Goal: Information Seeking & Learning: Find specific fact

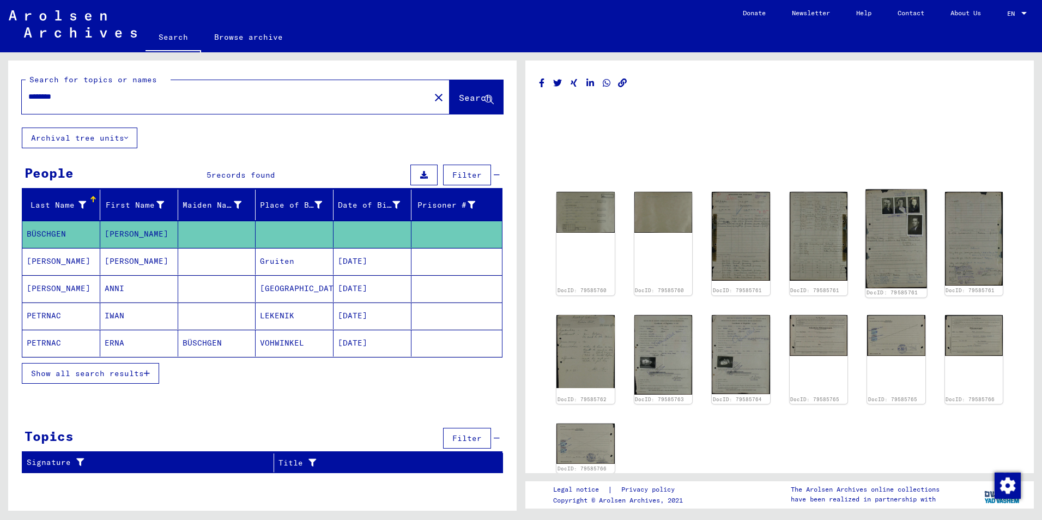
click at [874, 252] on img at bounding box center [895, 238] width 61 height 99
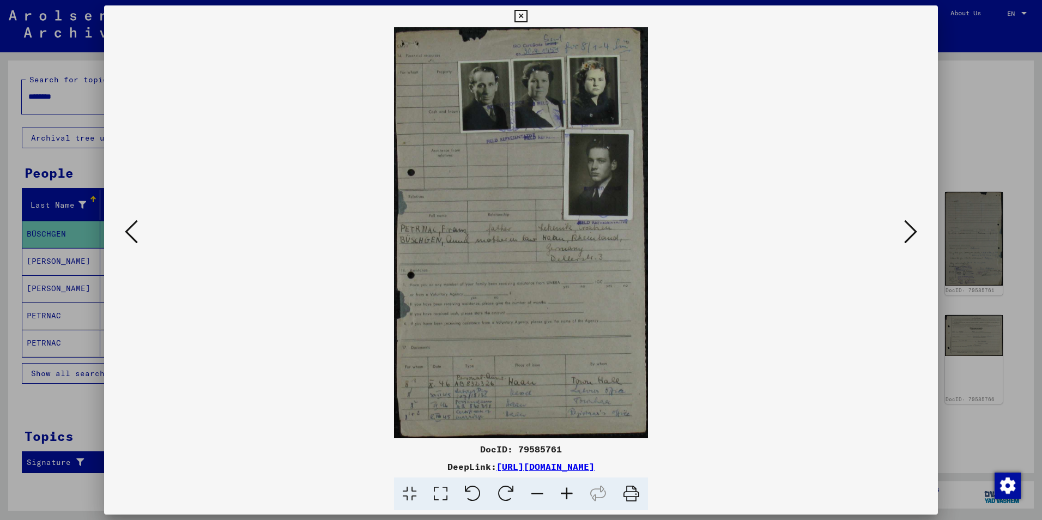
click at [911, 233] on icon at bounding box center [910, 232] width 13 height 26
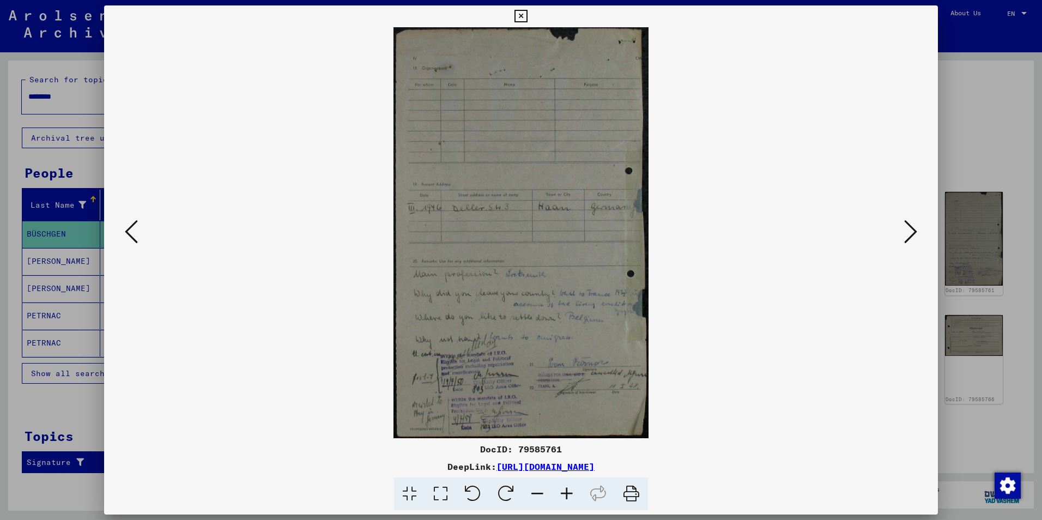
click at [135, 231] on icon at bounding box center [131, 232] width 13 height 26
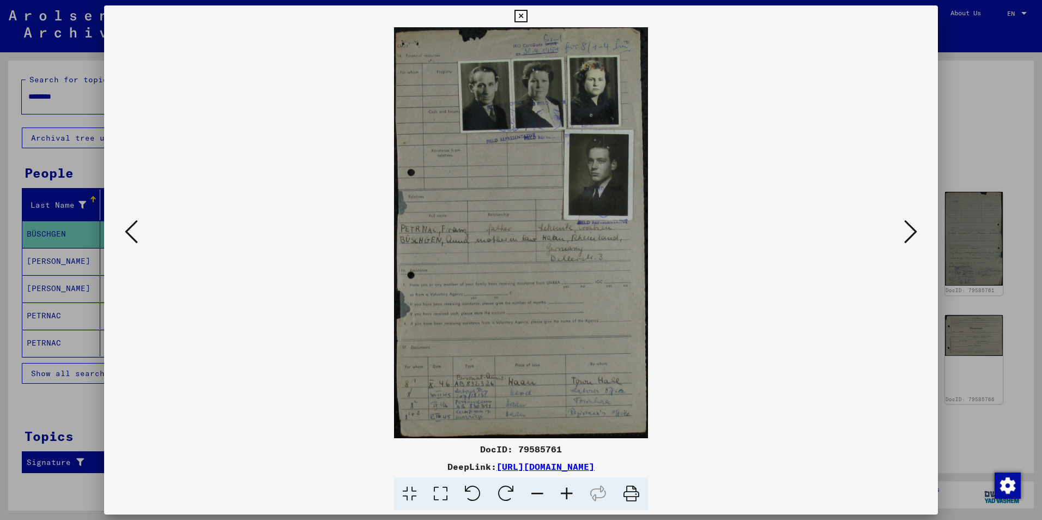
click at [912, 234] on icon at bounding box center [910, 232] width 13 height 26
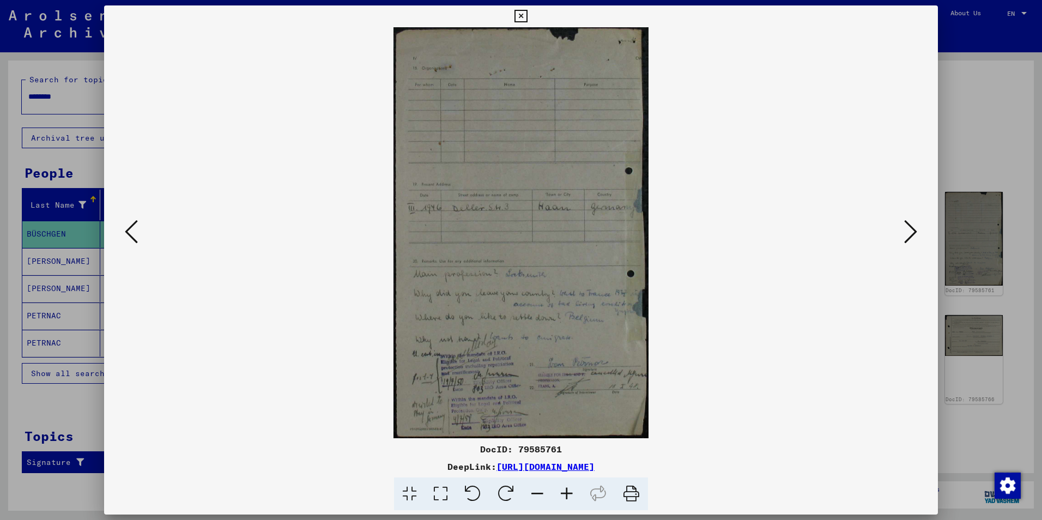
click at [129, 238] on icon at bounding box center [131, 232] width 13 height 26
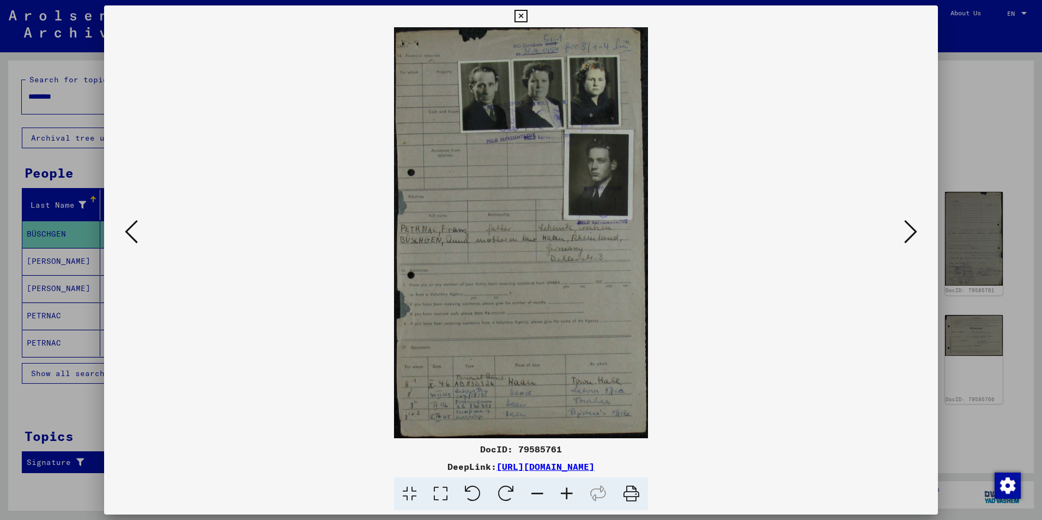
click at [914, 233] on icon at bounding box center [910, 232] width 13 height 26
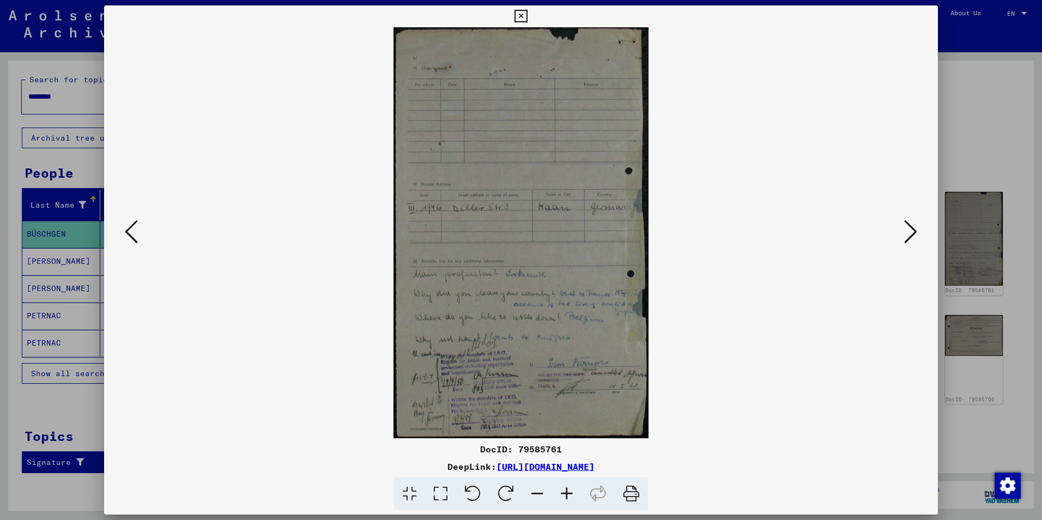
click at [914, 233] on icon at bounding box center [910, 232] width 13 height 26
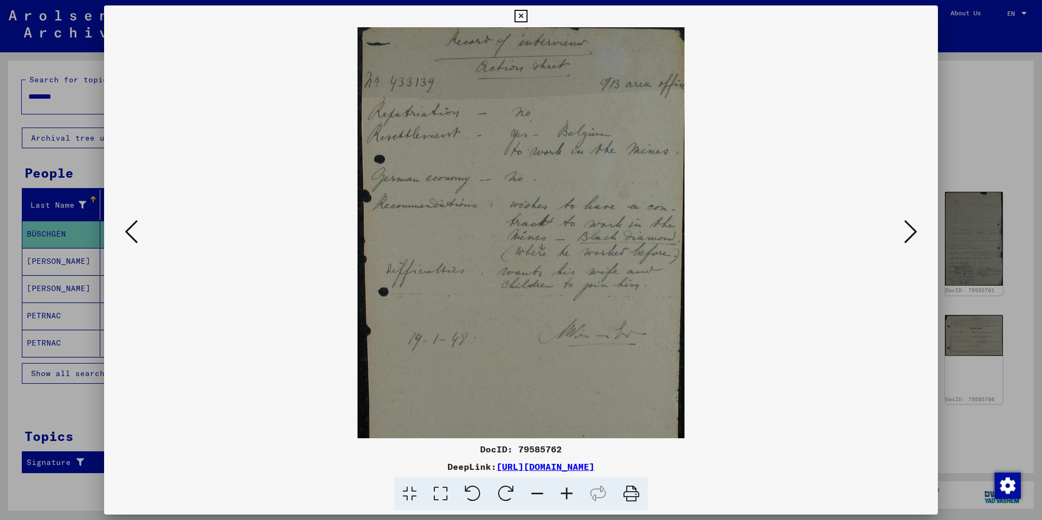
click at [909, 234] on icon at bounding box center [910, 232] width 13 height 26
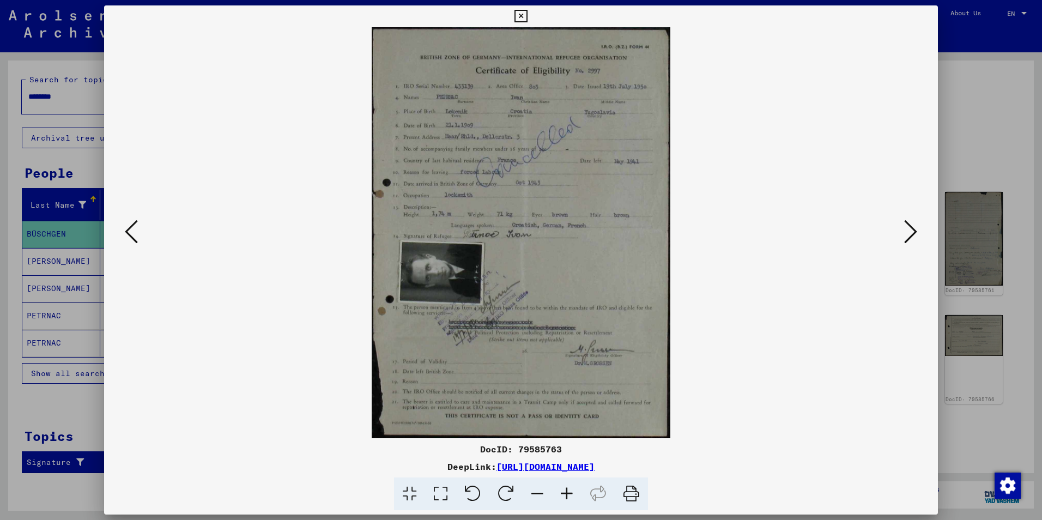
click at [914, 233] on icon at bounding box center [910, 232] width 13 height 26
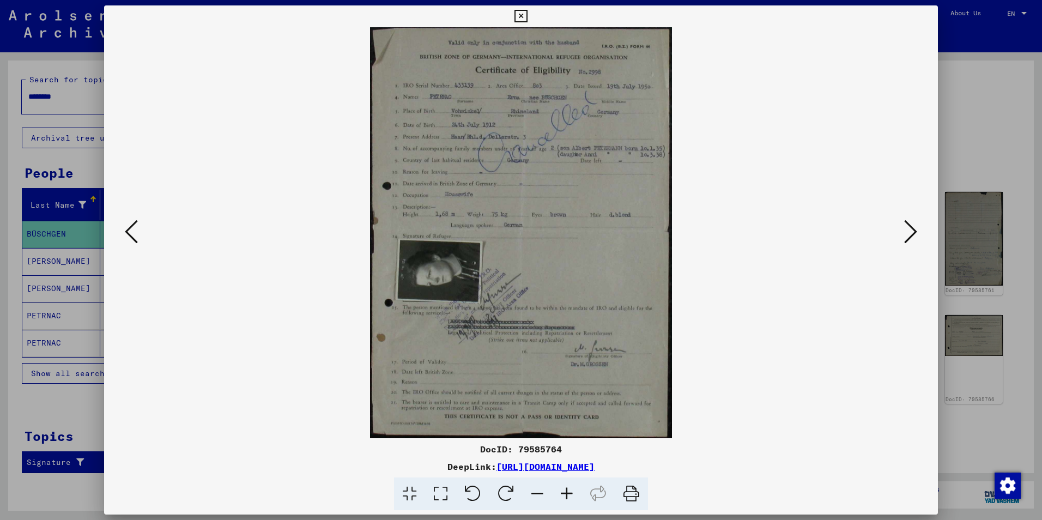
click at [906, 236] on icon at bounding box center [910, 232] width 13 height 26
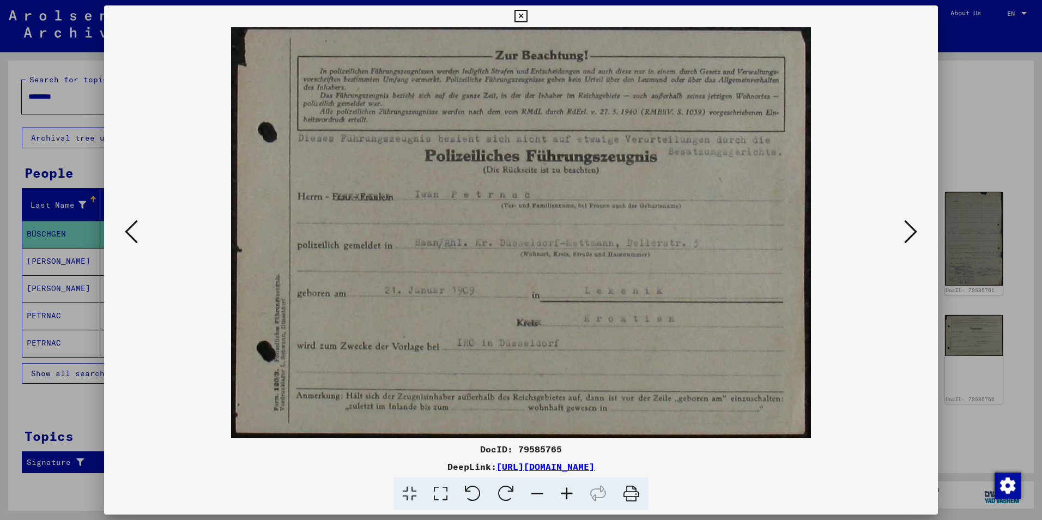
click at [910, 234] on icon at bounding box center [910, 232] width 13 height 26
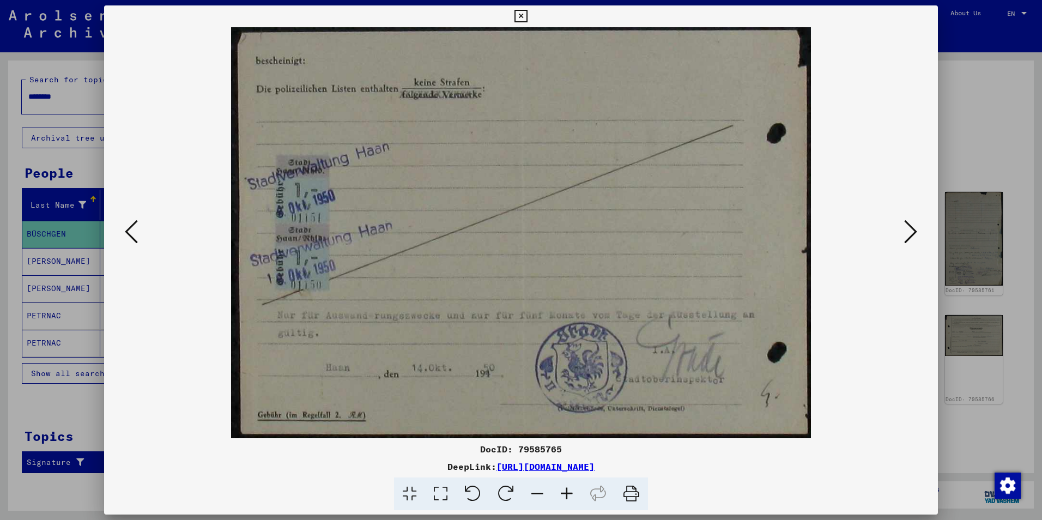
click at [910, 234] on icon at bounding box center [910, 232] width 13 height 26
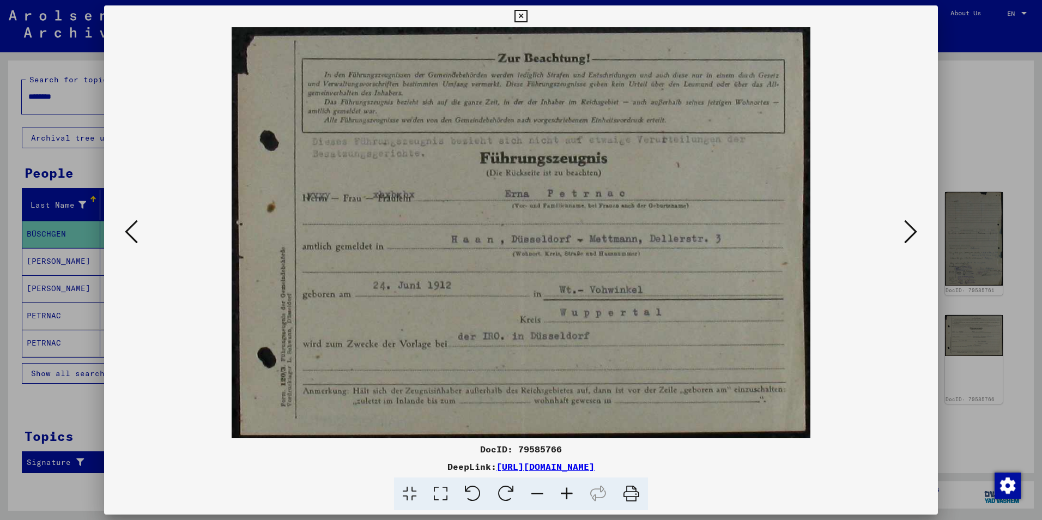
click at [910, 234] on icon at bounding box center [910, 232] width 13 height 26
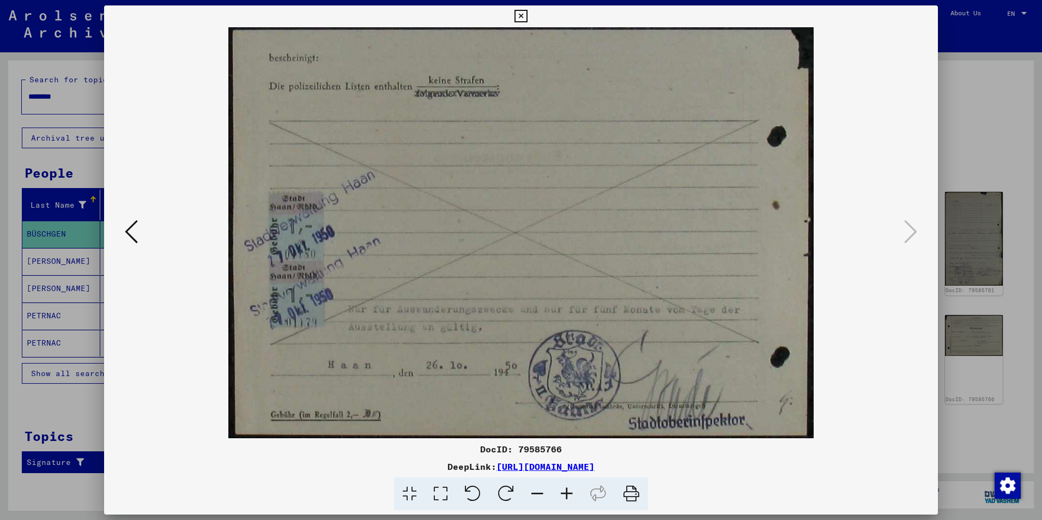
click at [136, 235] on icon at bounding box center [131, 232] width 13 height 26
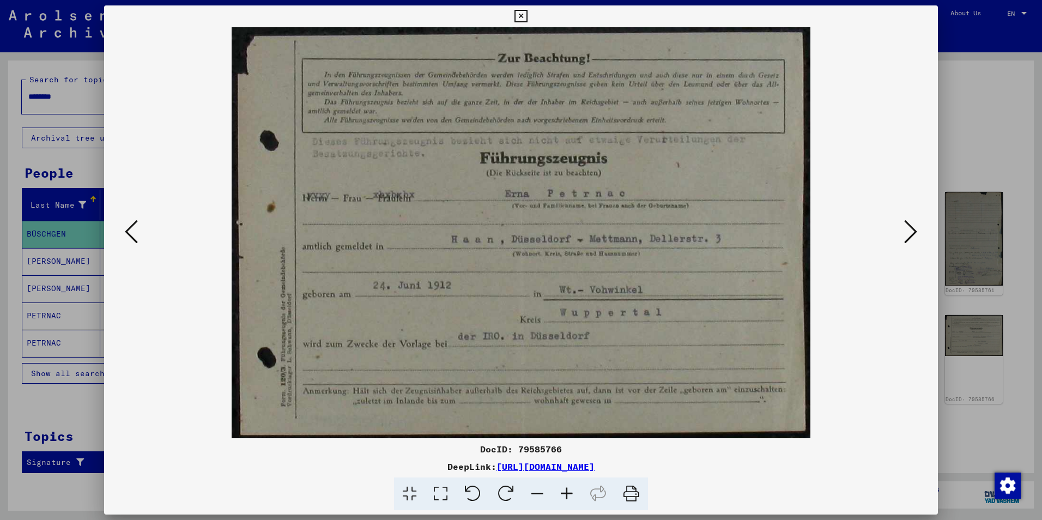
click at [136, 235] on icon at bounding box center [131, 232] width 13 height 26
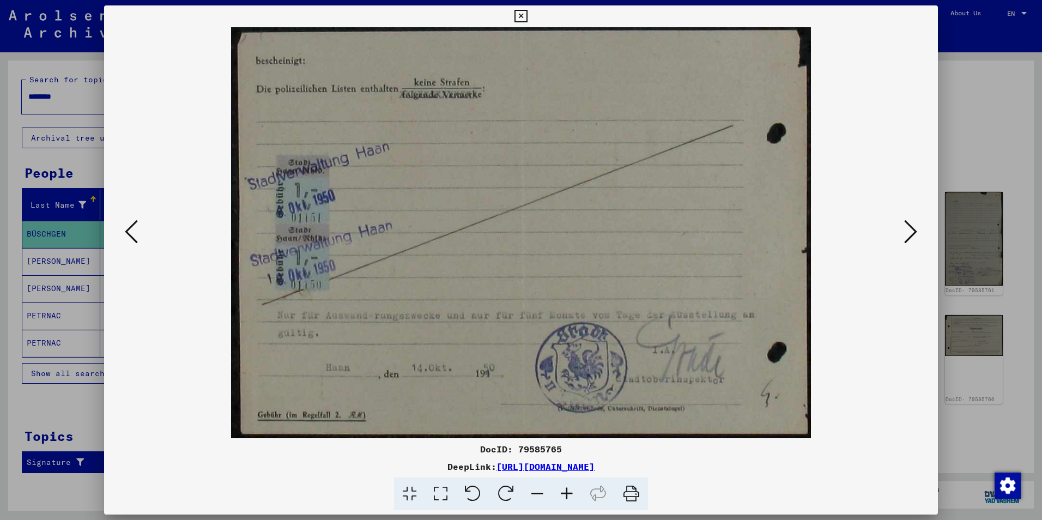
click at [136, 235] on icon at bounding box center [131, 232] width 13 height 26
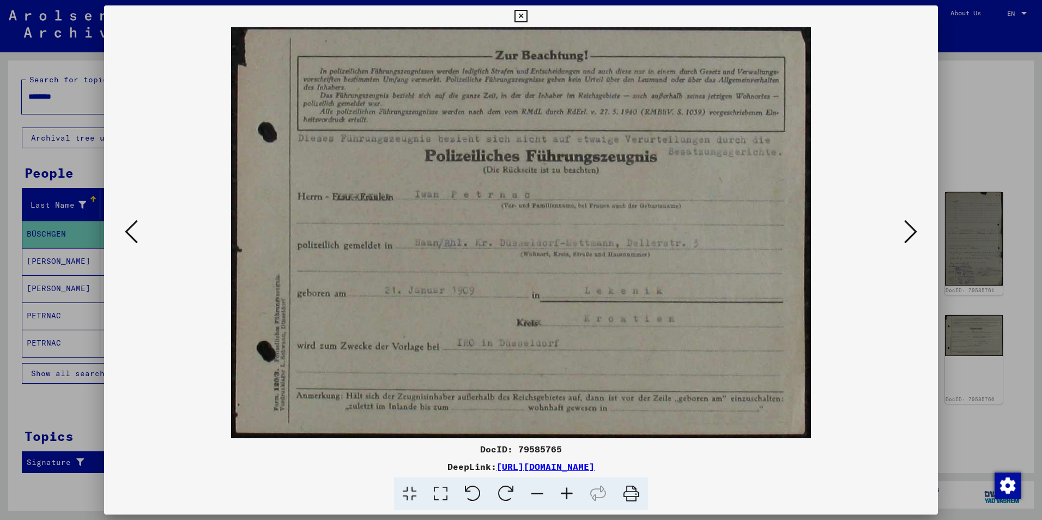
click at [913, 228] on icon at bounding box center [910, 232] width 13 height 26
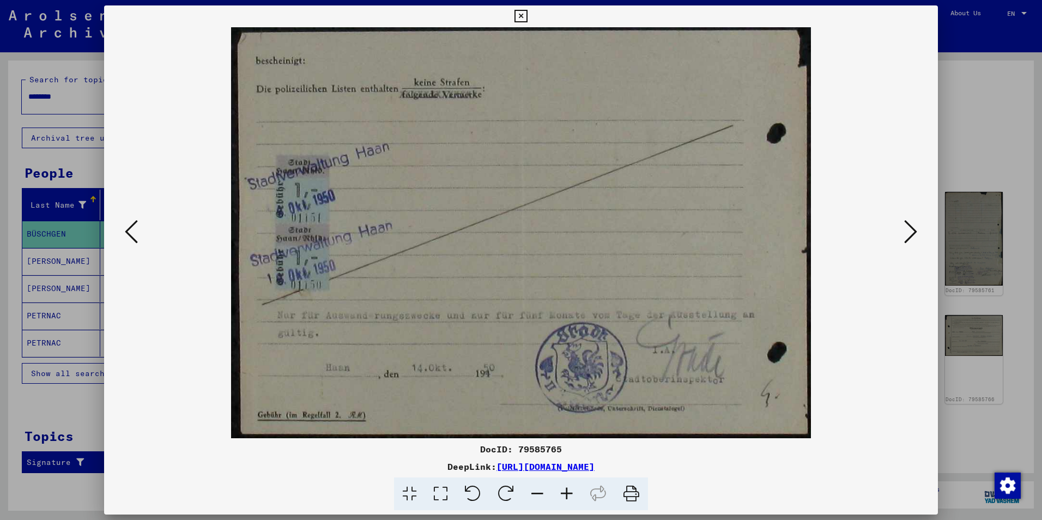
click at [136, 237] on icon at bounding box center [131, 232] width 13 height 26
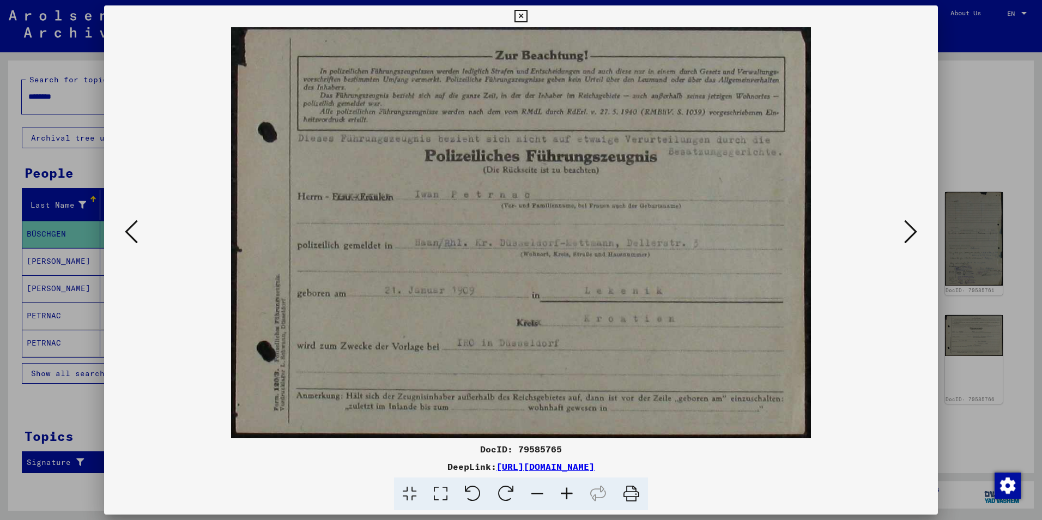
click at [136, 237] on icon at bounding box center [131, 232] width 13 height 26
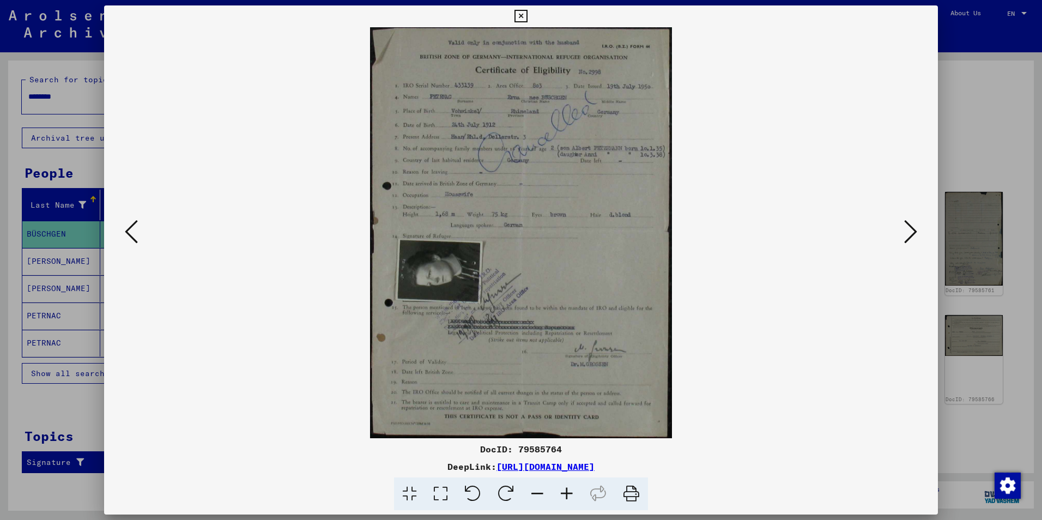
click at [136, 237] on icon at bounding box center [131, 232] width 13 height 26
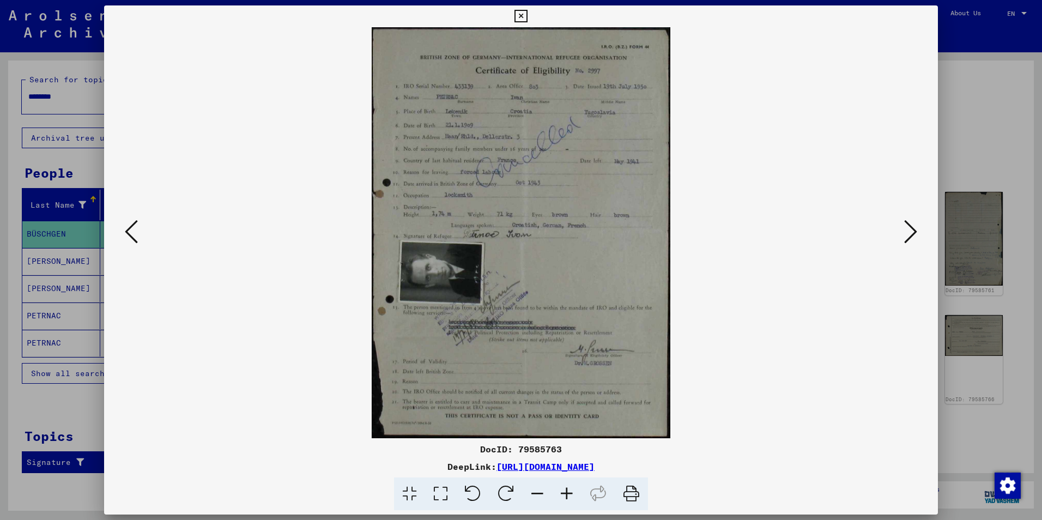
click at [136, 237] on icon at bounding box center [131, 232] width 13 height 26
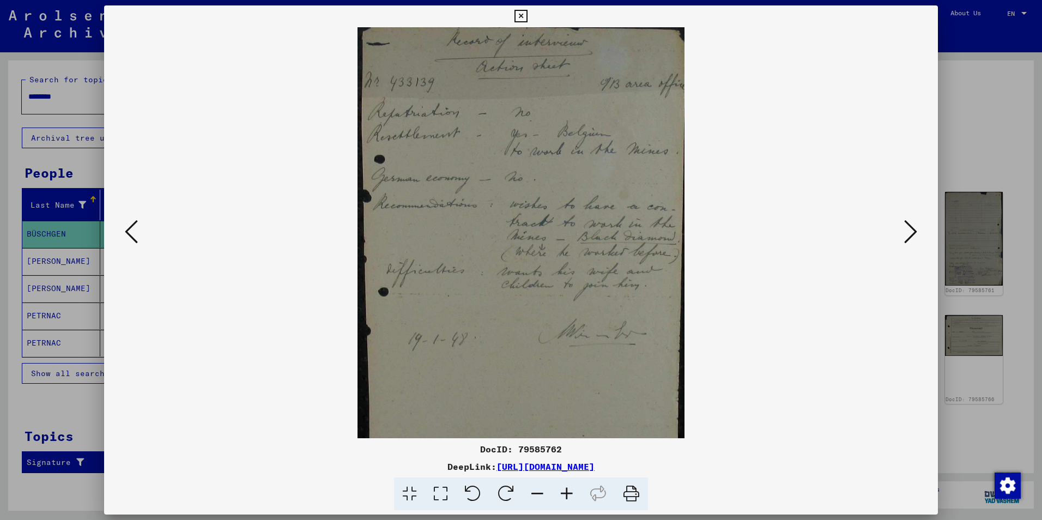
click at [136, 237] on icon at bounding box center [131, 232] width 13 height 26
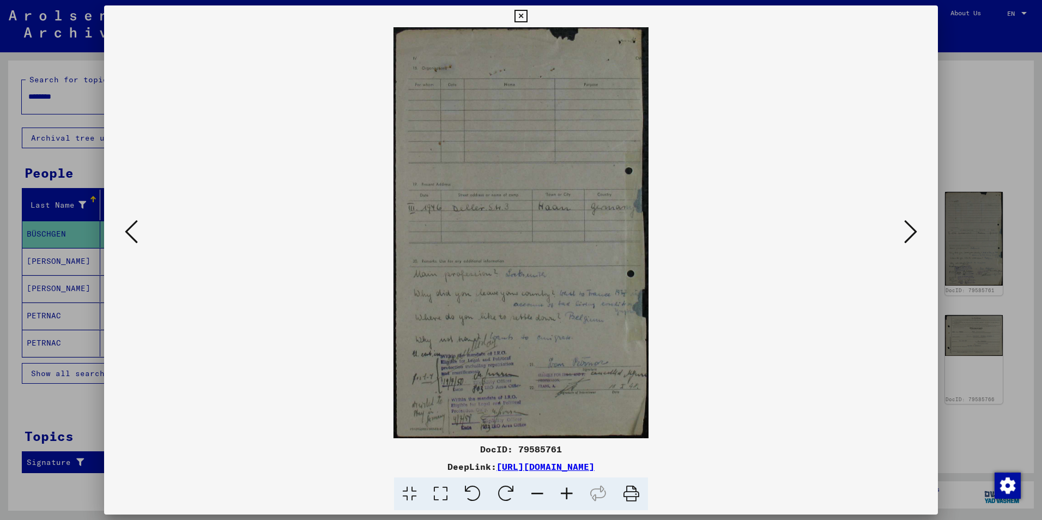
click at [136, 237] on icon at bounding box center [131, 232] width 13 height 26
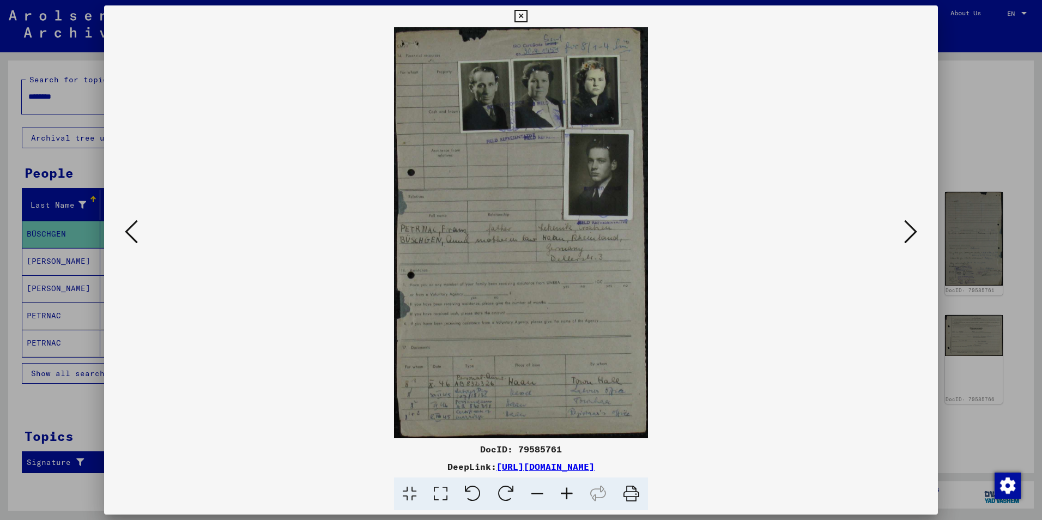
click at [136, 233] on icon at bounding box center [131, 232] width 13 height 26
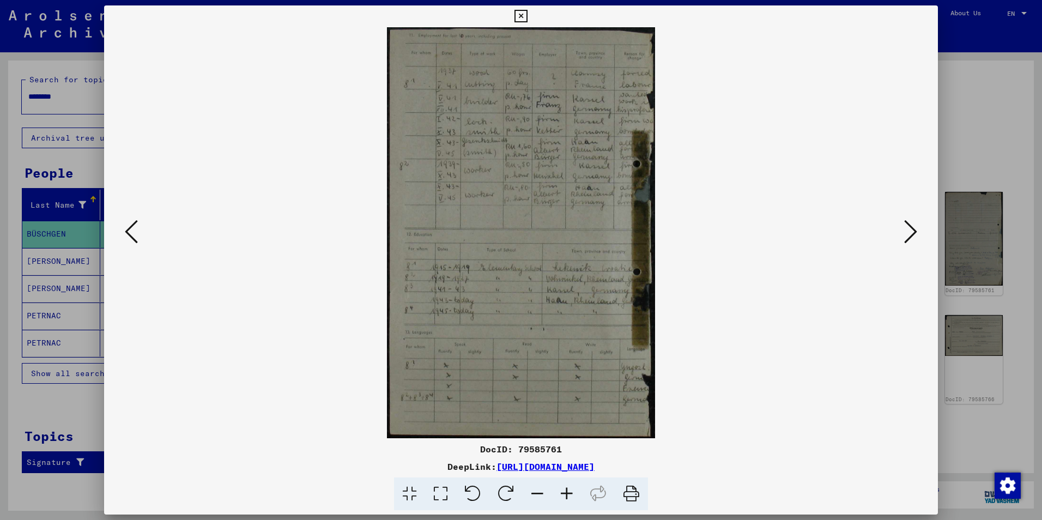
click at [136, 233] on icon at bounding box center [131, 232] width 13 height 26
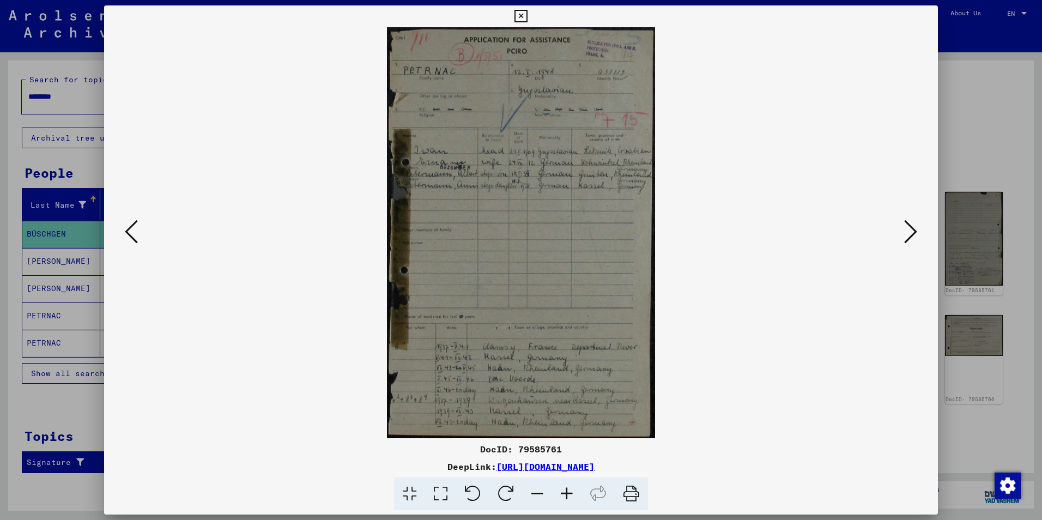
click at [129, 229] on icon at bounding box center [131, 232] width 13 height 26
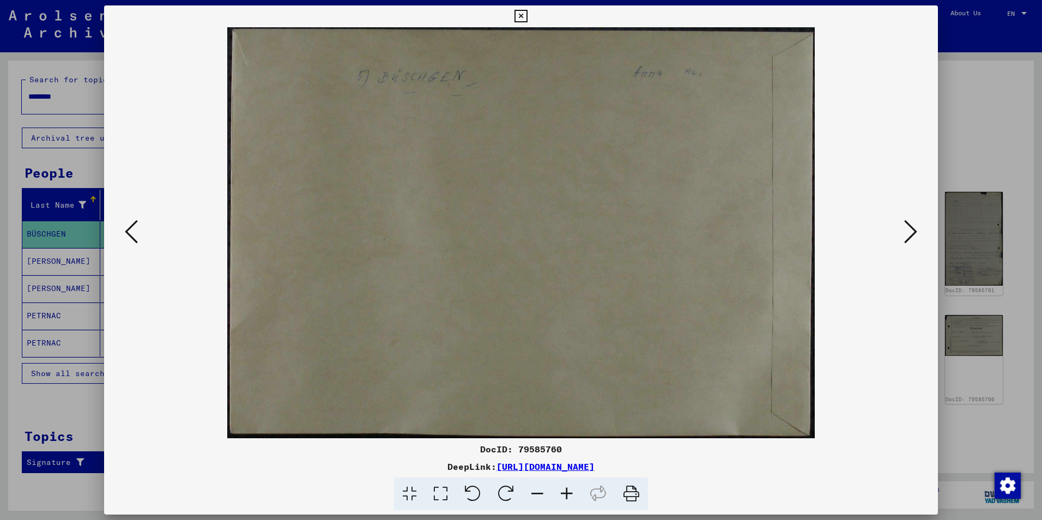
click at [129, 229] on icon at bounding box center [131, 232] width 13 height 26
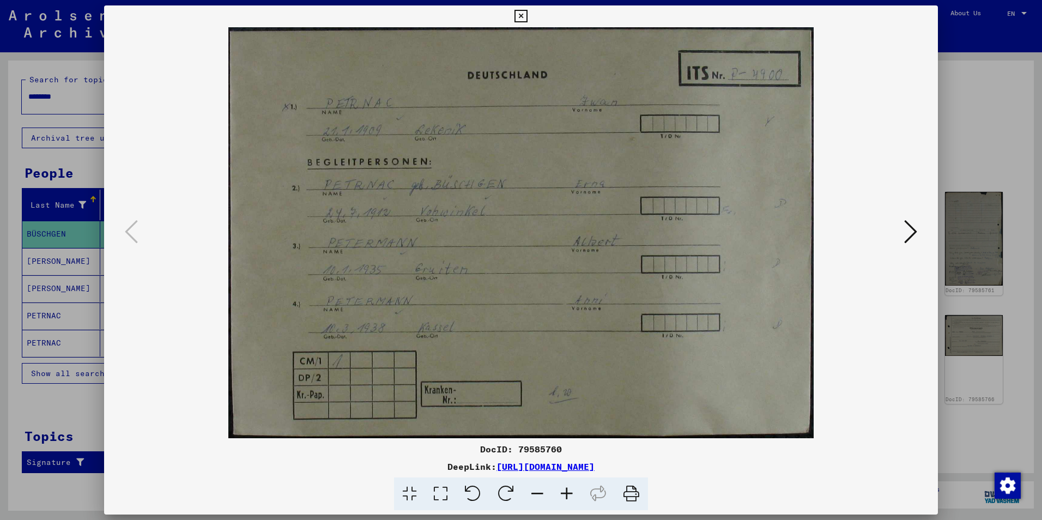
click at [913, 234] on icon at bounding box center [910, 232] width 13 height 26
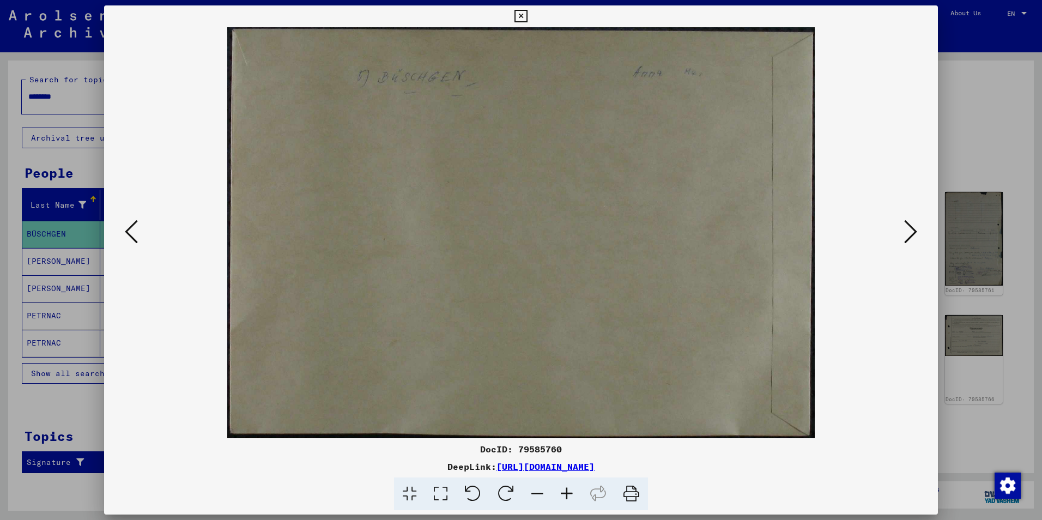
click at [913, 234] on icon at bounding box center [910, 232] width 13 height 26
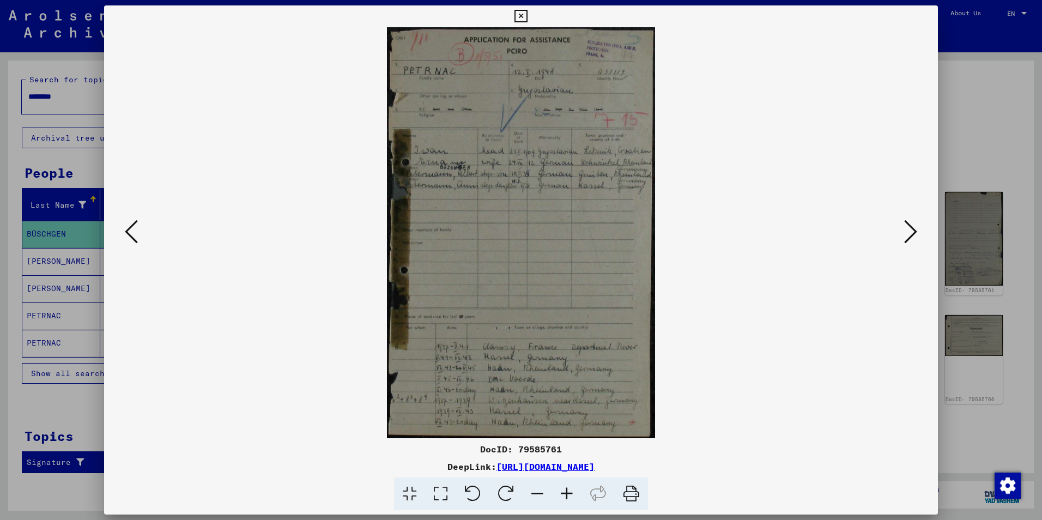
click at [913, 234] on icon at bounding box center [910, 232] width 13 height 26
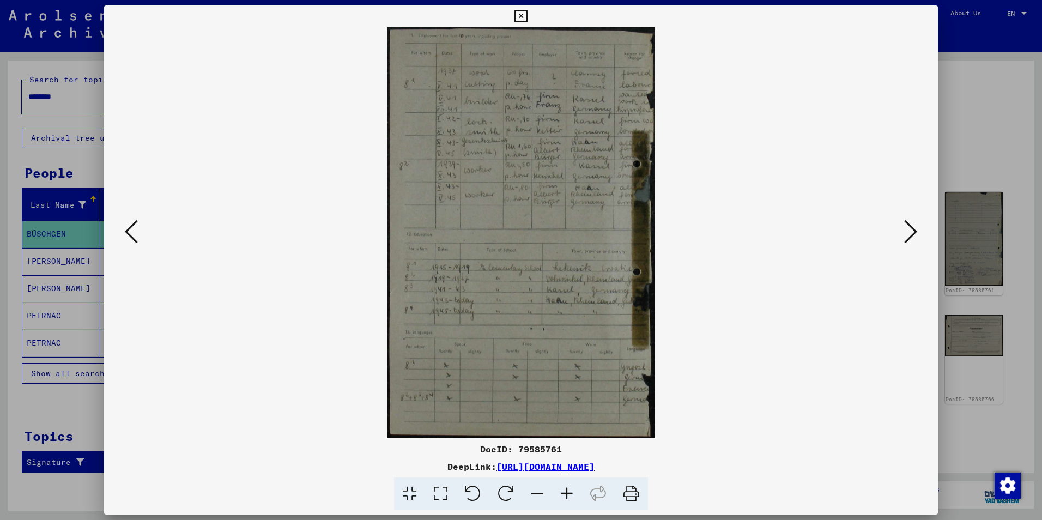
click at [913, 234] on icon at bounding box center [910, 232] width 13 height 26
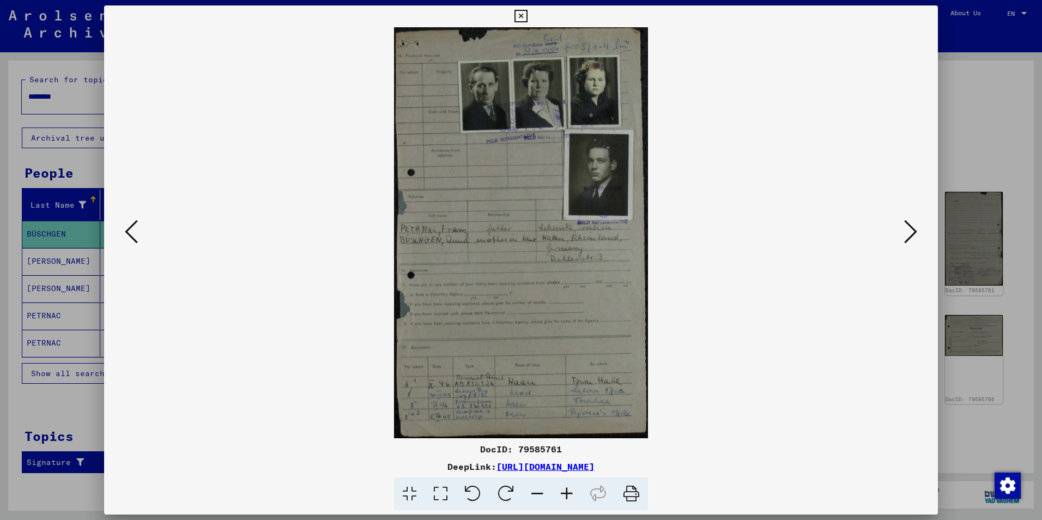
click at [912, 234] on icon at bounding box center [910, 232] width 13 height 26
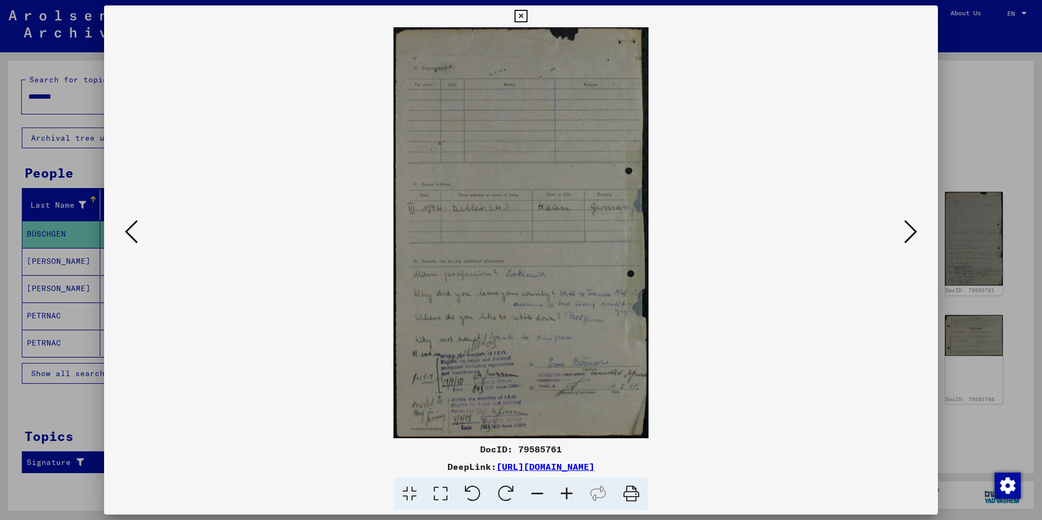
click at [561, 279] on img at bounding box center [521, 232] width 760 height 411
drag, startPoint x: 560, startPoint y: 279, endPoint x: 130, endPoint y: 232, distance: 432.0
click at [130, 232] on icon at bounding box center [131, 232] width 13 height 26
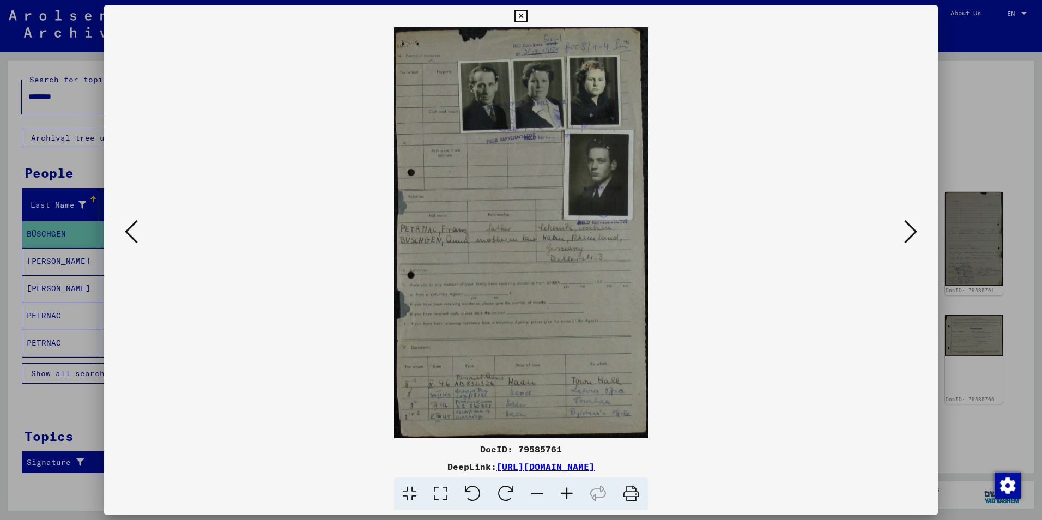
click at [917, 236] on icon at bounding box center [910, 232] width 13 height 26
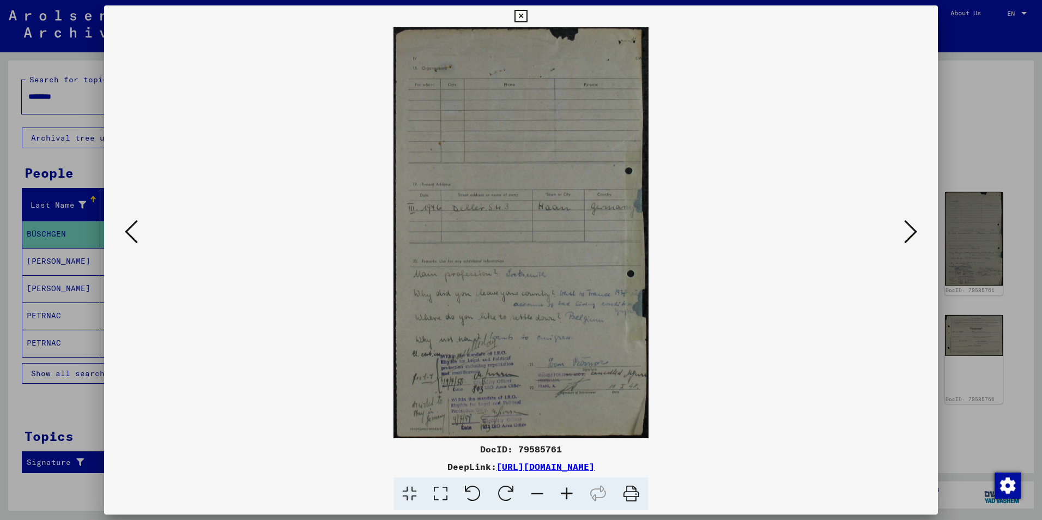
click at [483, 244] on img at bounding box center [521, 232] width 760 height 411
click at [568, 494] on icon at bounding box center [566, 493] width 29 height 33
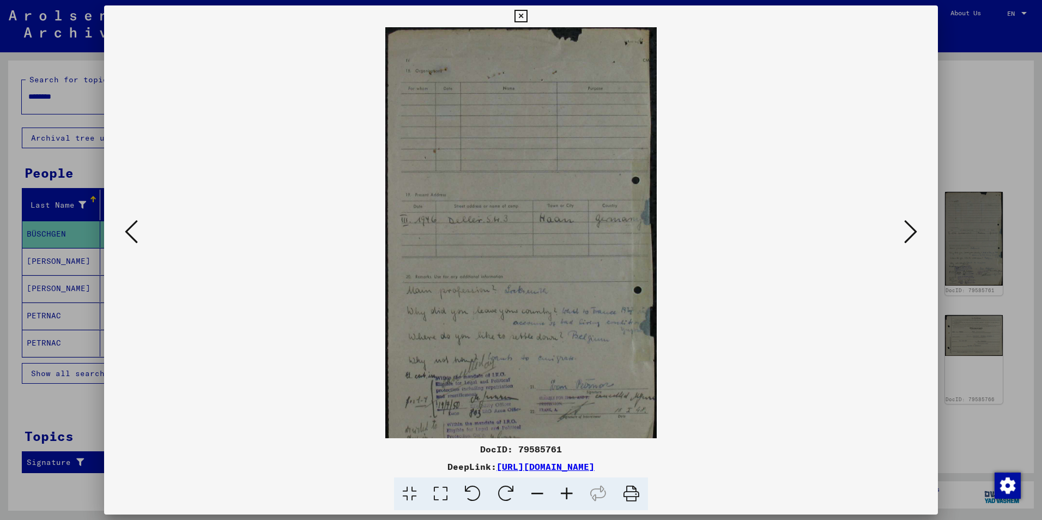
click at [568, 494] on icon at bounding box center [566, 493] width 29 height 33
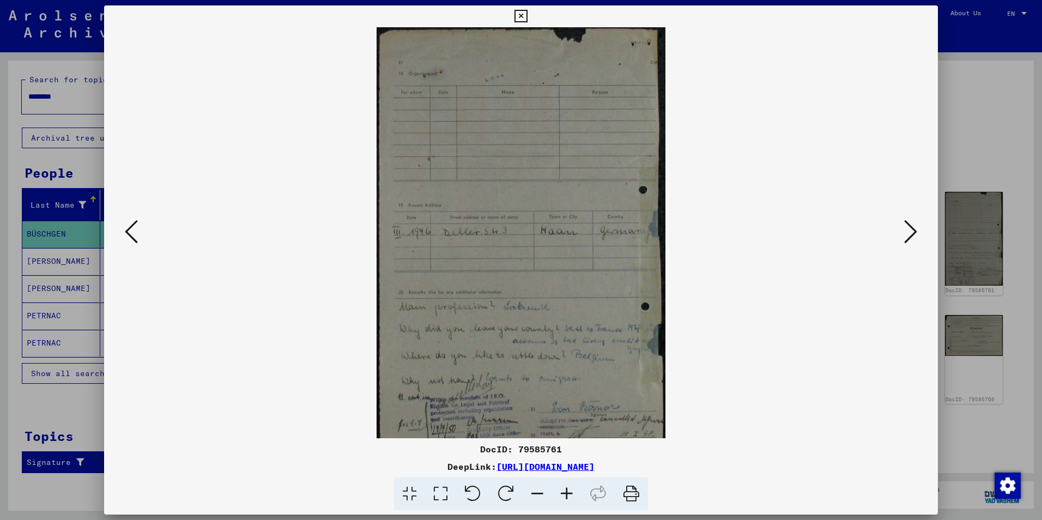
click at [568, 494] on icon at bounding box center [566, 493] width 29 height 33
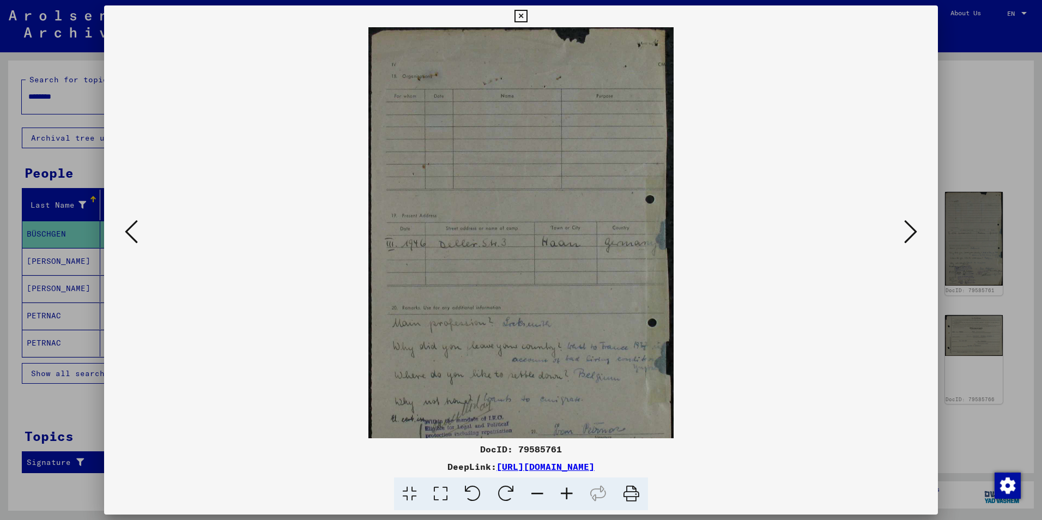
click at [568, 494] on icon at bounding box center [566, 493] width 29 height 33
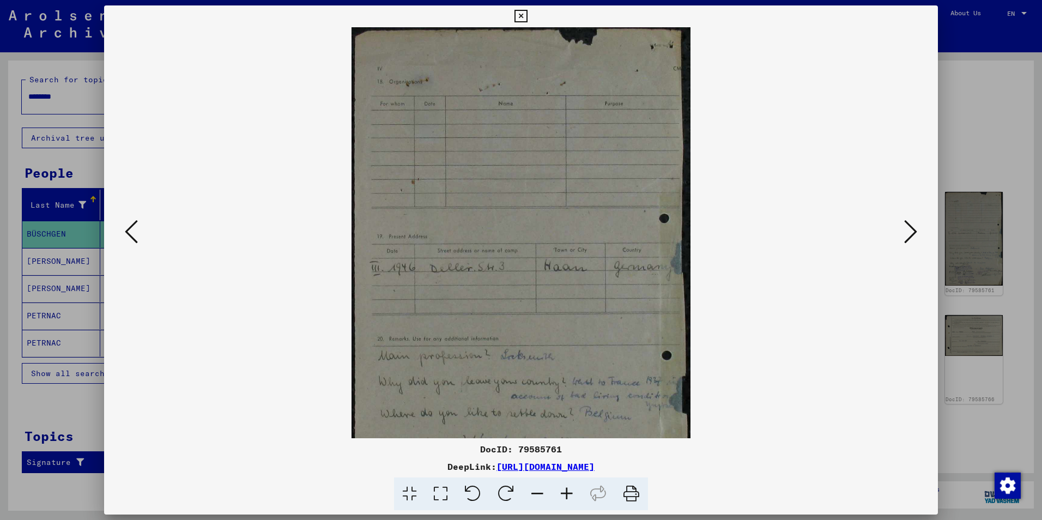
click at [568, 494] on icon at bounding box center [566, 493] width 29 height 33
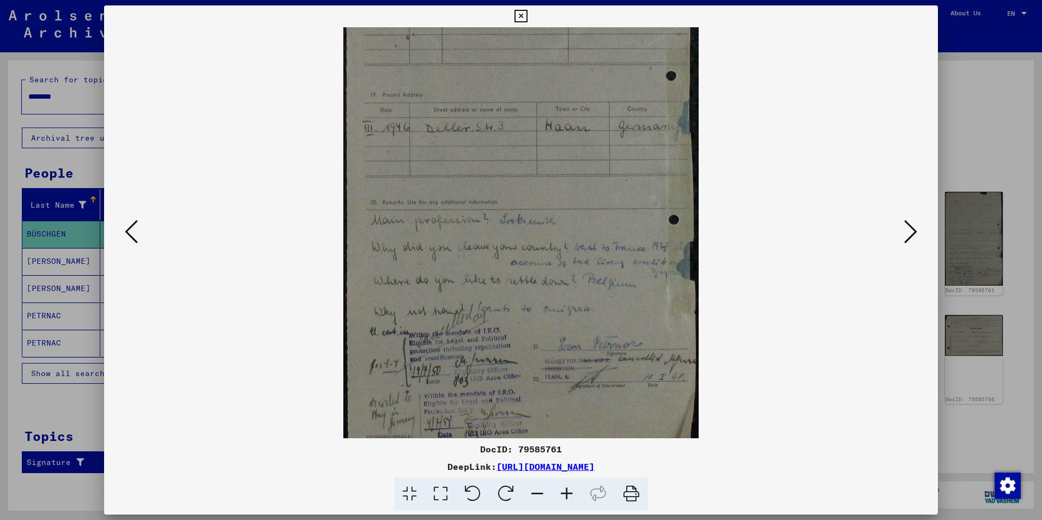
scroll to position [157, 0]
drag, startPoint x: 652, startPoint y: 365, endPoint x: 640, endPoint y: 208, distance: 158.0
click at [640, 208] on img at bounding box center [521, 157] width 356 height 574
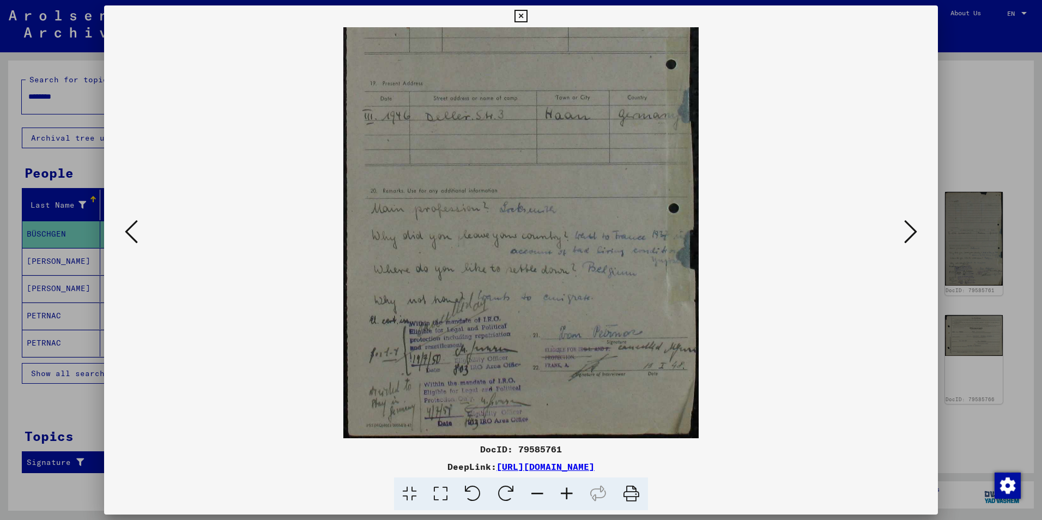
drag, startPoint x: 529, startPoint y: 352, endPoint x: 529, endPoint y: 338, distance: 13.6
click at [529, 338] on img at bounding box center [521, 151] width 356 height 574
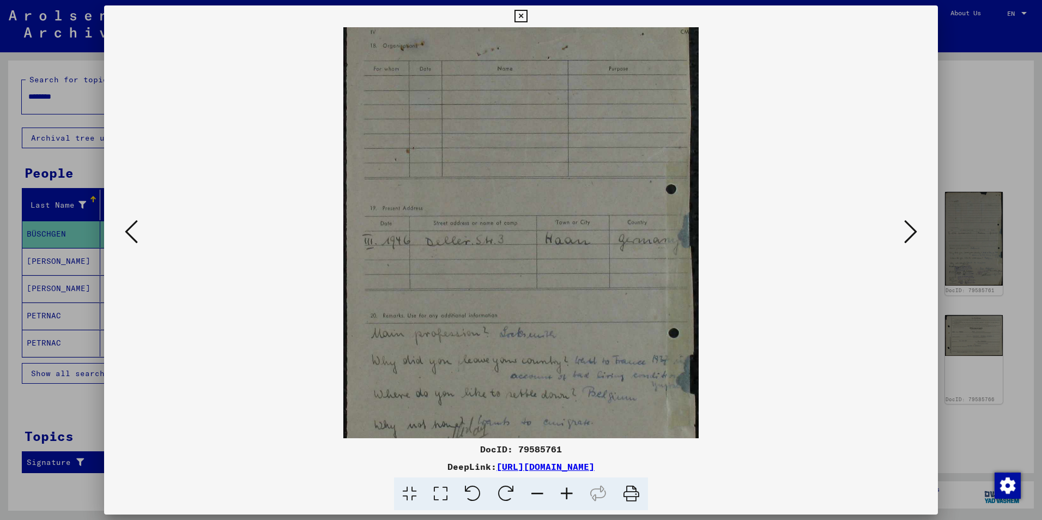
scroll to position [0, 0]
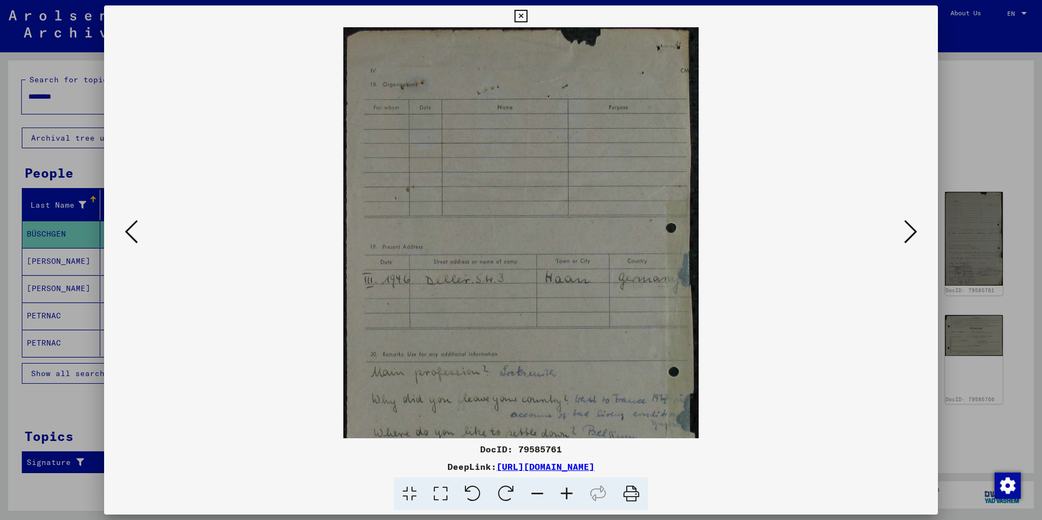
drag, startPoint x: 486, startPoint y: 156, endPoint x: 508, endPoint y: 393, distance: 238.1
click at [508, 393] on img at bounding box center [521, 314] width 356 height 574
click at [130, 235] on icon at bounding box center [131, 232] width 13 height 26
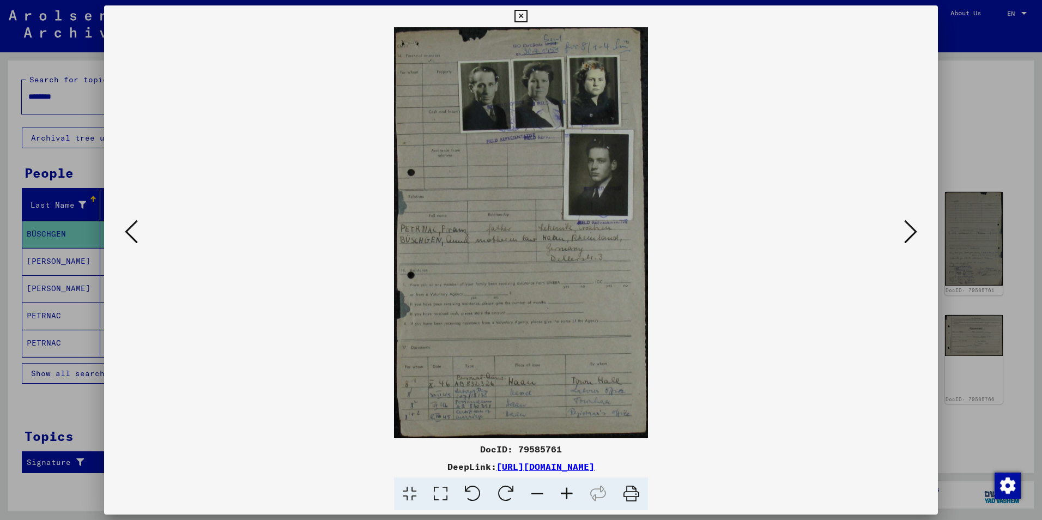
click at [567, 493] on icon at bounding box center [566, 493] width 29 height 33
click at [567, 492] on icon at bounding box center [566, 493] width 29 height 33
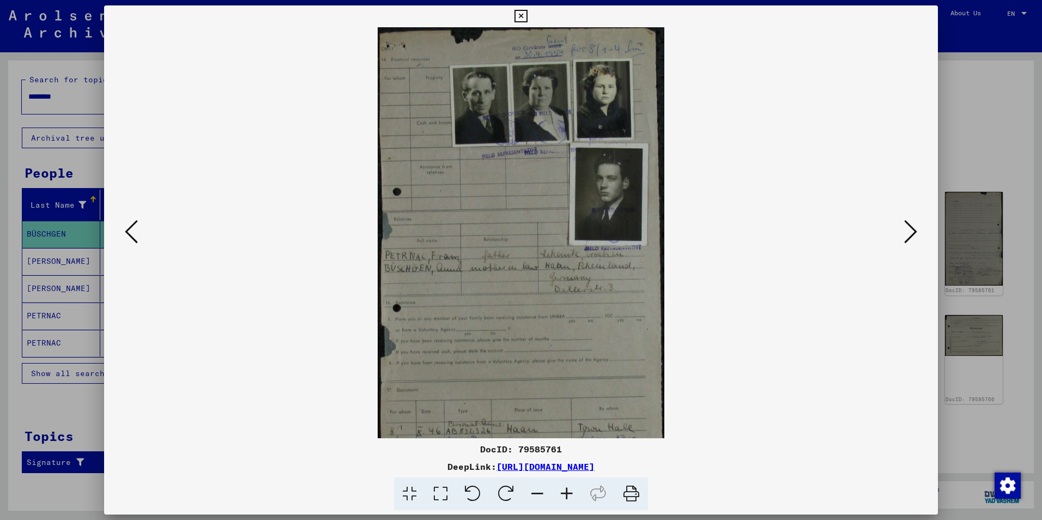
click at [567, 492] on icon at bounding box center [566, 493] width 29 height 33
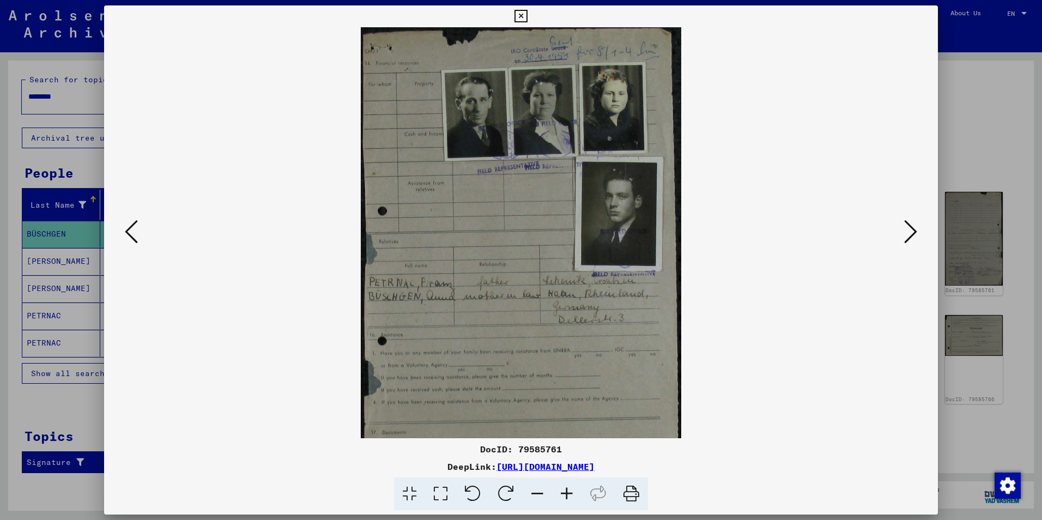
click at [566, 491] on icon at bounding box center [566, 493] width 29 height 33
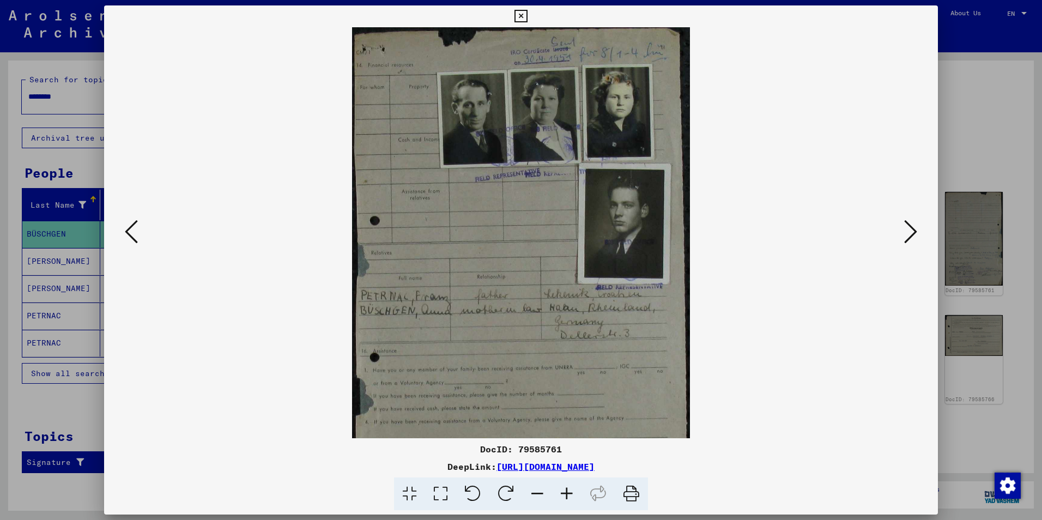
click at [566, 491] on icon at bounding box center [566, 493] width 29 height 33
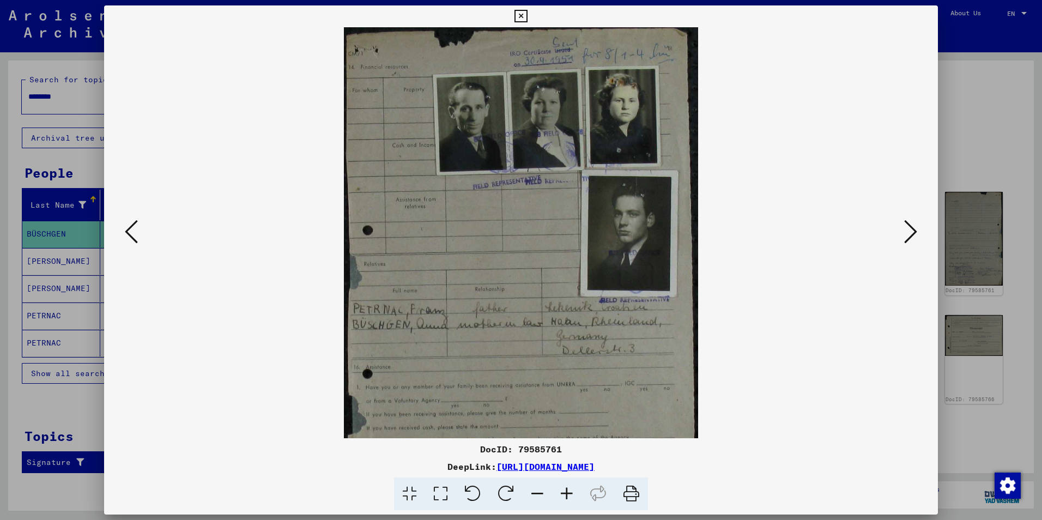
click at [566, 490] on icon at bounding box center [566, 493] width 29 height 33
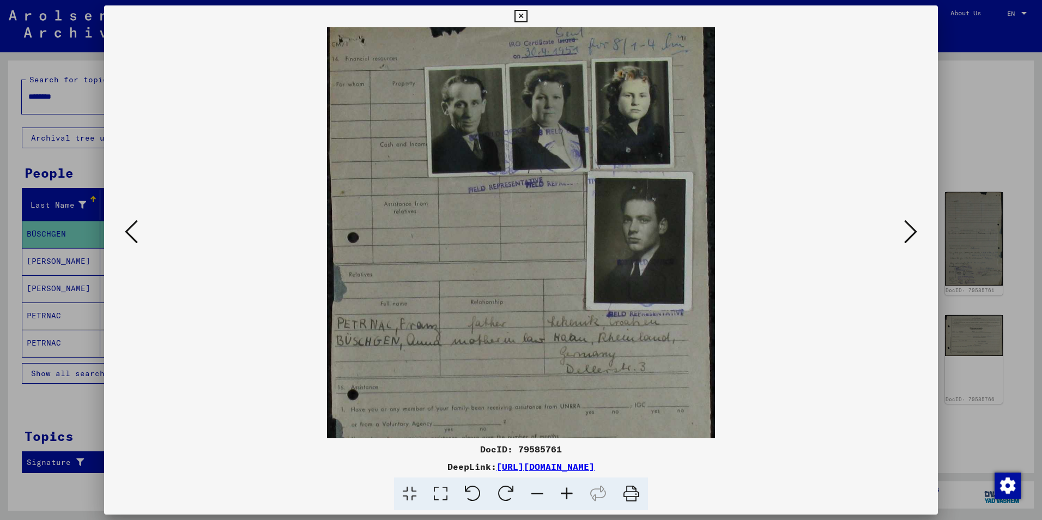
scroll to position [14, 0]
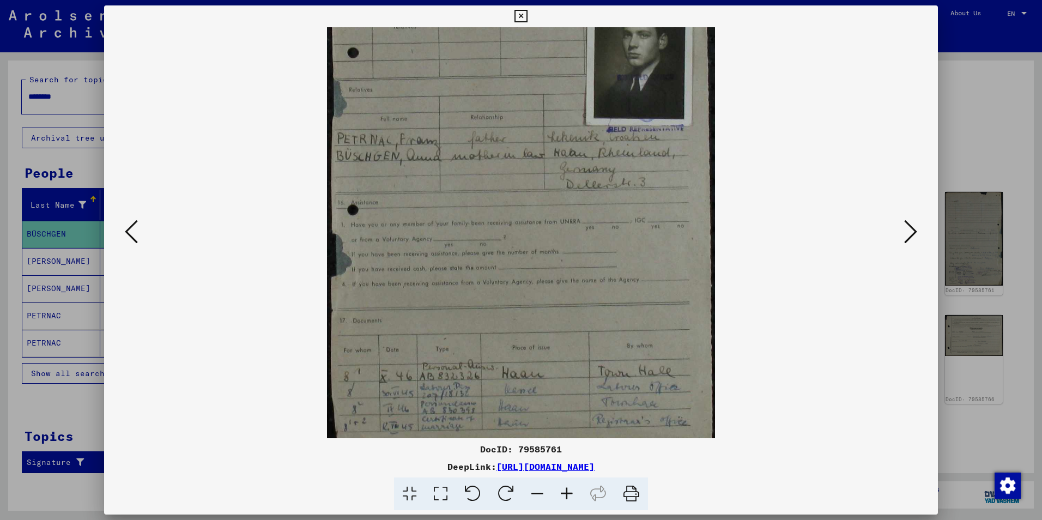
drag, startPoint x: 537, startPoint y: 253, endPoint x: 541, endPoint y: 56, distance: 196.8
click at [541, 56] on img at bounding box center [521, 145] width 388 height 629
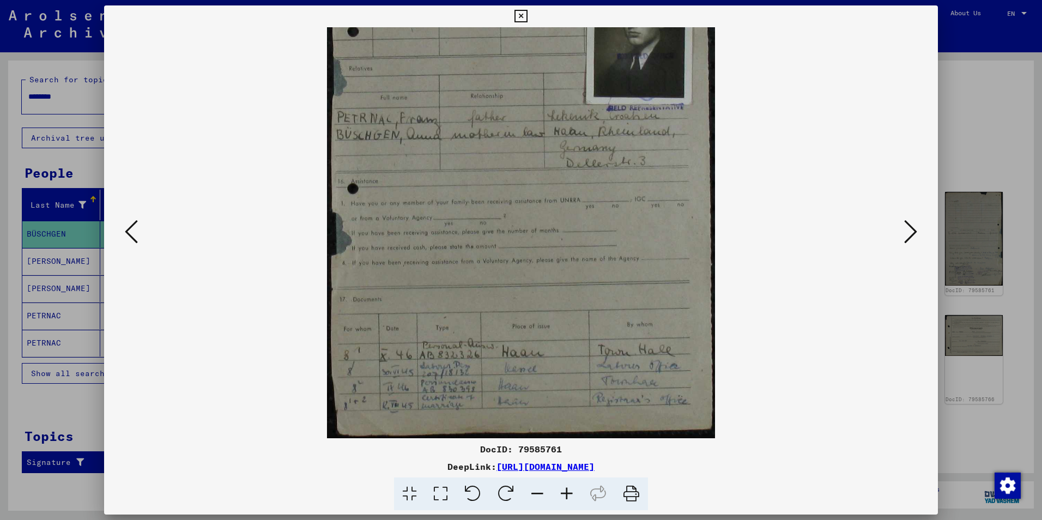
drag, startPoint x: 552, startPoint y: 286, endPoint x: 558, endPoint y: 226, distance: 60.2
click at [558, 226] on img at bounding box center [521, 123] width 388 height 629
click at [522, 17] on icon at bounding box center [520, 16] width 13 height 13
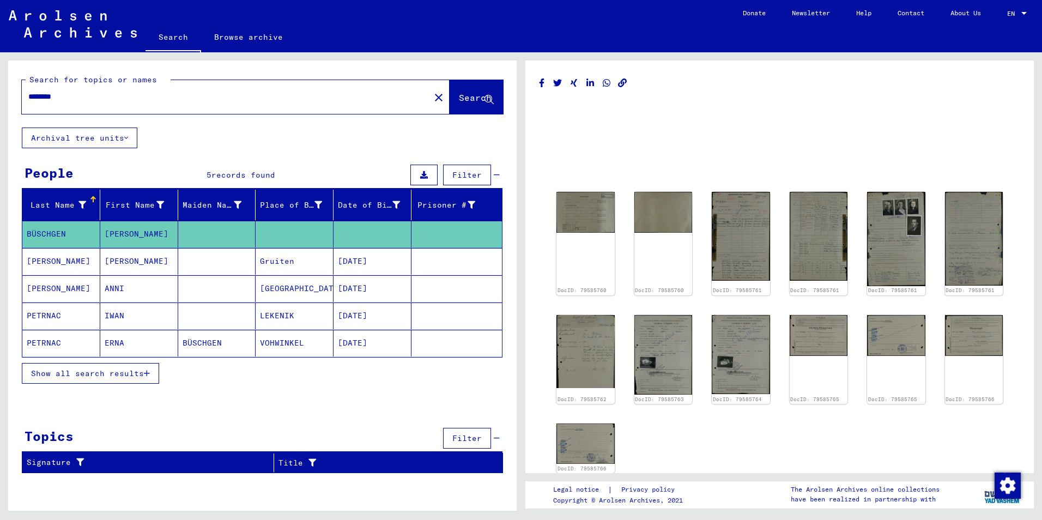
click at [134, 259] on mat-cell "[PERSON_NAME]" at bounding box center [139, 261] width 78 height 27
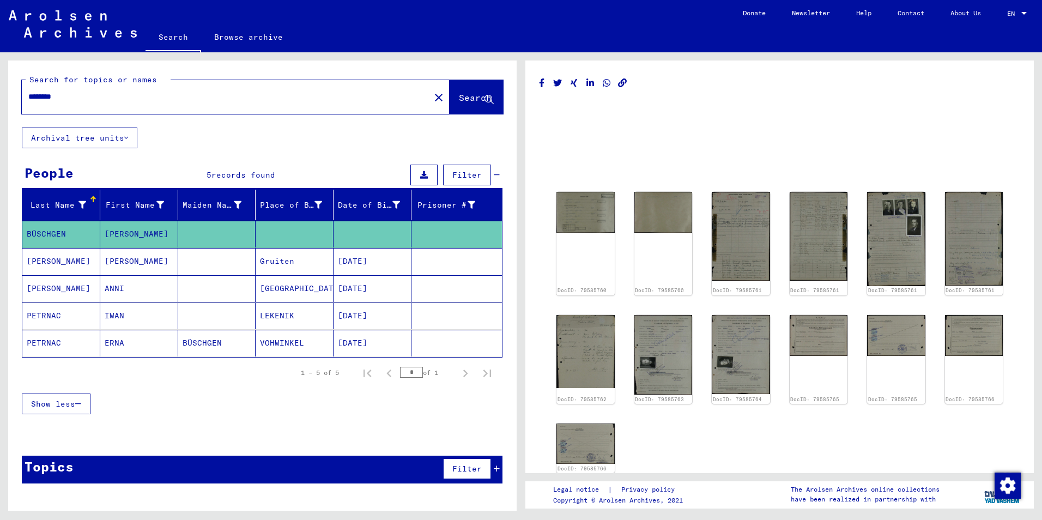
click at [119, 258] on mat-cell "[PERSON_NAME]" at bounding box center [139, 261] width 78 height 27
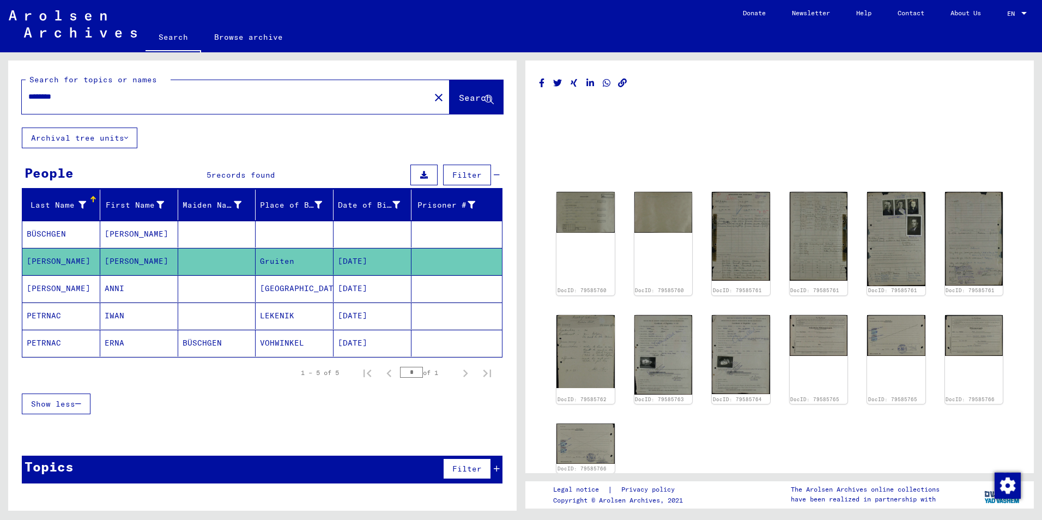
click at [116, 289] on mat-cell "ANNI" at bounding box center [139, 288] width 78 height 27
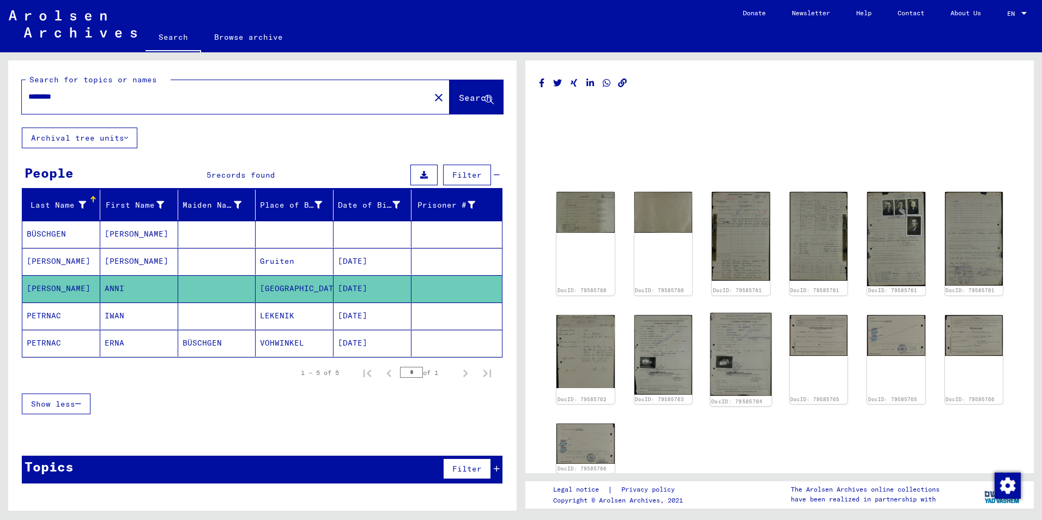
click at [735, 374] on img at bounding box center [740, 354] width 61 height 83
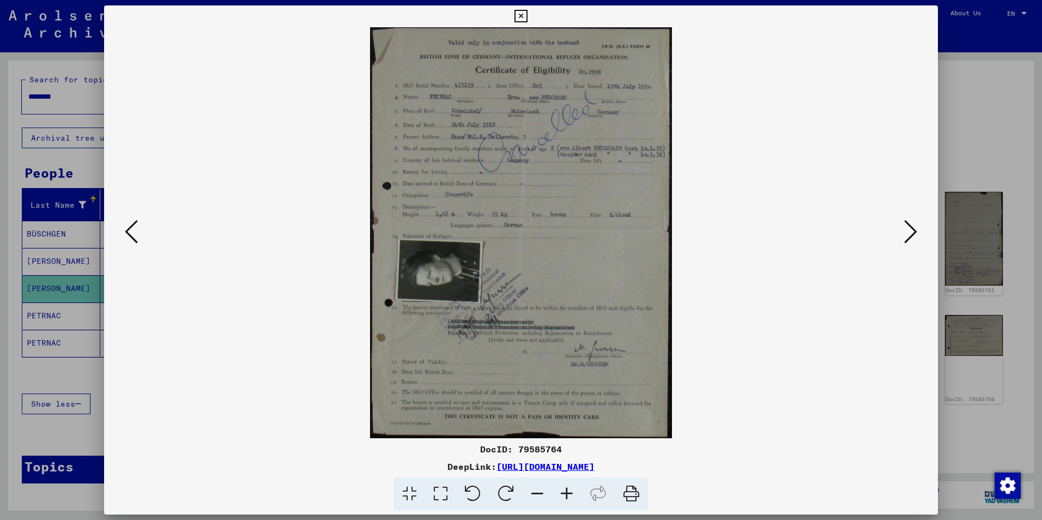
drag, startPoint x: 450, startPoint y: 16, endPoint x: 529, endPoint y: 92, distance: 109.1
click at [529, 92] on div "DocID: 79585764 DeepLink: [URL][DOMAIN_NAME]" at bounding box center [521, 257] width 834 height 505
drag, startPoint x: 529, startPoint y: 92, endPoint x: 489, endPoint y: 258, distance: 170.9
click at [488, 257] on img at bounding box center [521, 232] width 760 height 411
click at [425, 278] on img at bounding box center [521, 232] width 760 height 411
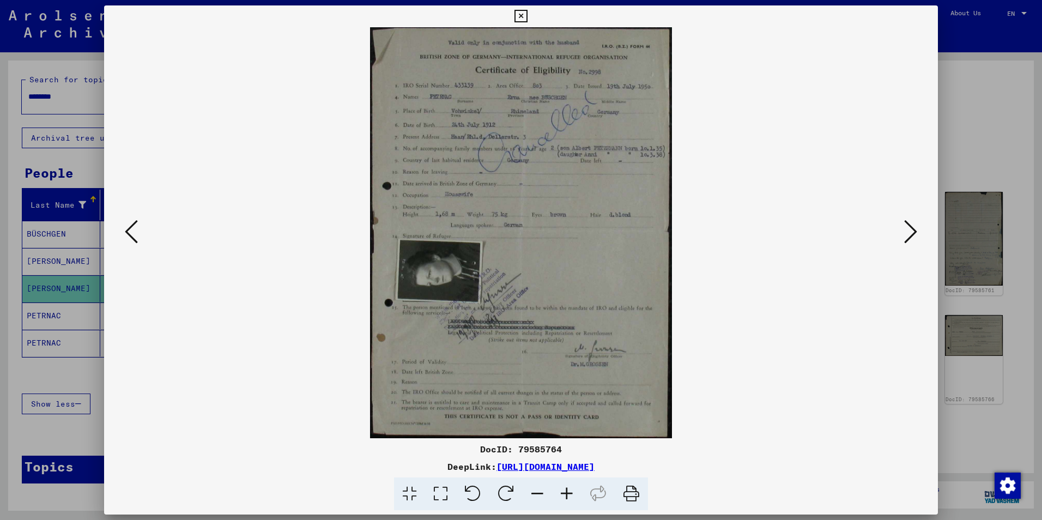
click at [904, 251] on div at bounding box center [521, 232] width 834 height 411
click at [567, 492] on icon at bounding box center [566, 493] width 29 height 33
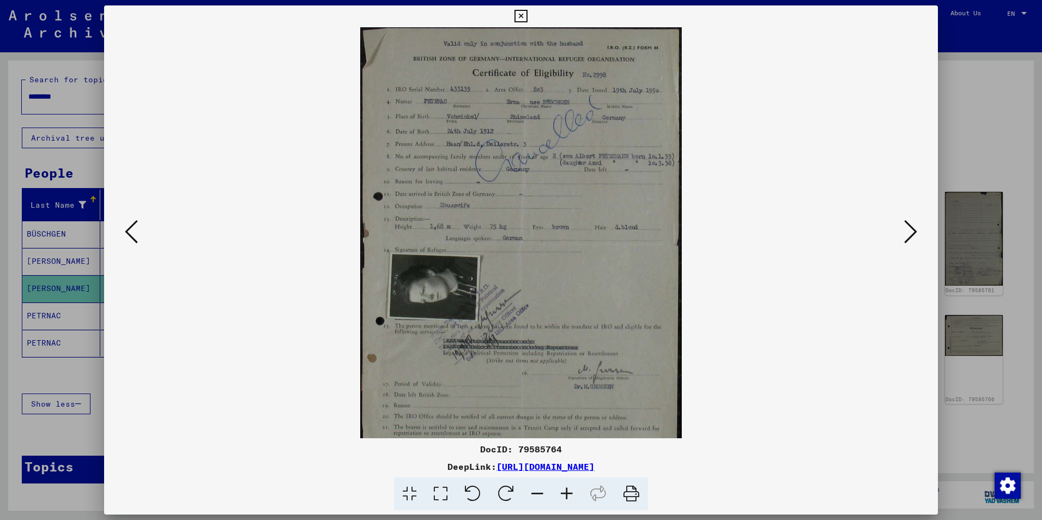
click at [567, 492] on icon at bounding box center [566, 493] width 29 height 33
click at [567, 491] on icon at bounding box center [566, 493] width 29 height 33
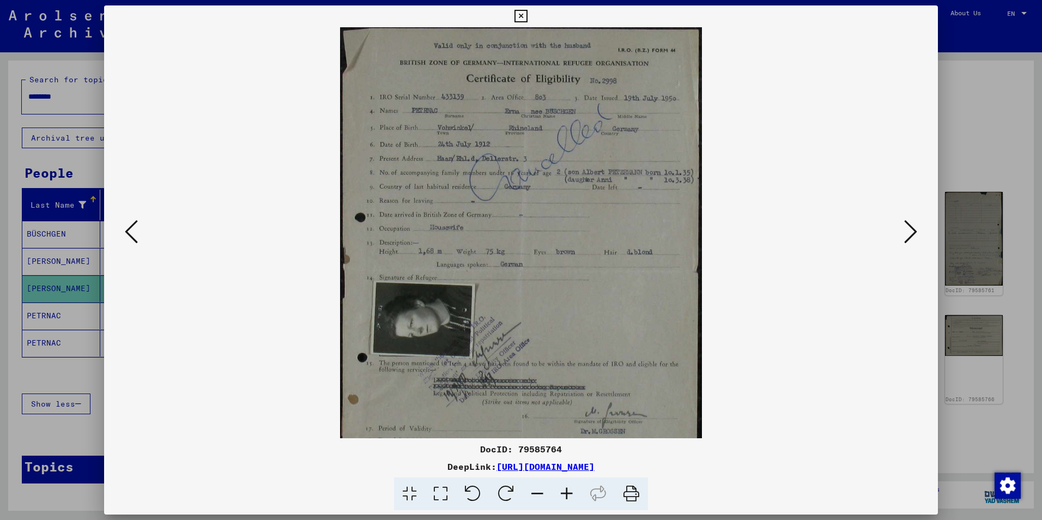
click at [567, 491] on icon at bounding box center [566, 493] width 29 height 33
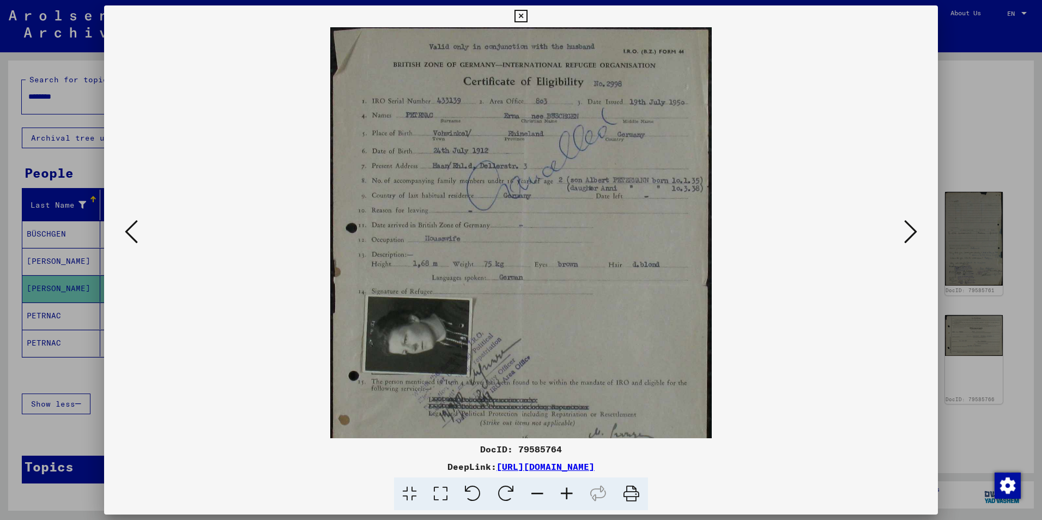
click at [567, 491] on icon at bounding box center [566, 493] width 29 height 33
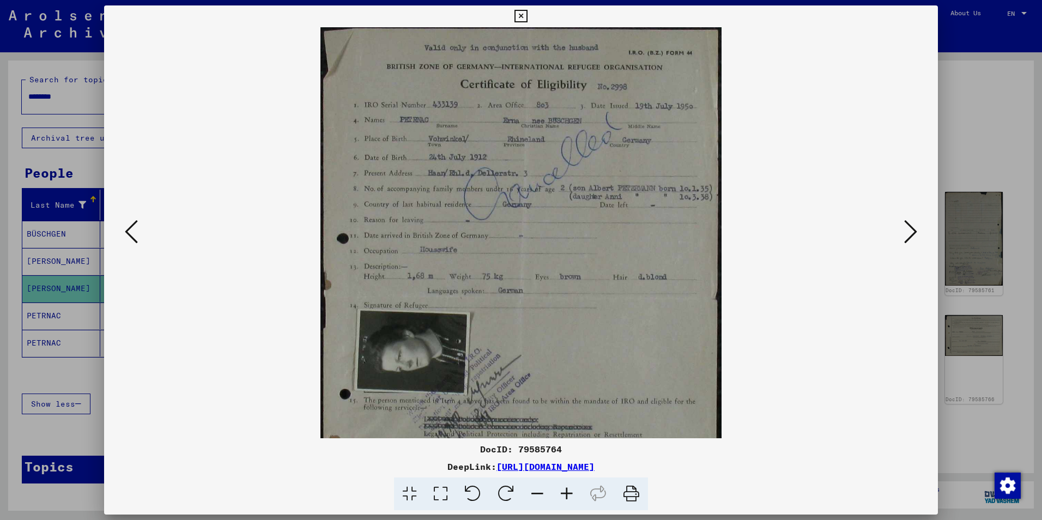
click at [568, 491] on icon at bounding box center [566, 493] width 29 height 33
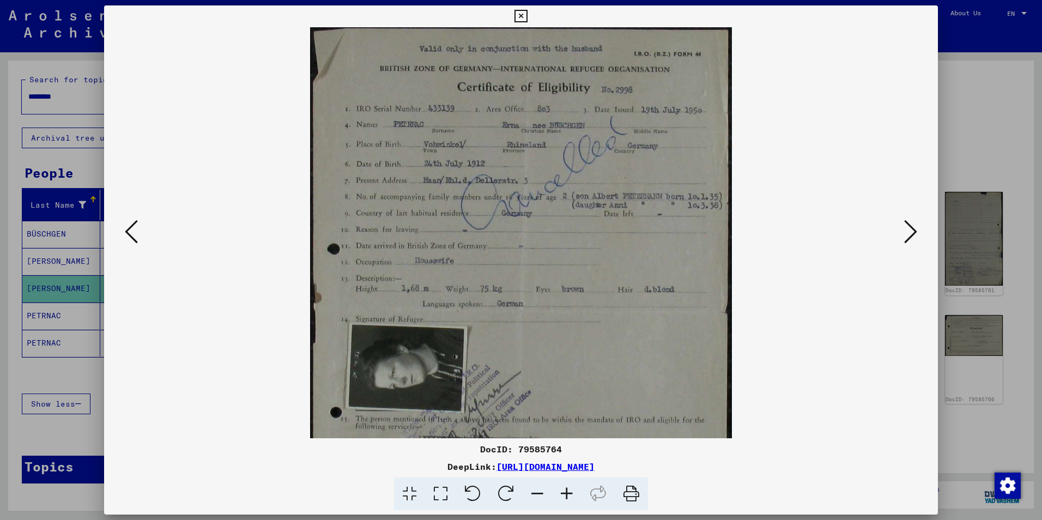
click at [906, 233] on icon at bounding box center [910, 232] width 13 height 26
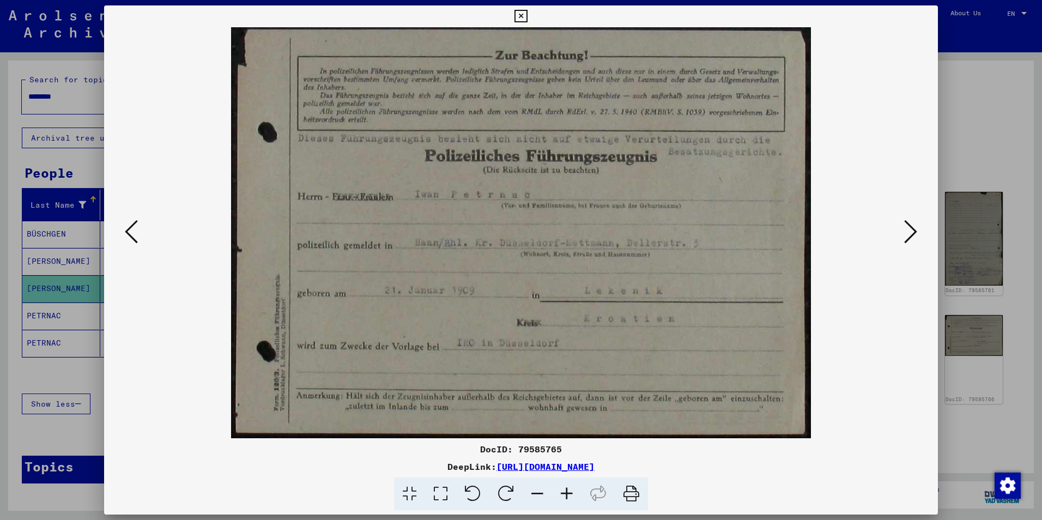
click at [907, 227] on icon at bounding box center [910, 232] width 13 height 26
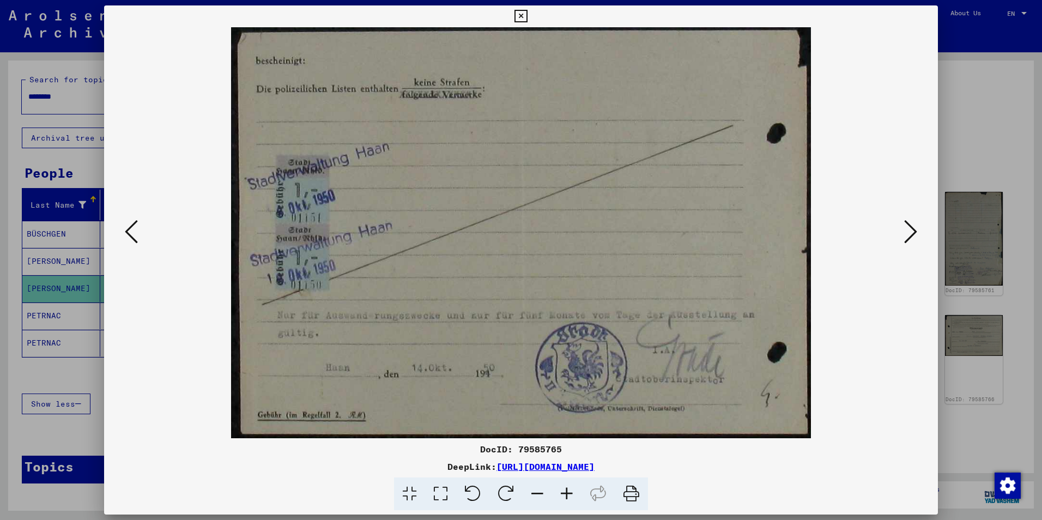
click at [907, 227] on icon at bounding box center [910, 232] width 13 height 26
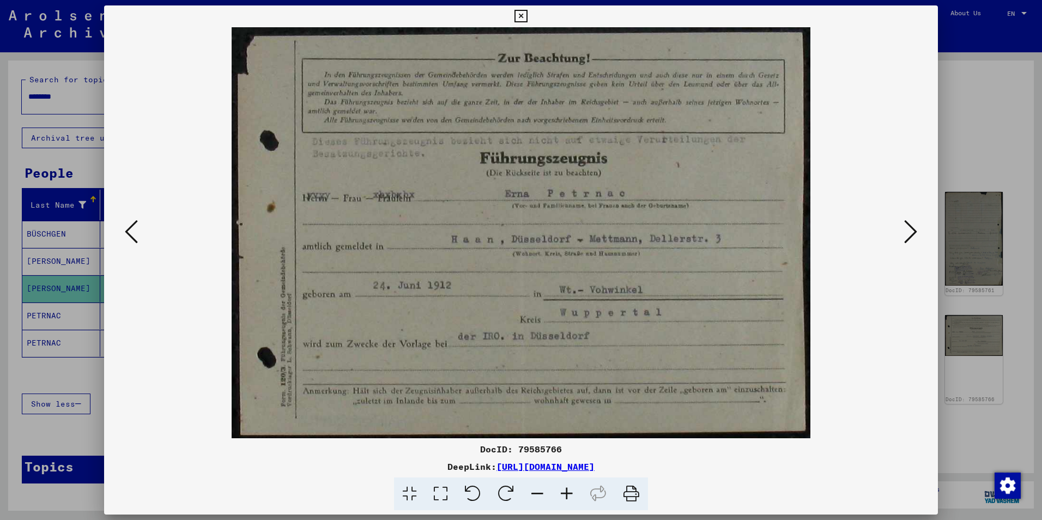
click at [914, 235] on icon at bounding box center [910, 232] width 13 height 26
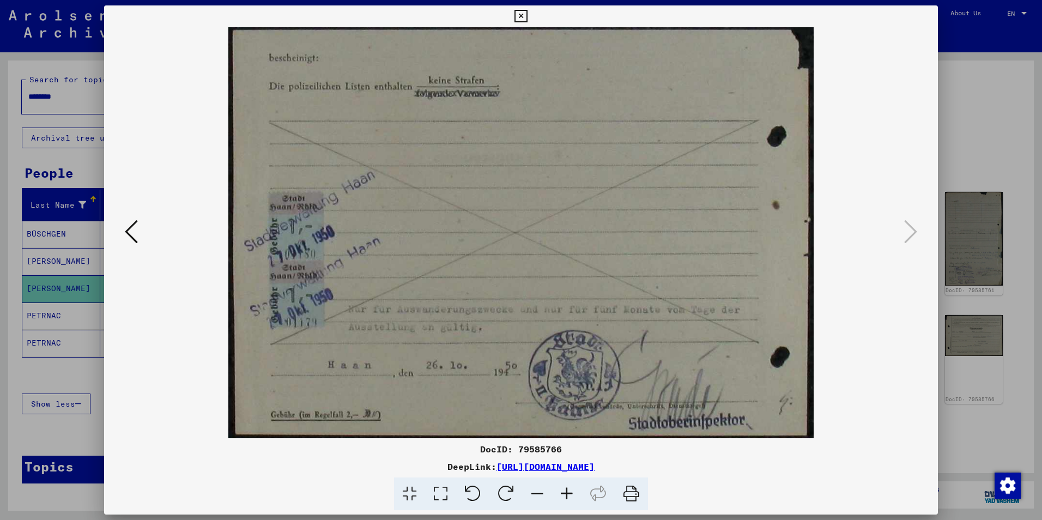
click at [129, 229] on icon at bounding box center [131, 232] width 13 height 26
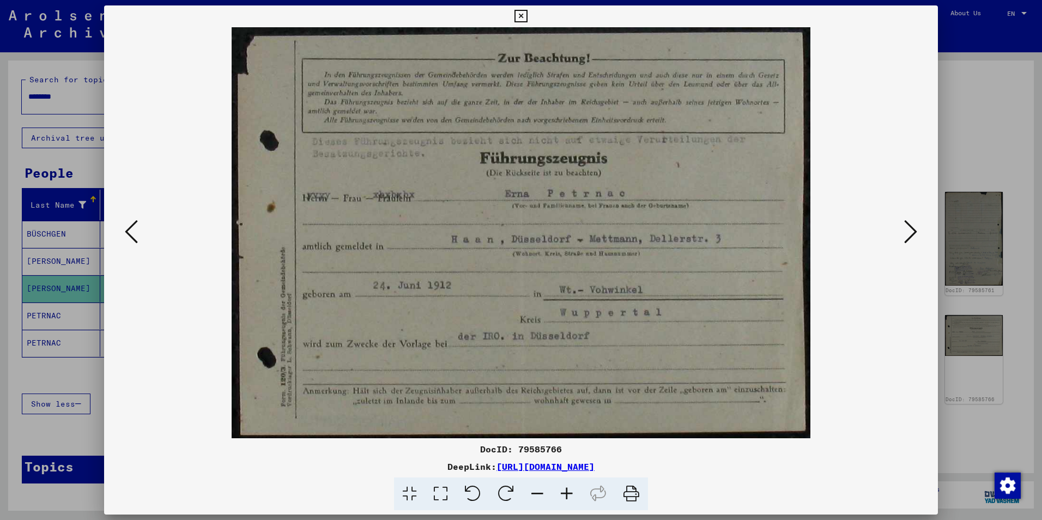
click at [129, 229] on icon at bounding box center [131, 232] width 13 height 26
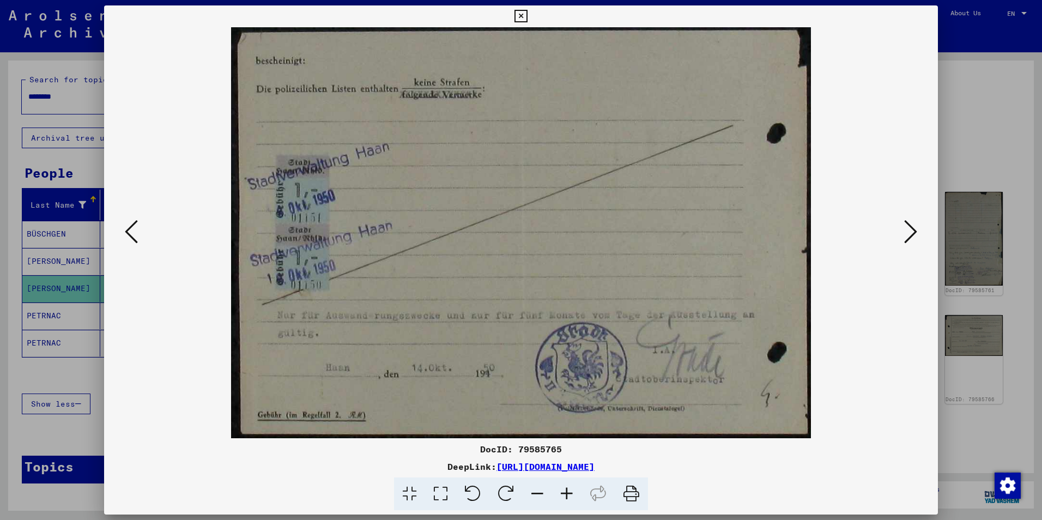
click at [129, 229] on icon at bounding box center [131, 232] width 13 height 26
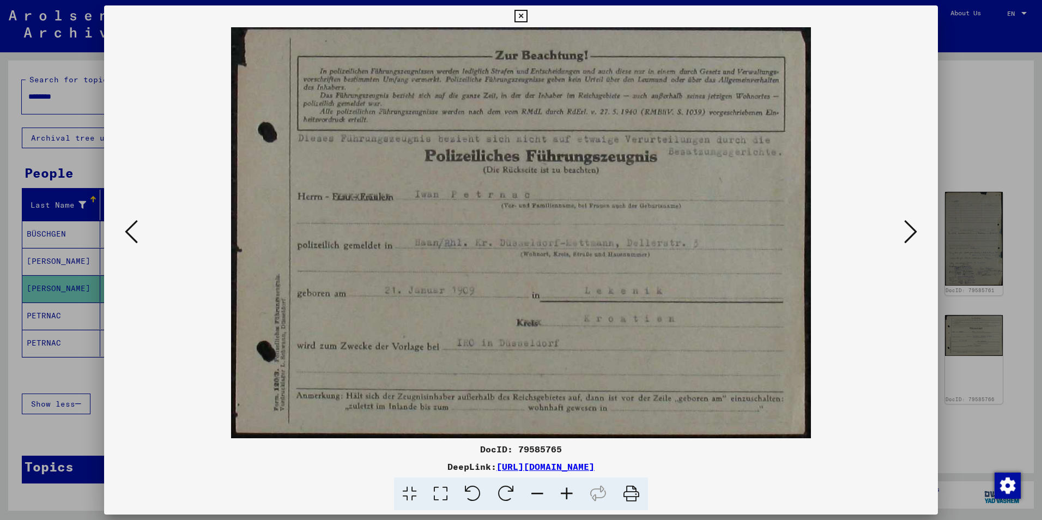
click at [129, 229] on icon at bounding box center [131, 232] width 13 height 26
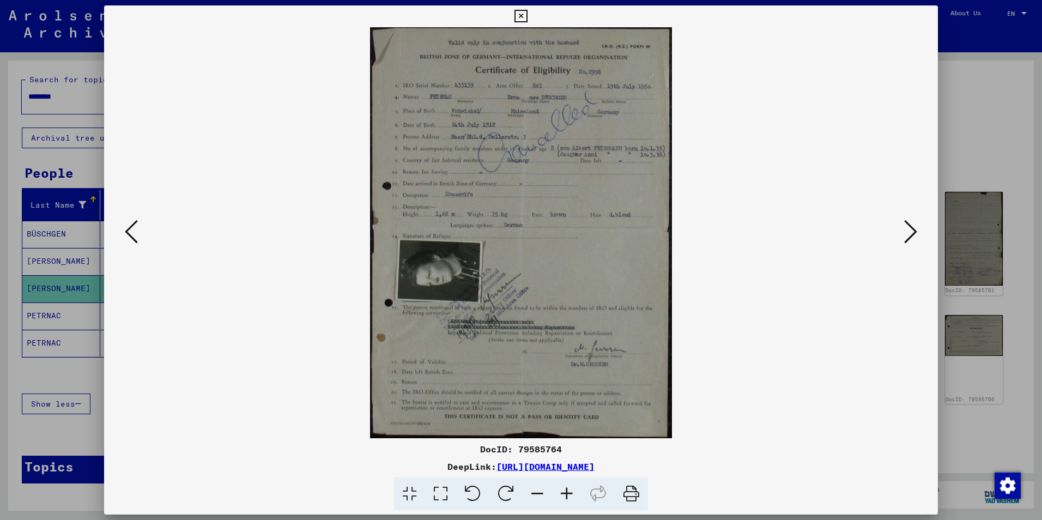
click at [129, 229] on icon at bounding box center [131, 232] width 13 height 26
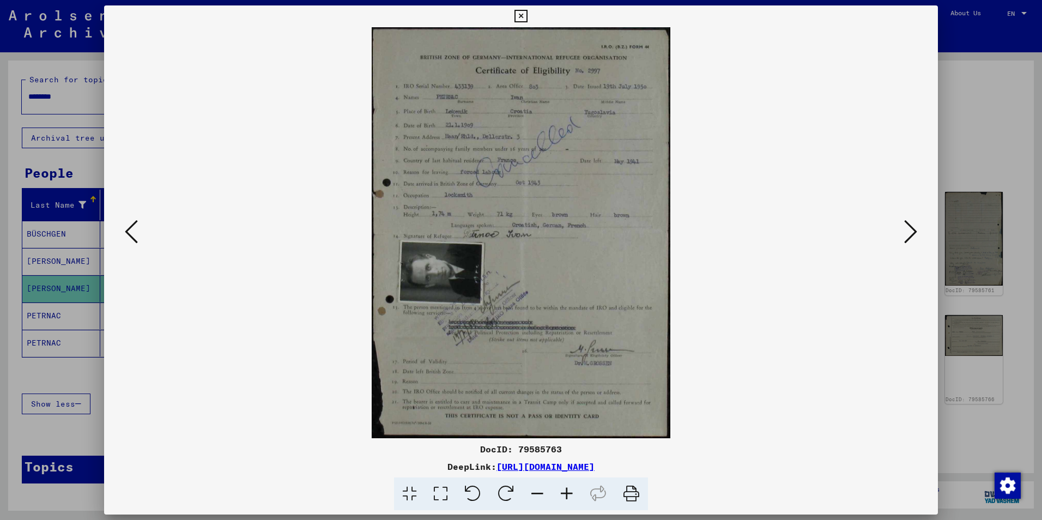
click at [129, 229] on icon at bounding box center [131, 232] width 13 height 26
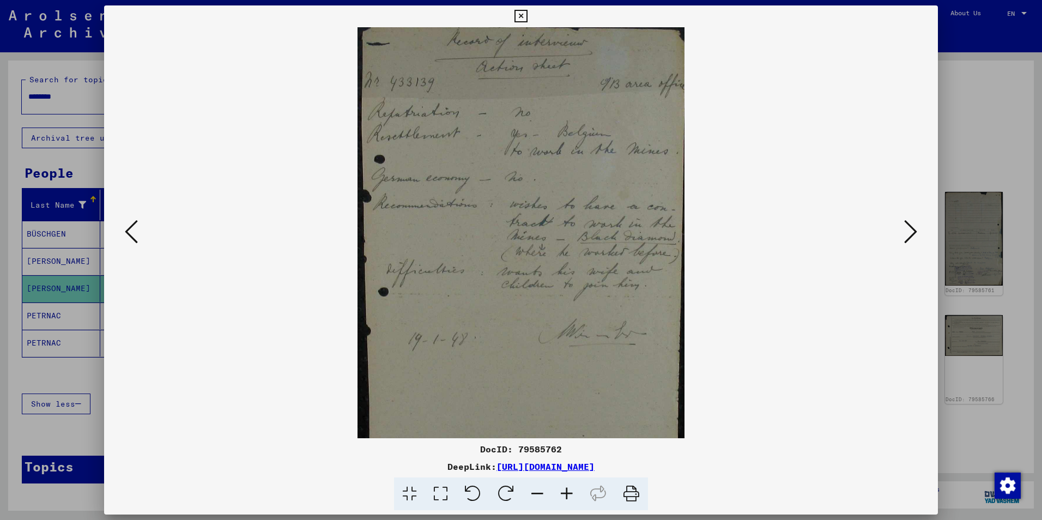
click at [129, 229] on icon at bounding box center [131, 232] width 13 height 26
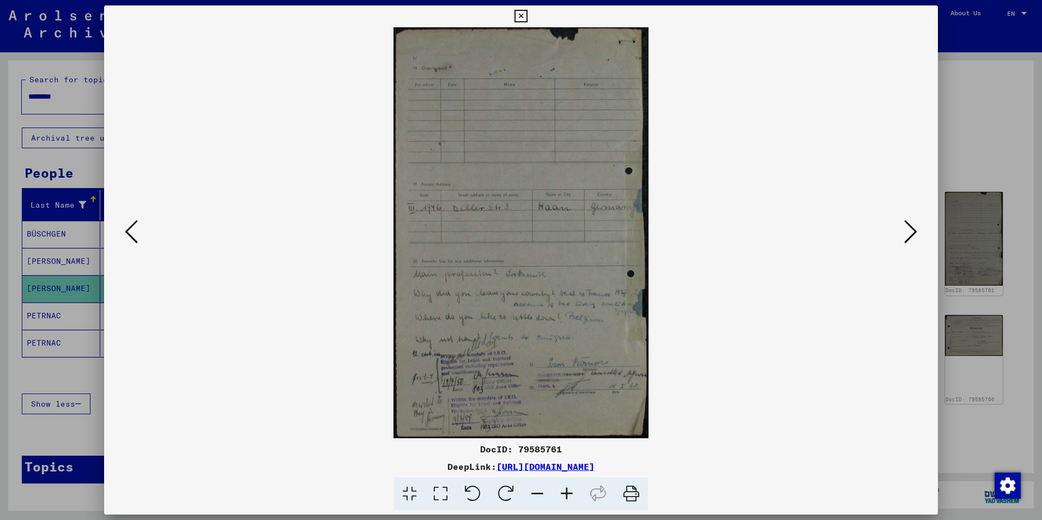
click at [129, 229] on icon at bounding box center [131, 232] width 13 height 26
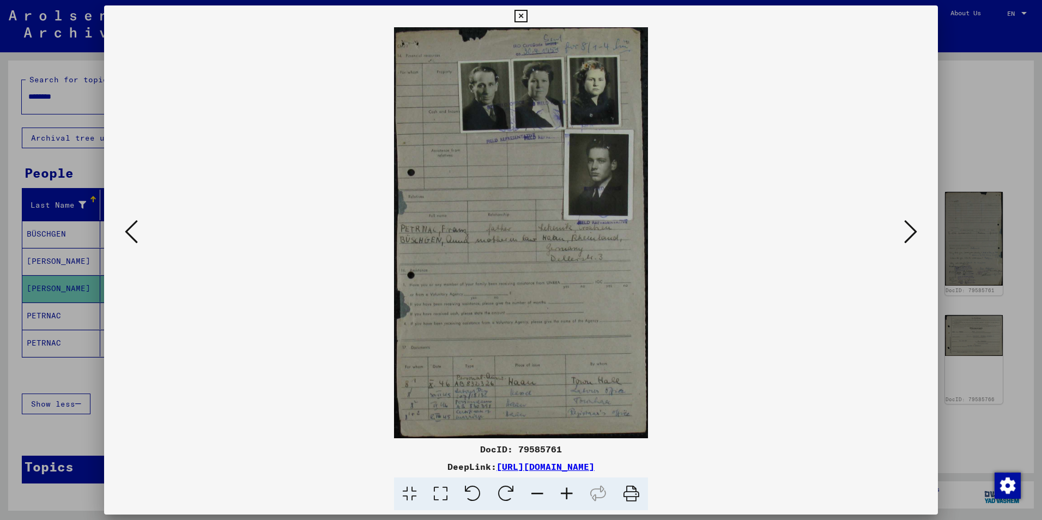
click at [136, 232] on icon at bounding box center [131, 232] width 13 height 26
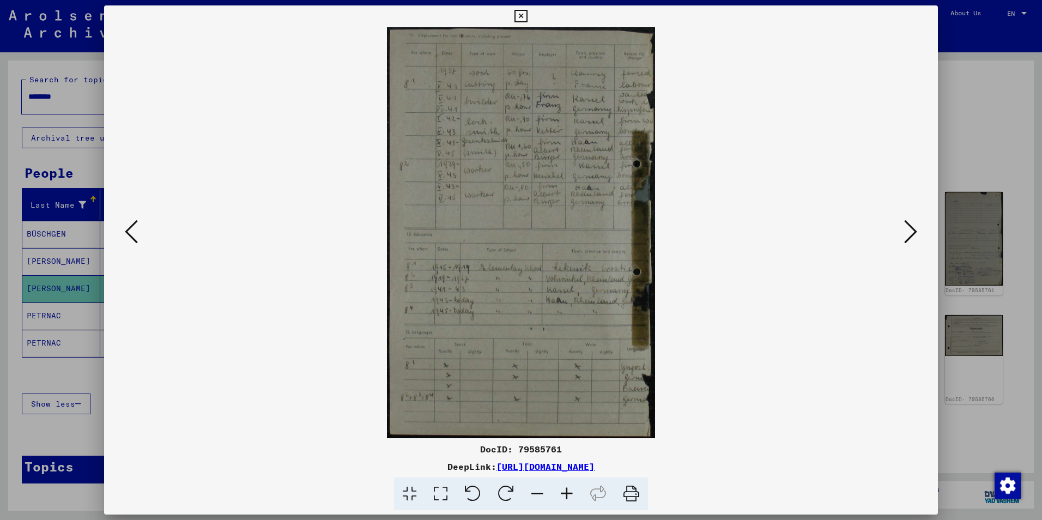
click at [136, 232] on icon at bounding box center [131, 232] width 13 height 26
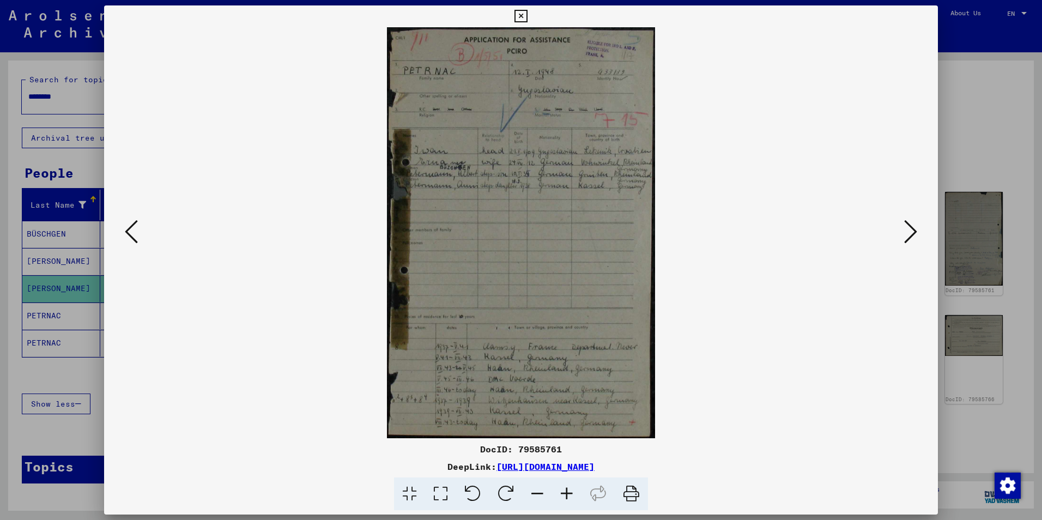
click at [567, 493] on icon at bounding box center [566, 493] width 29 height 33
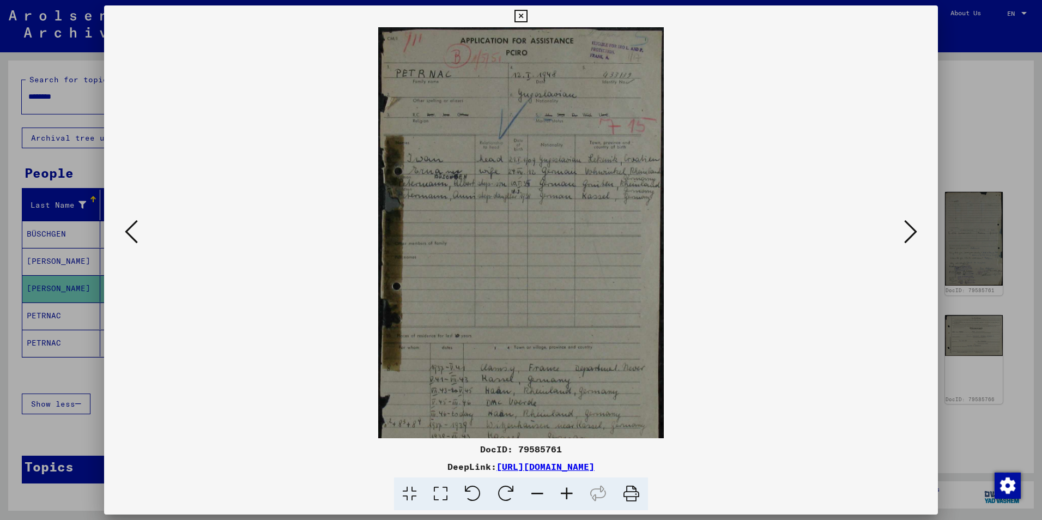
click at [567, 493] on icon at bounding box center [566, 493] width 29 height 33
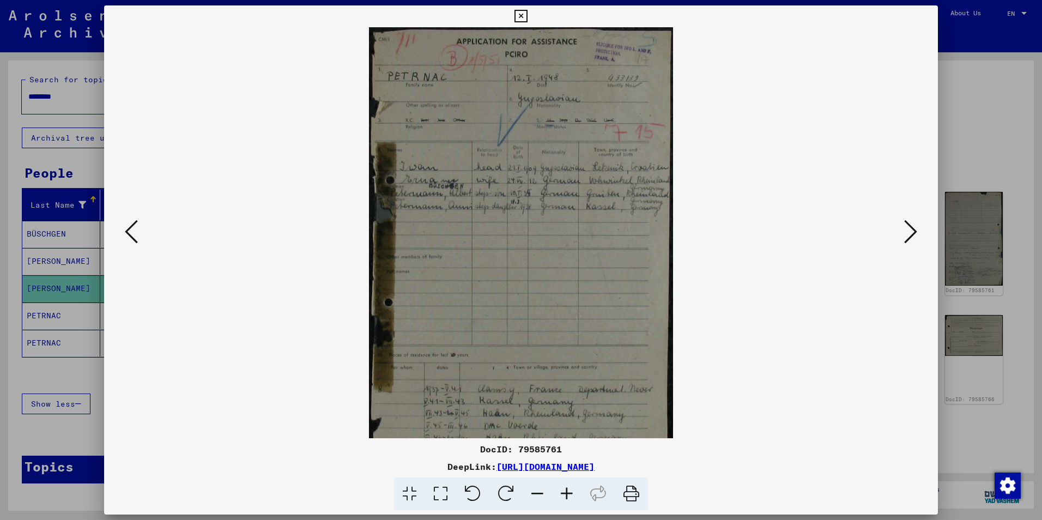
click at [567, 493] on icon at bounding box center [566, 493] width 29 height 33
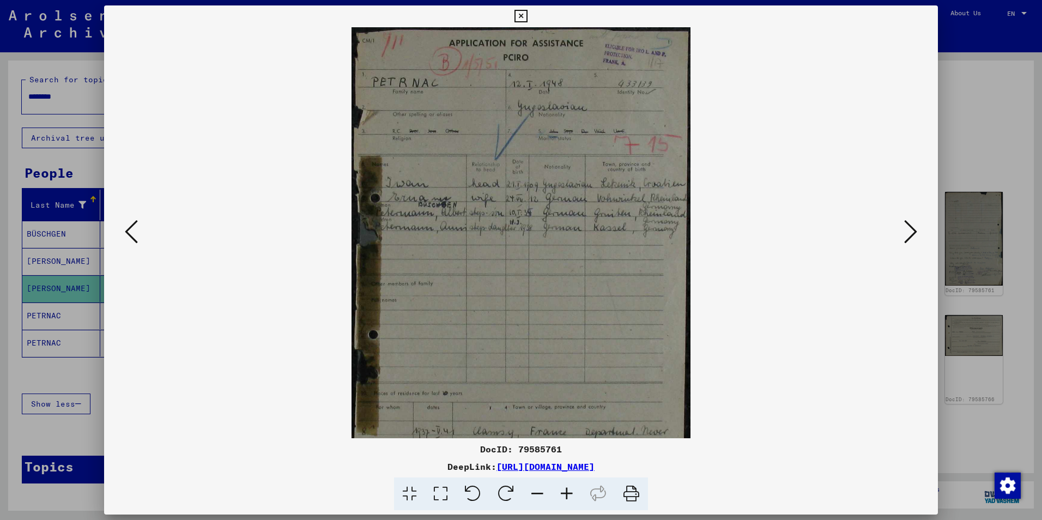
click at [567, 493] on icon at bounding box center [566, 493] width 29 height 33
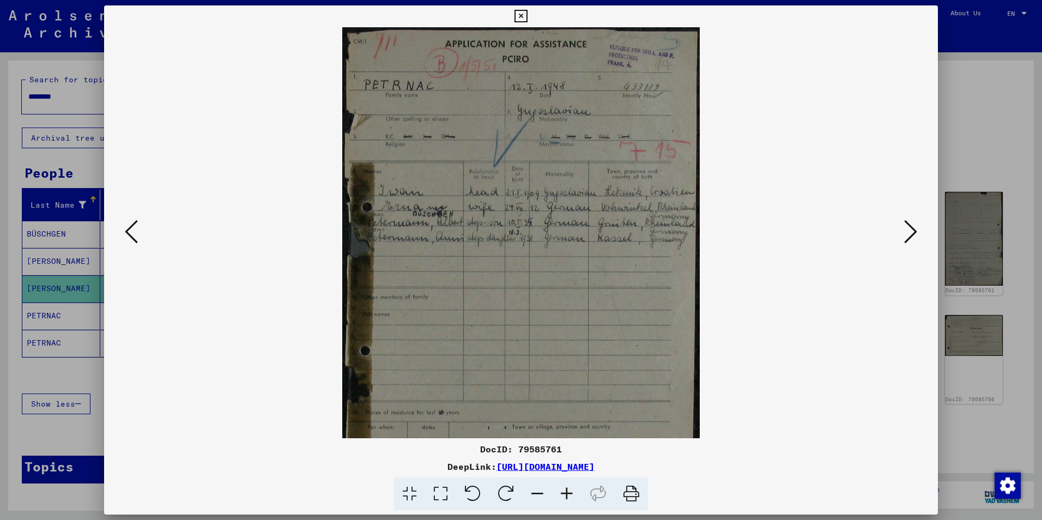
click at [567, 493] on icon at bounding box center [566, 493] width 29 height 33
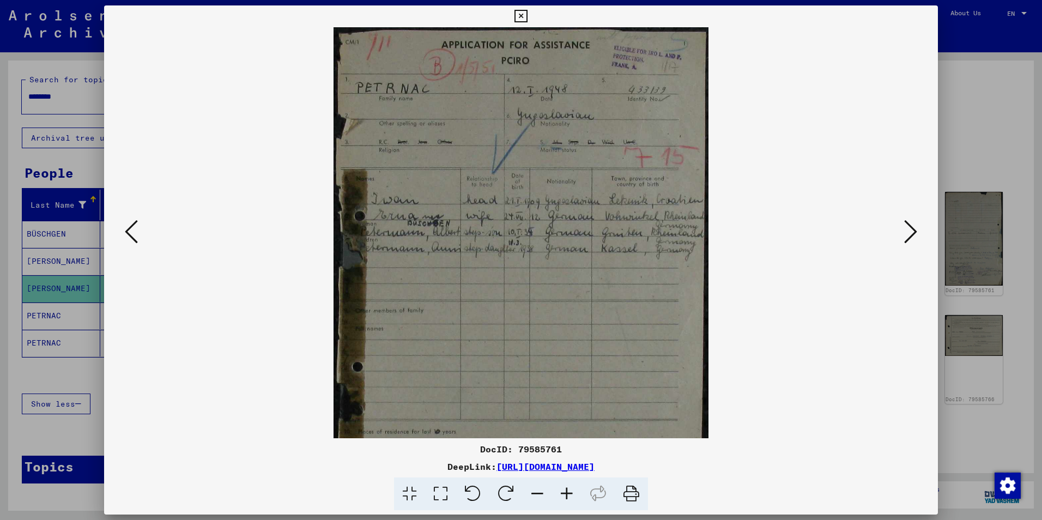
click at [567, 493] on icon at bounding box center [566, 493] width 29 height 33
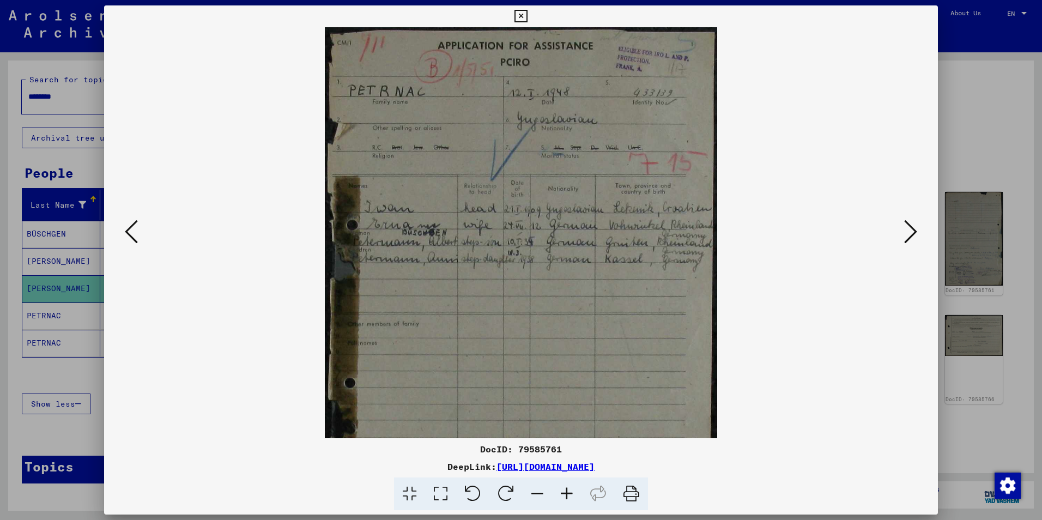
click at [567, 494] on icon at bounding box center [566, 493] width 29 height 33
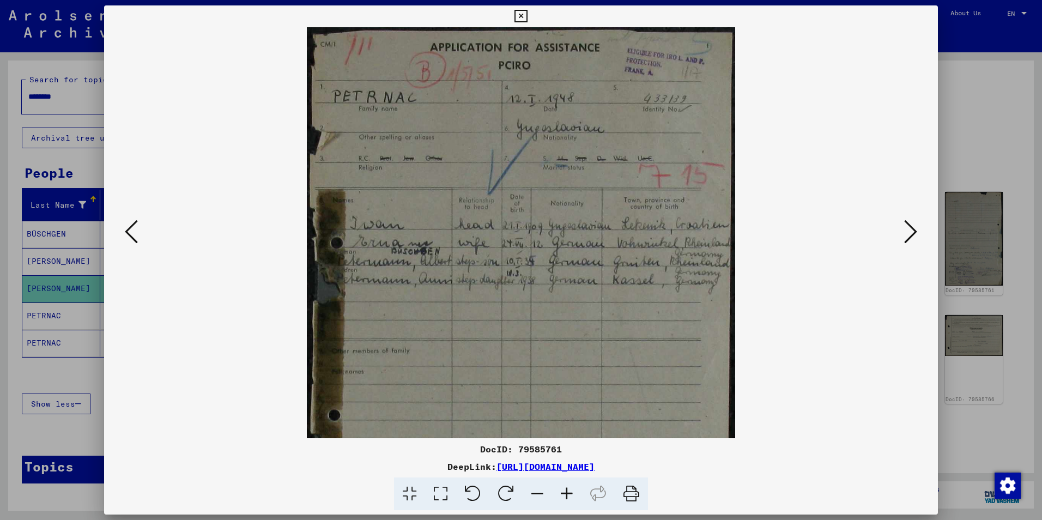
click at [567, 494] on icon at bounding box center [566, 493] width 29 height 33
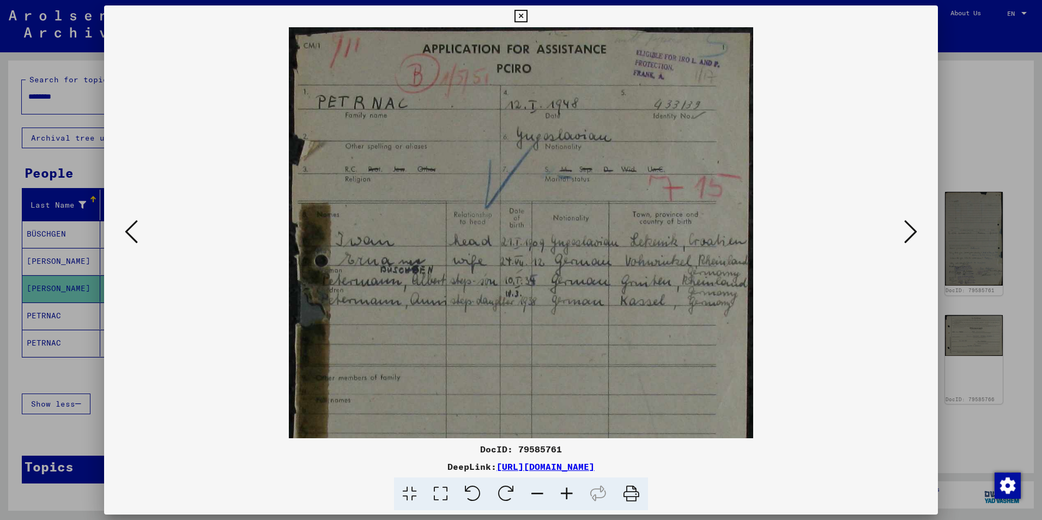
click at [567, 494] on icon at bounding box center [566, 493] width 29 height 33
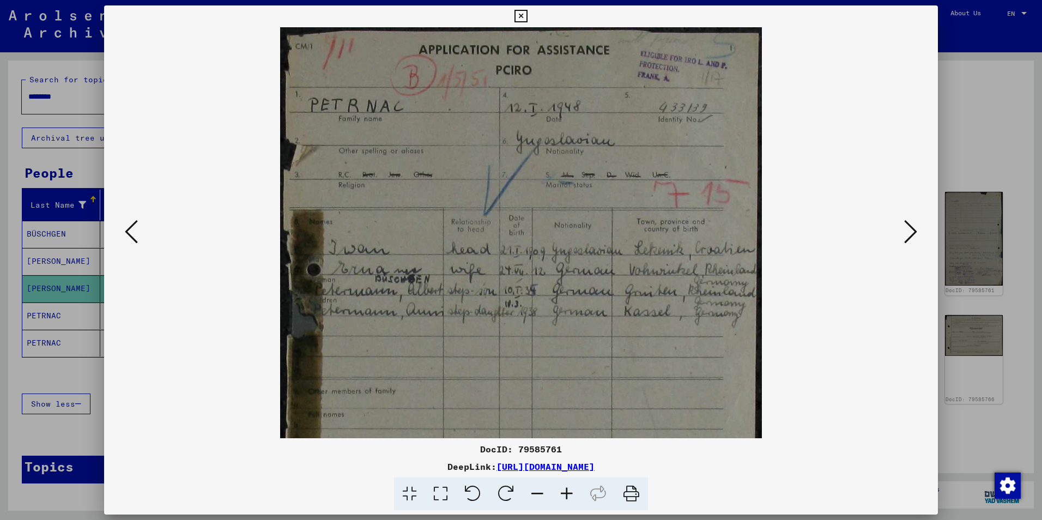
click at [567, 494] on icon at bounding box center [566, 493] width 29 height 33
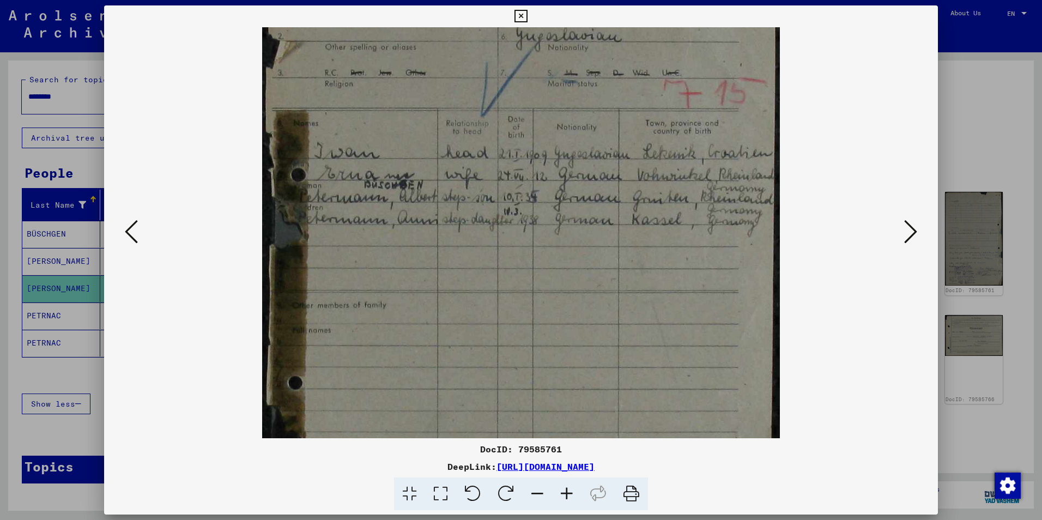
scroll to position [121, 0]
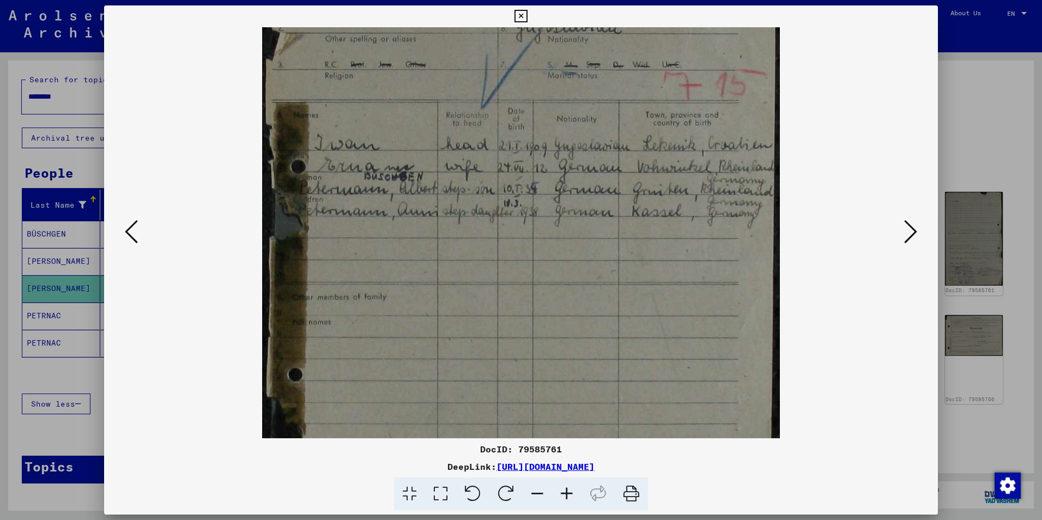
drag, startPoint x: 565, startPoint y: 305, endPoint x: 469, endPoint y: 185, distance: 154.0
click at [469, 185] on img at bounding box center [520, 302] width 517 height 792
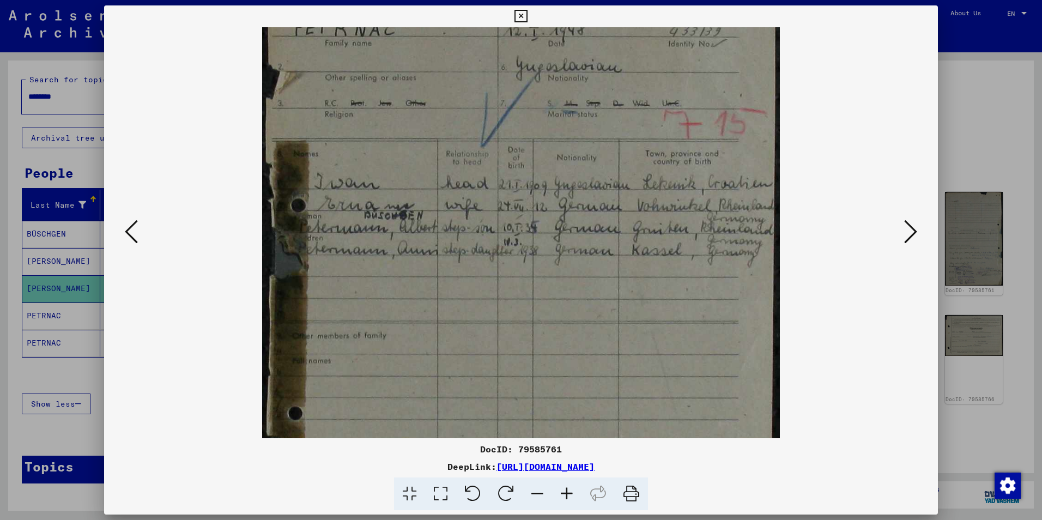
scroll to position [81, 0]
drag, startPoint x: 470, startPoint y: 148, endPoint x: 479, endPoint y: 188, distance: 41.3
click at [479, 188] on img at bounding box center [520, 343] width 517 height 792
click at [916, 239] on icon at bounding box center [910, 232] width 13 height 26
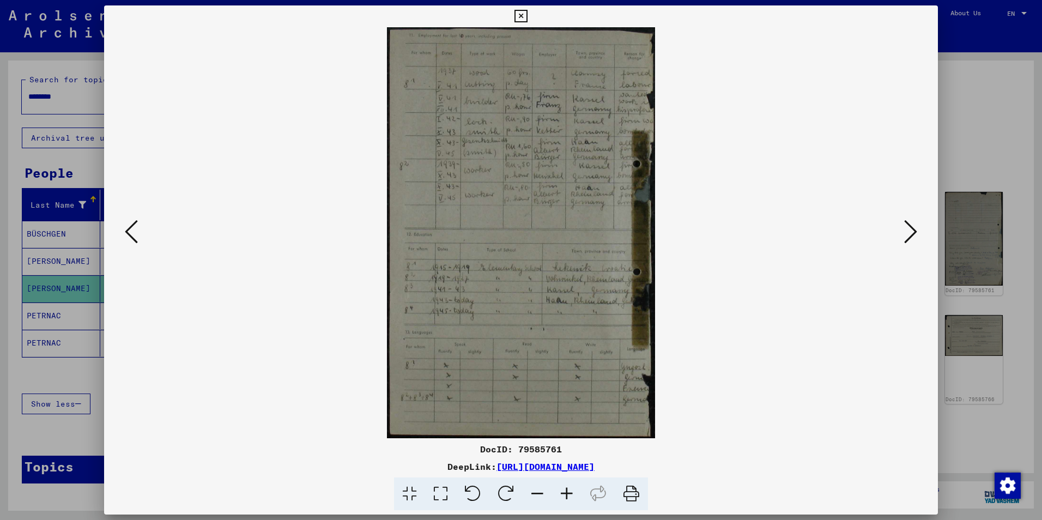
click at [907, 243] on icon at bounding box center [910, 232] width 13 height 26
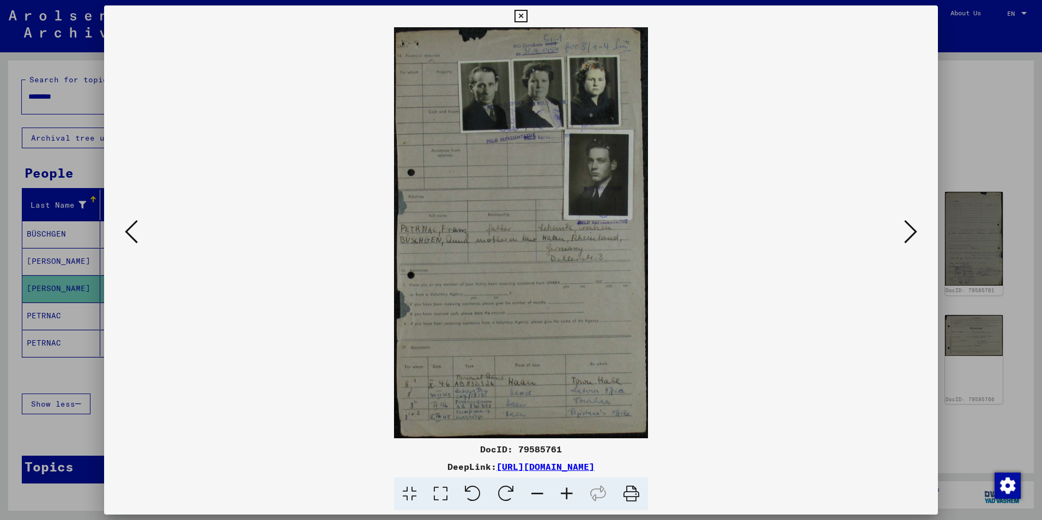
drag, startPoint x: 313, startPoint y: 16, endPoint x: 592, endPoint y: 99, distance: 291.6
click at [592, 99] on div "DocID: 79585761 DeepLink: [URL][DOMAIN_NAME]" at bounding box center [521, 257] width 834 height 505
drag, startPoint x: 592, startPoint y: 99, endPoint x: 257, endPoint y: 97, distance: 335.7
click at [257, 97] on viewer-one-image at bounding box center [521, 232] width 760 height 411
click at [911, 241] on icon at bounding box center [910, 232] width 13 height 26
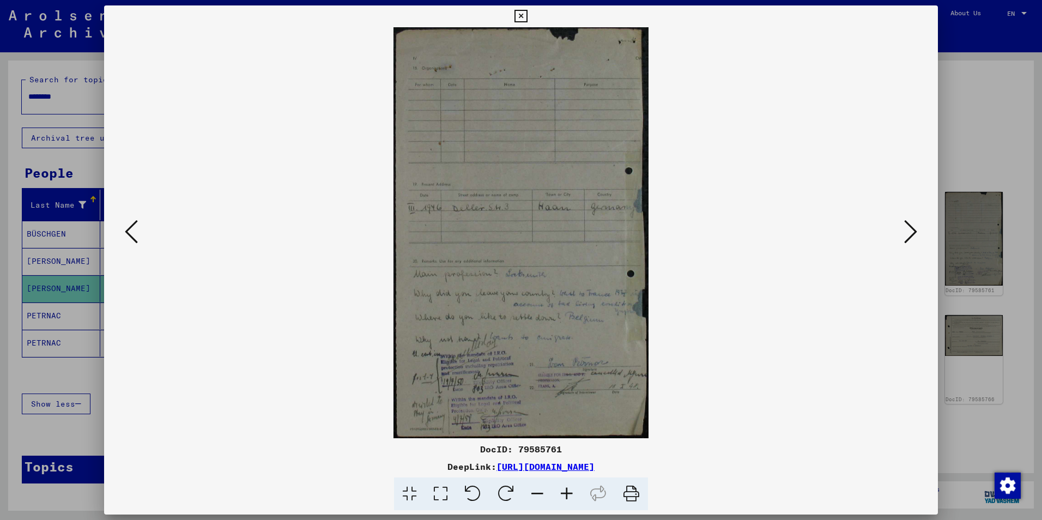
click at [911, 241] on icon at bounding box center [910, 232] width 13 height 26
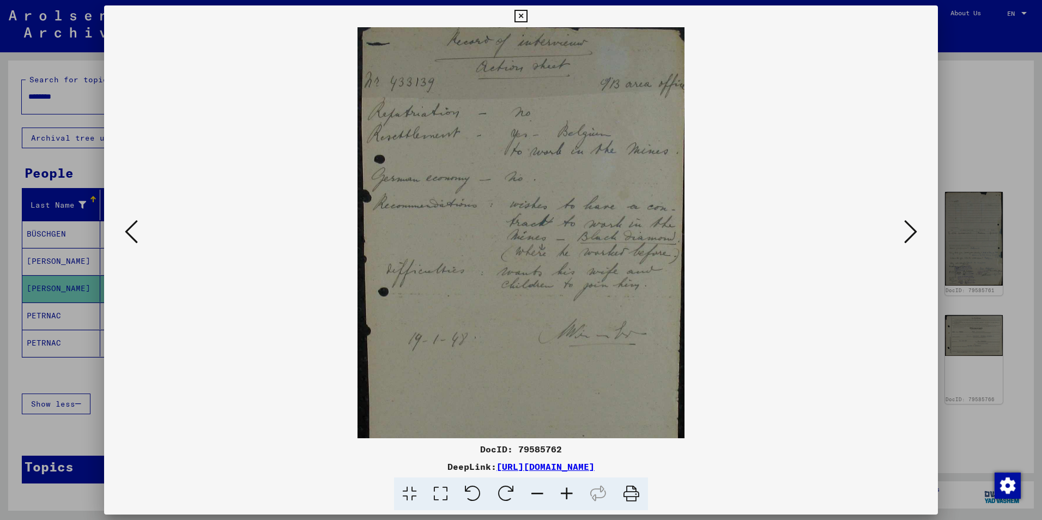
click at [911, 241] on icon at bounding box center [910, 232] width 13 height 26
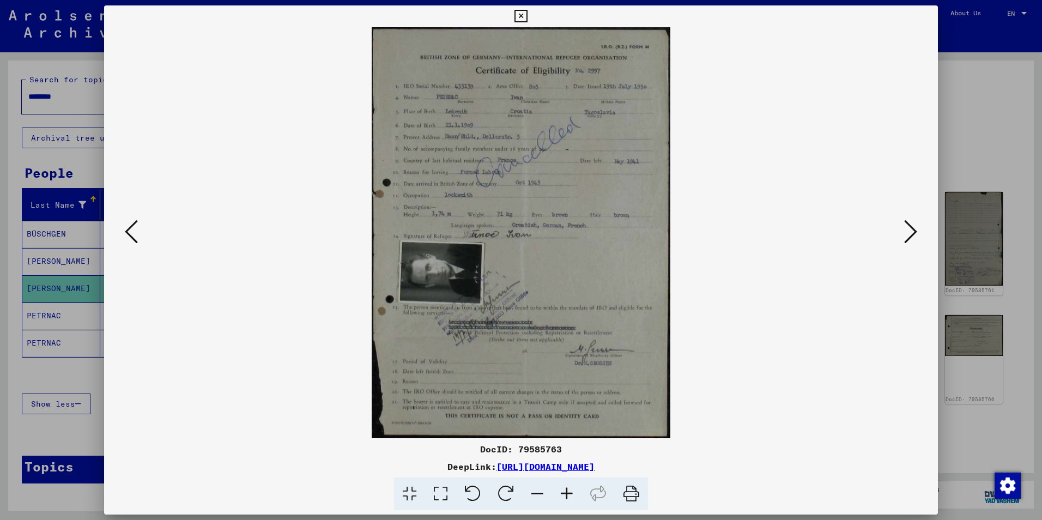
click at [911, 241] on icon at bounding box center [910, 232] width 13 height 26
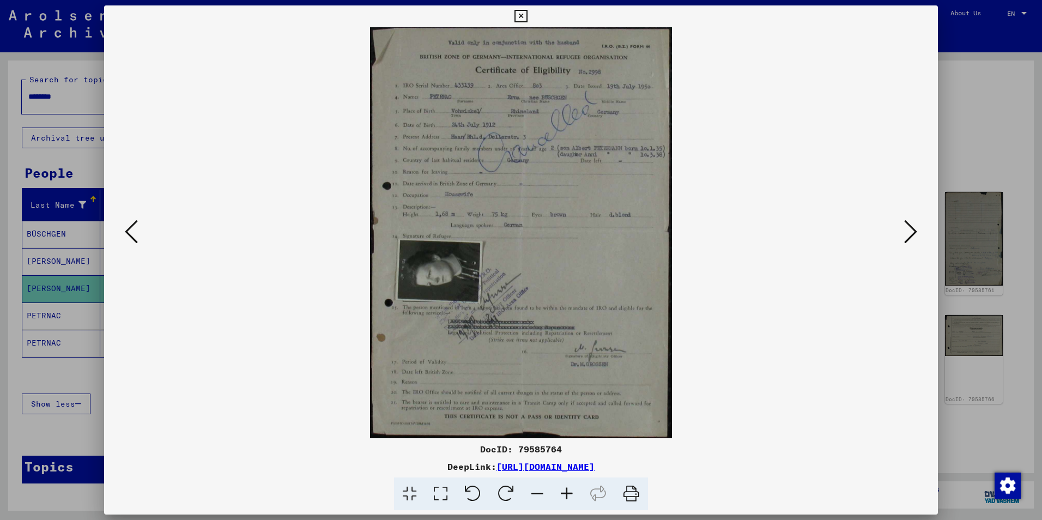
click at [569, 490] on icon at bounding box center [566, 493] width 29 height 33
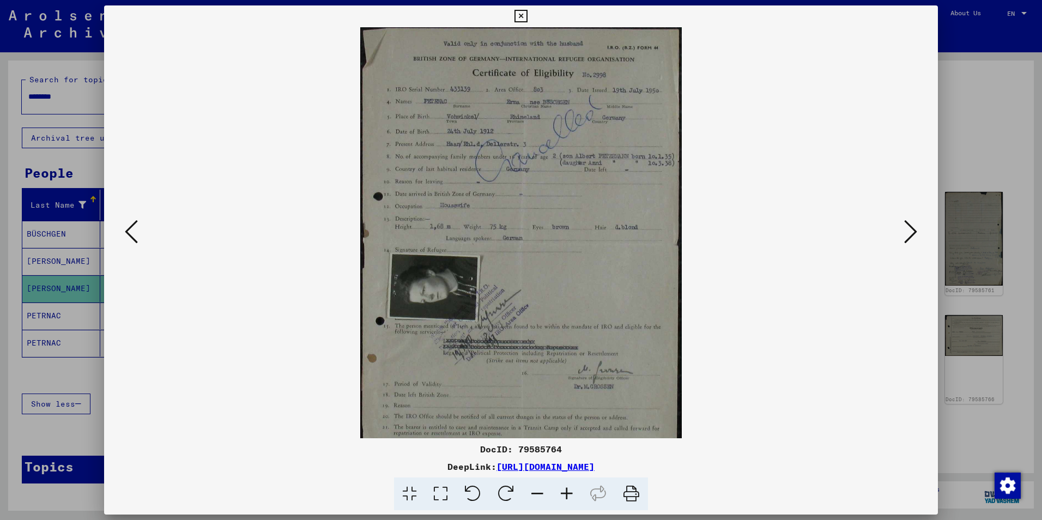
click at [569, 490] on icon at bounding box center [566, 493] width 29 height 33
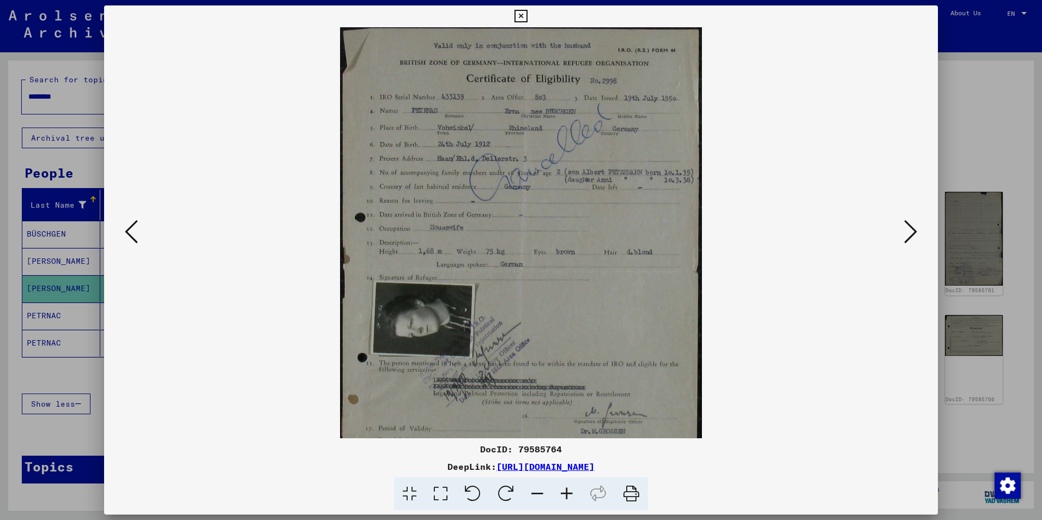
click at [569, 490] on icon at bounding box center [566, 493] width 29 height 33
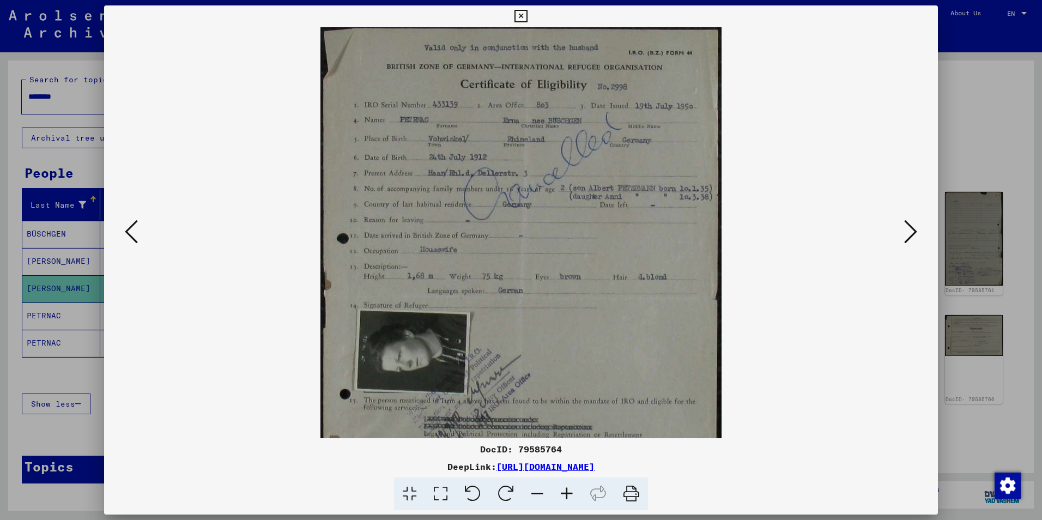
click at [569, 490] on icon at bounding box center [566, 493] width 29 height 33
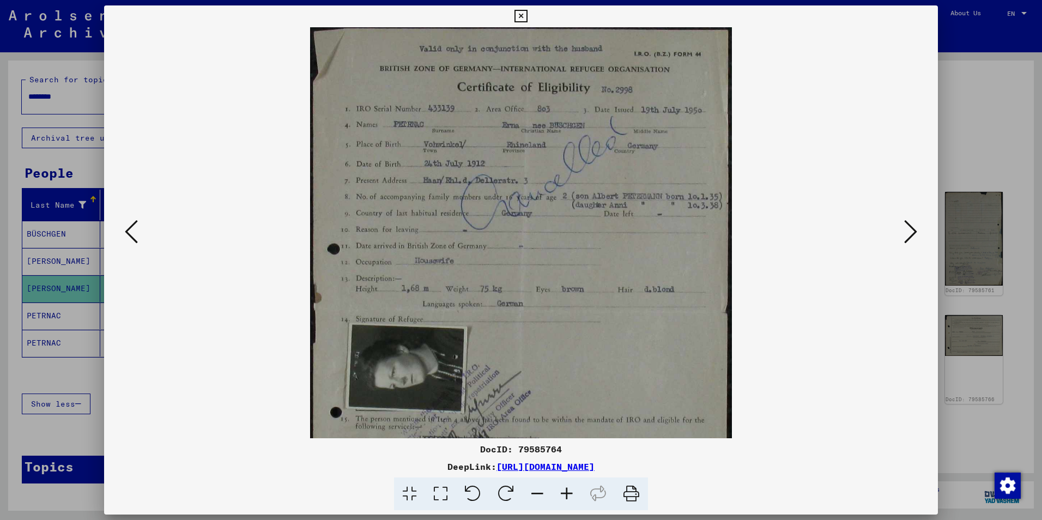
click at [569, 490] on icon at bounding box center [566, 493] width 29 height 33
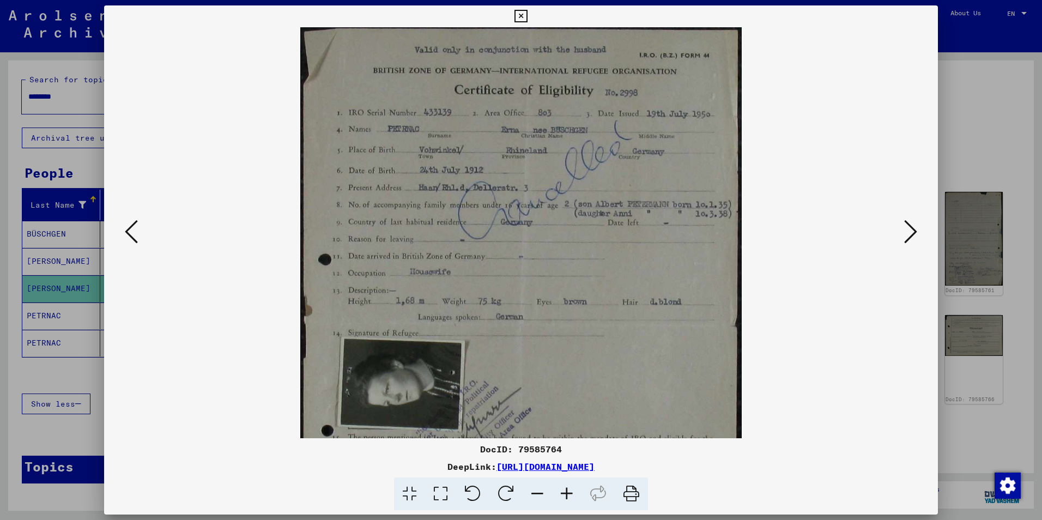
click at [569, 490] on icon at bounding box center [566, 493] width 29 height 33
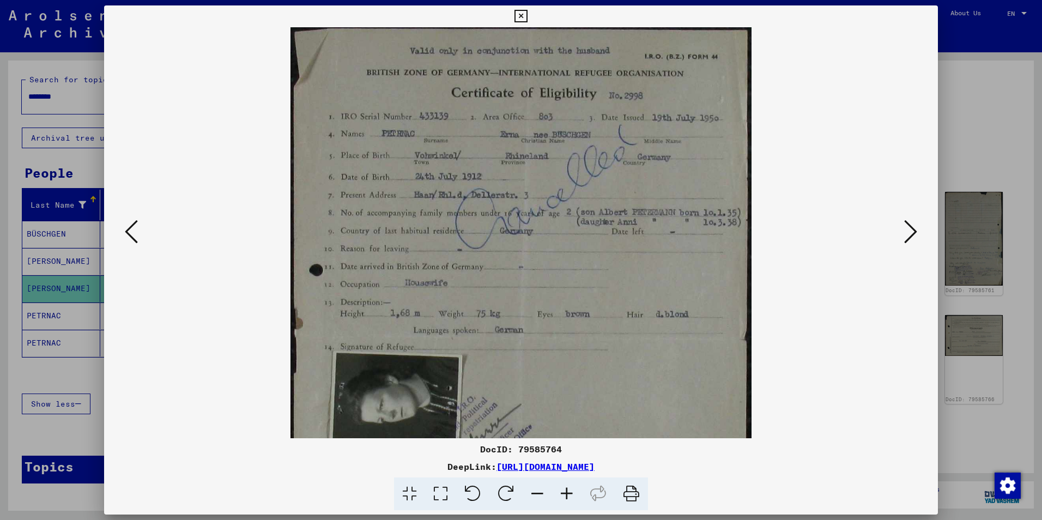
click at [569, 490] on icon at bounding box center [566, 493] width 29 height 33
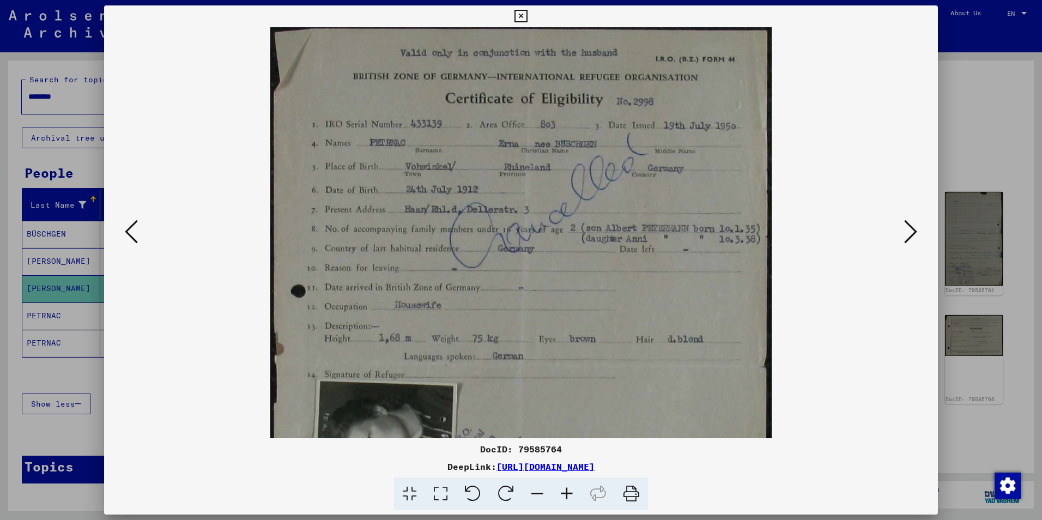
click at [569, 490] on icon at bounding box center [566, 493] width 29 height 33
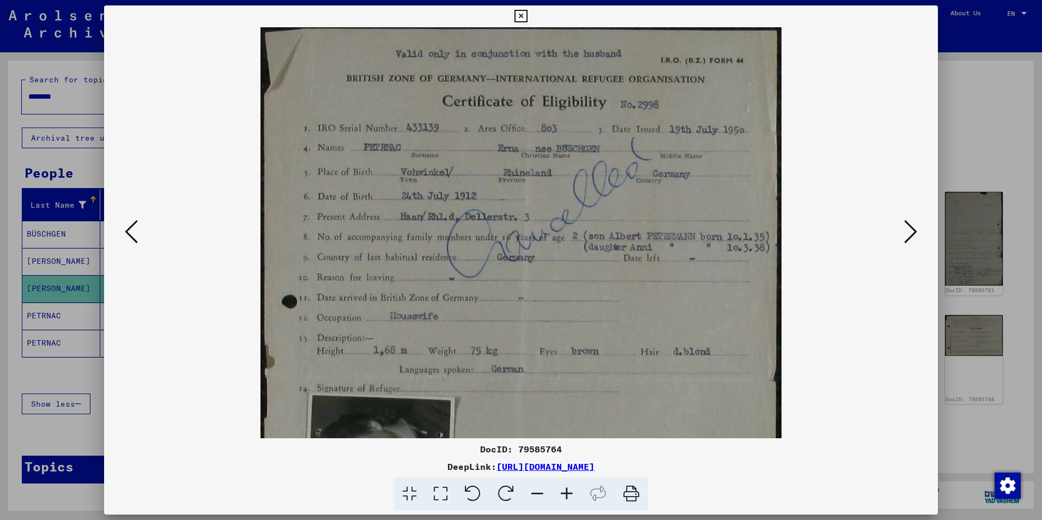
click at [130, 228] on icon at bounding box center [131, 232] width 13 height 26
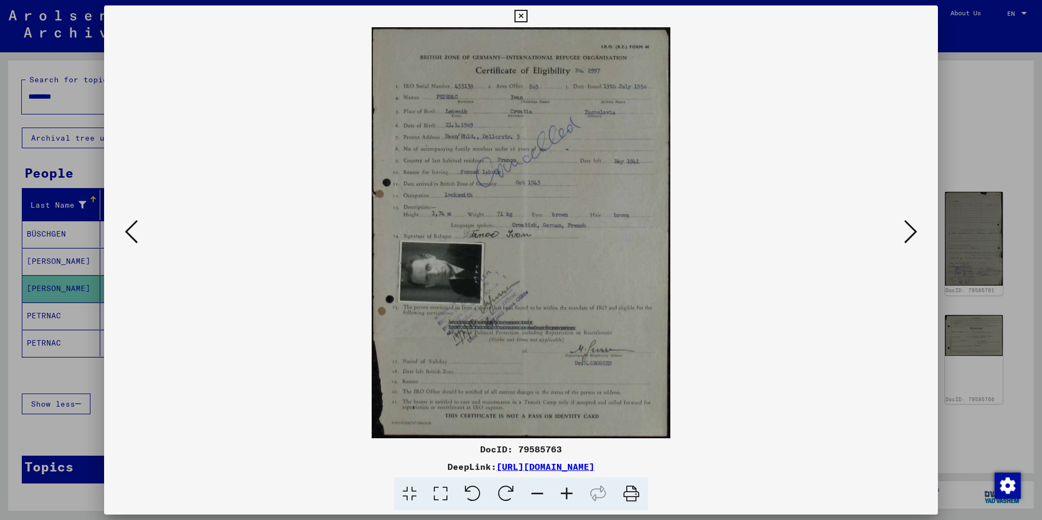
click at [130, 228] on icon at bounding box center [131, 232] width 13 height 26
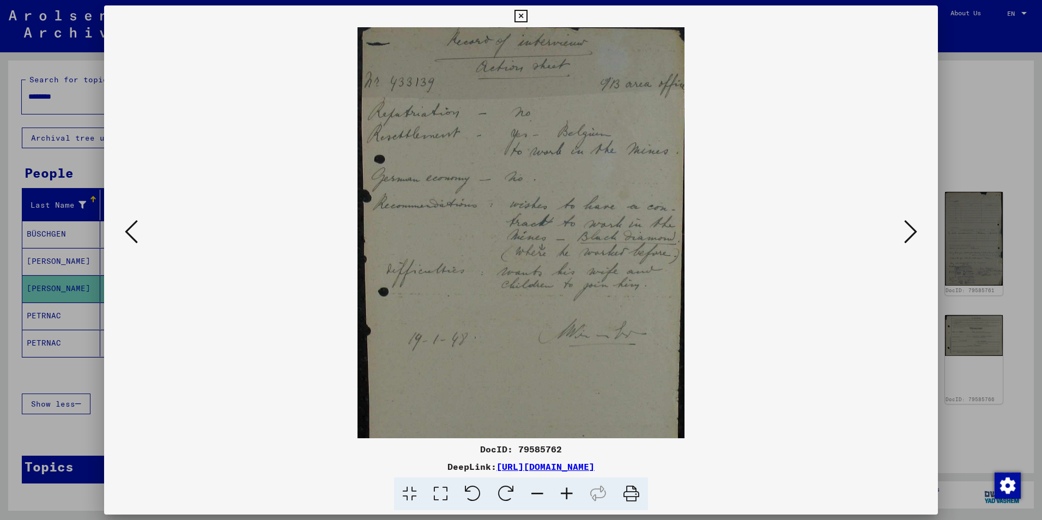
click at [130, 228] on icon at bounding box center [131, 232] width 13 height 26
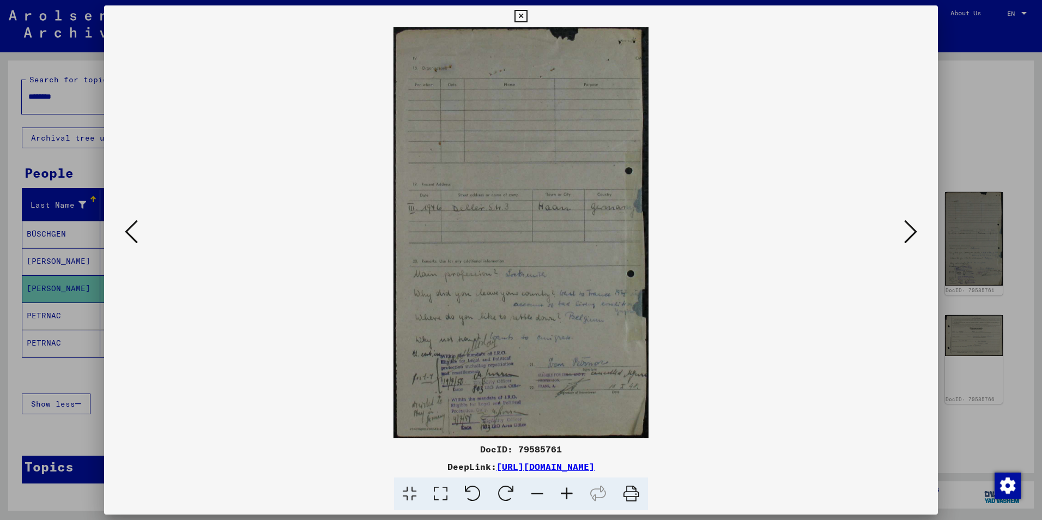
click at [130, 228] on icon at bounding box center [131, 232] width 13 height 26
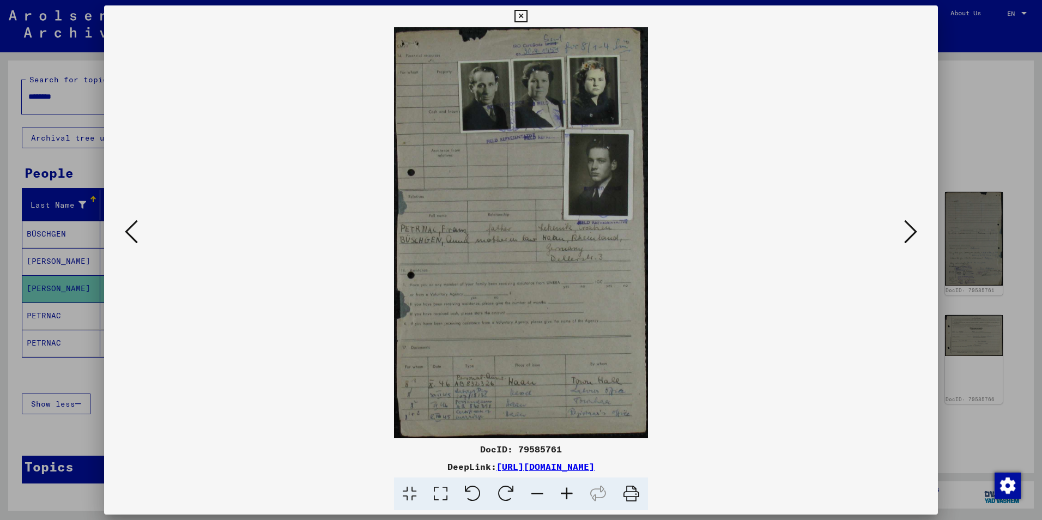
click at [130, 228] on icon at bounding box center [131, 232] width 13 height 26
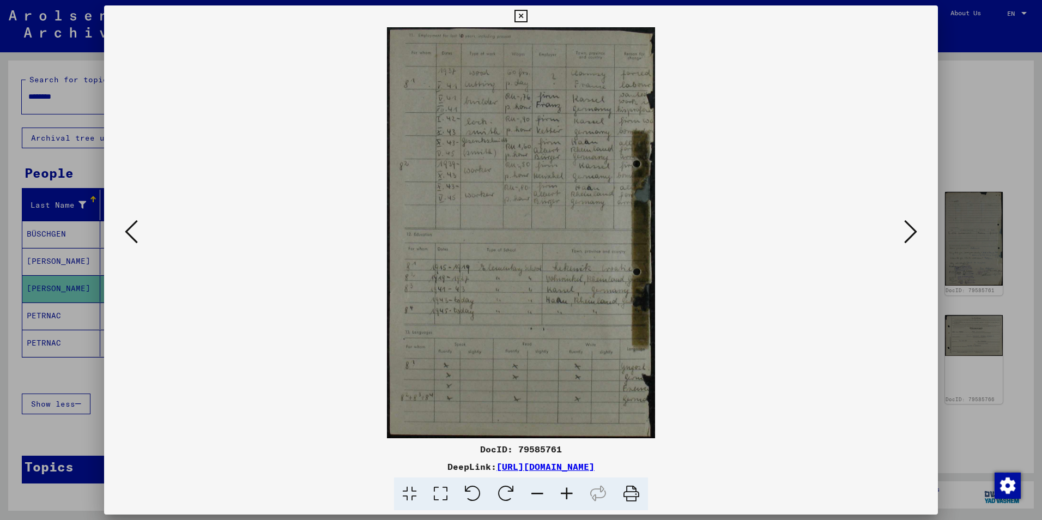
click at [130, 228] on icon at bounding box center [131, 232] width 13 height 26
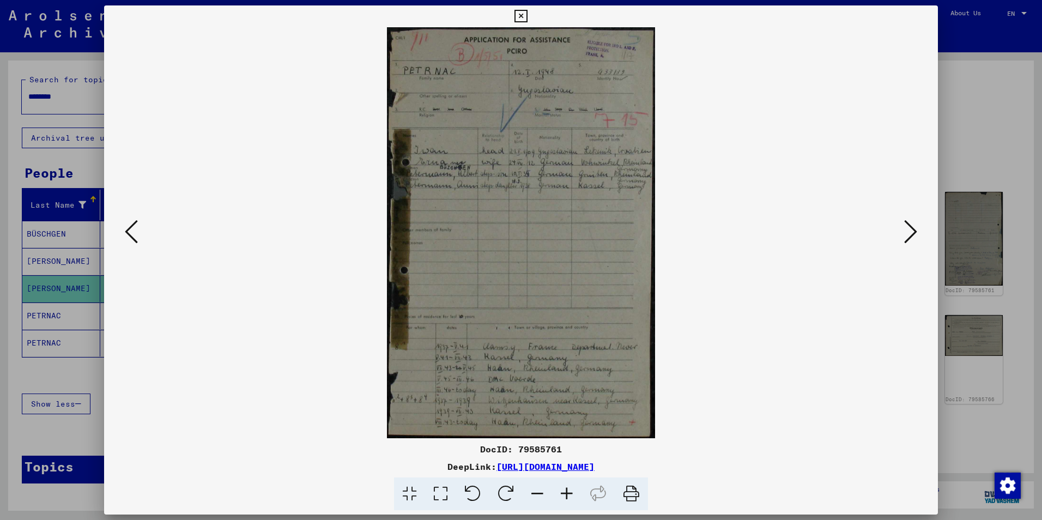
click at [564, 493] on icon at bounding box center [566, 493] width 29 height 33
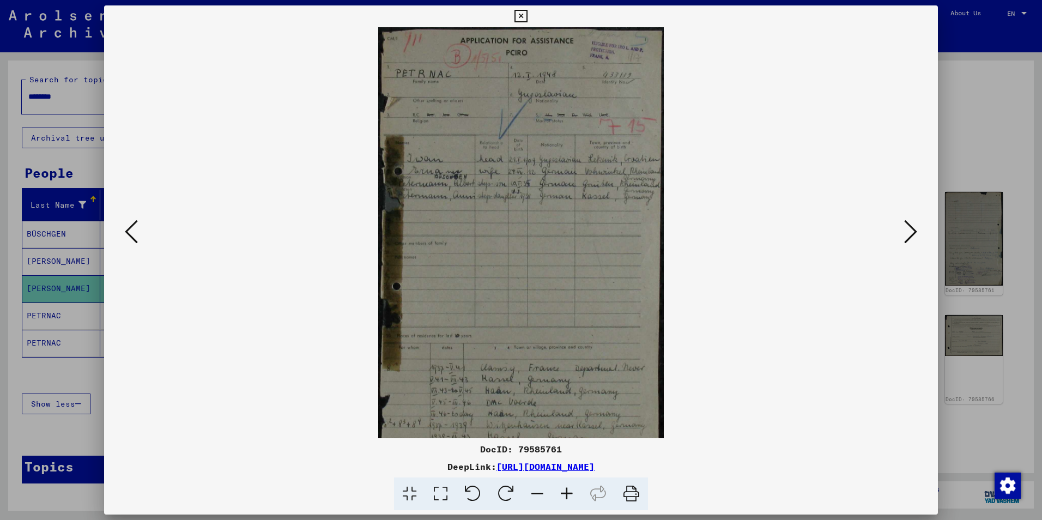
click at [564, 493] on icon at bounding box center [566, 493] width 29 height 33
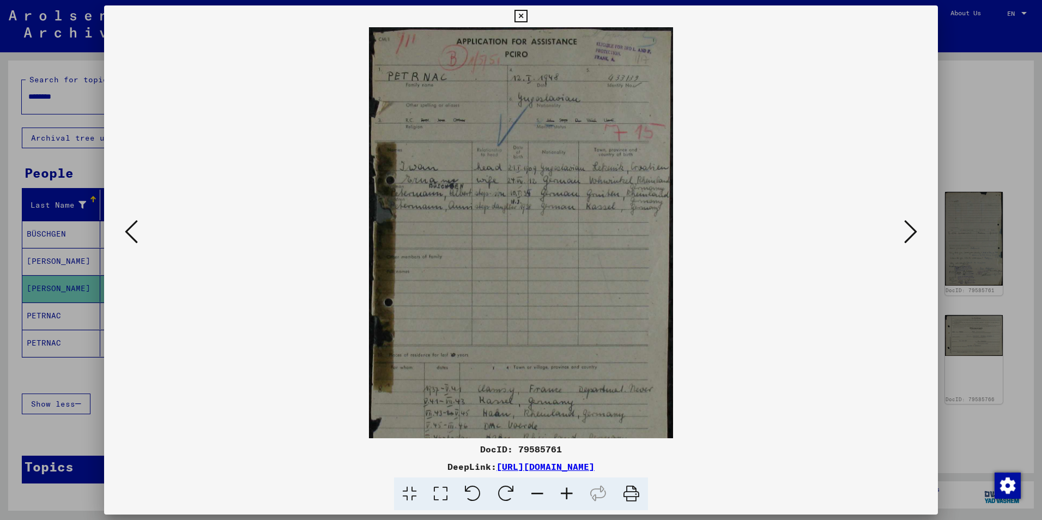
click at [564, 493] on icon at bounding box center [566, 493] width 29 height 33
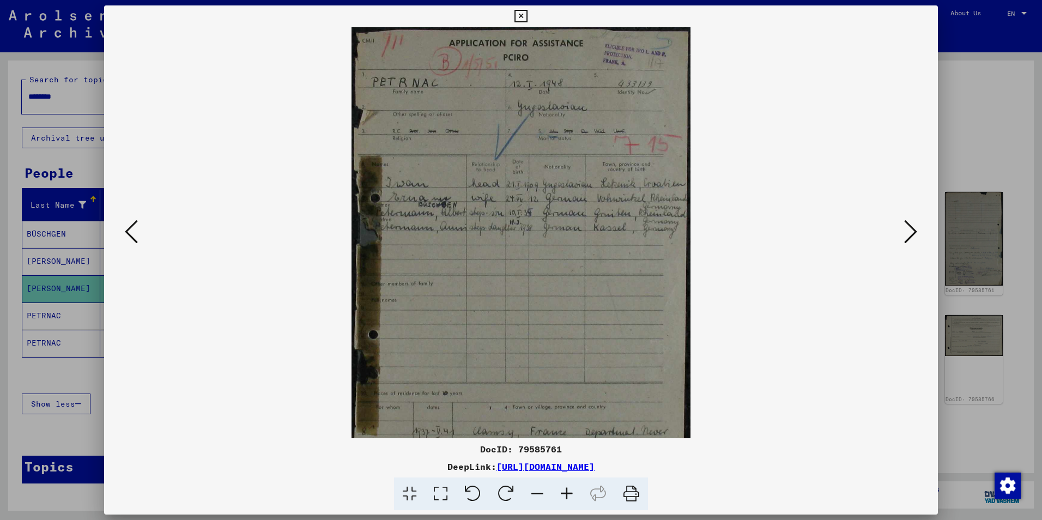
click at [564, 493] on icon at bounding box center [566, 493] width 29 height 33
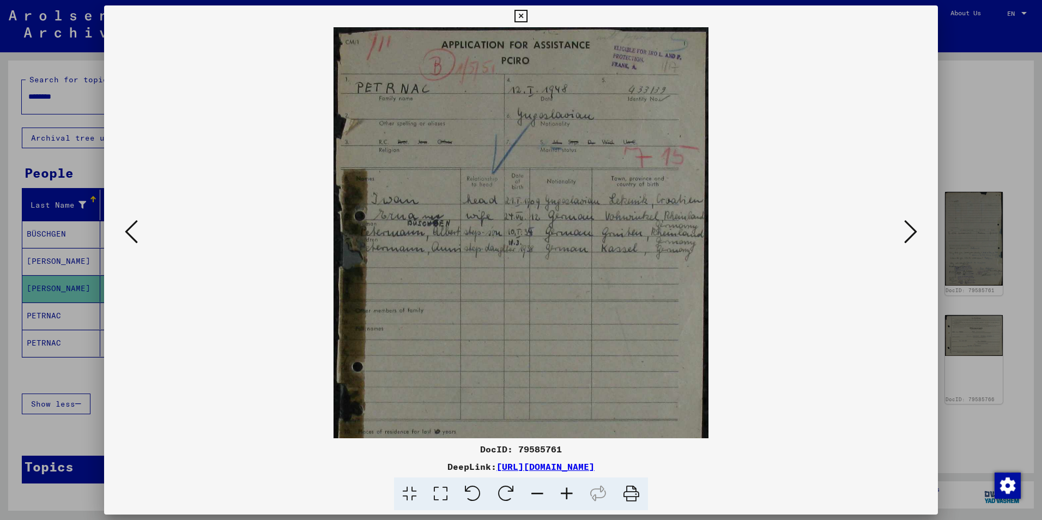
click at [564, 493] on icon at bounding box center [566, 493] width 29 height 33
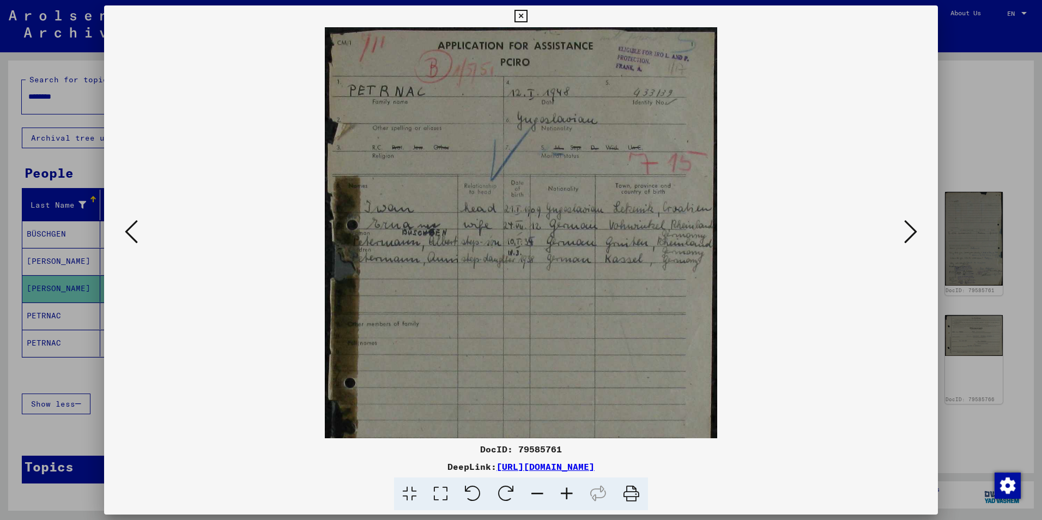
click at [564, 493] on icon at bounding box center [566, 493] width 29 height 33
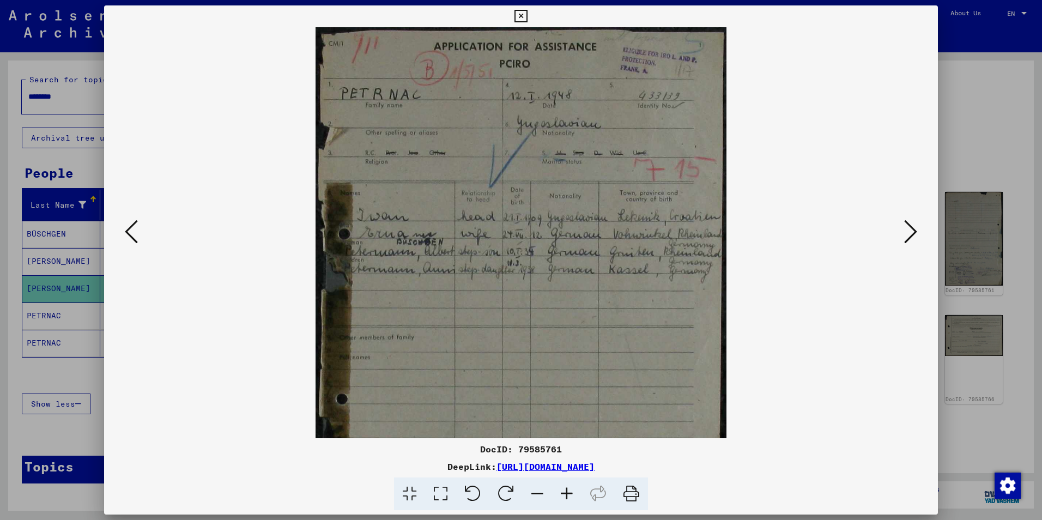
click at [564, 493] on icon at bounding box center [566, 493] width 29 height 33
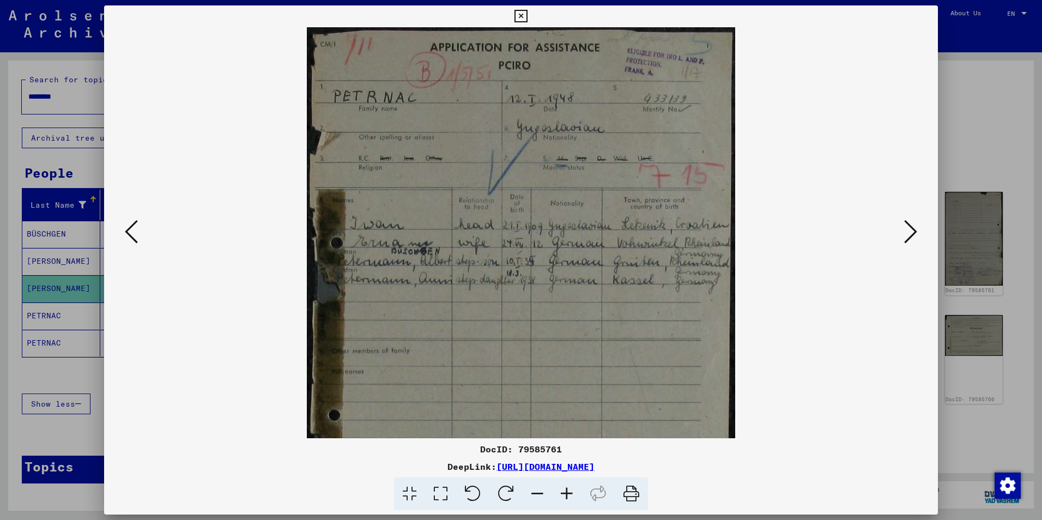
click at [564, 493] on icon at bounding box center [566, 493] width 29 height 33
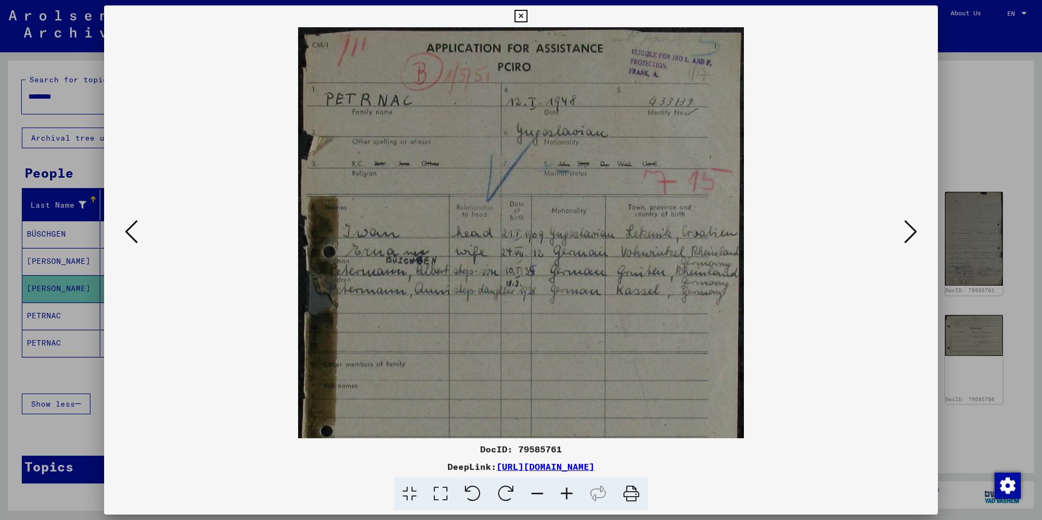
click at [916, 239] on icon at bounding box center [910, 232] width 13 height 26
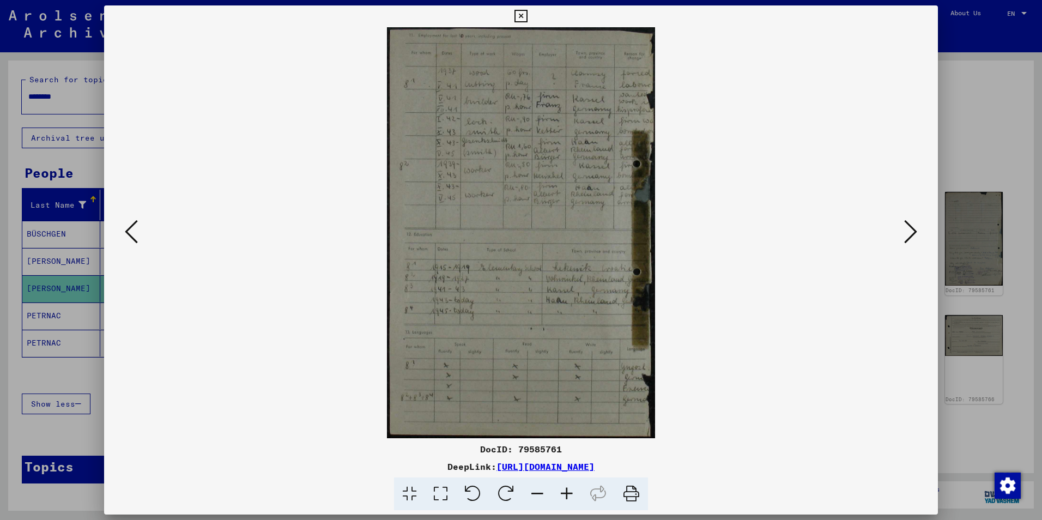
click at [916, 239] on icon at bounding box center [910, 232] width 13 height 26
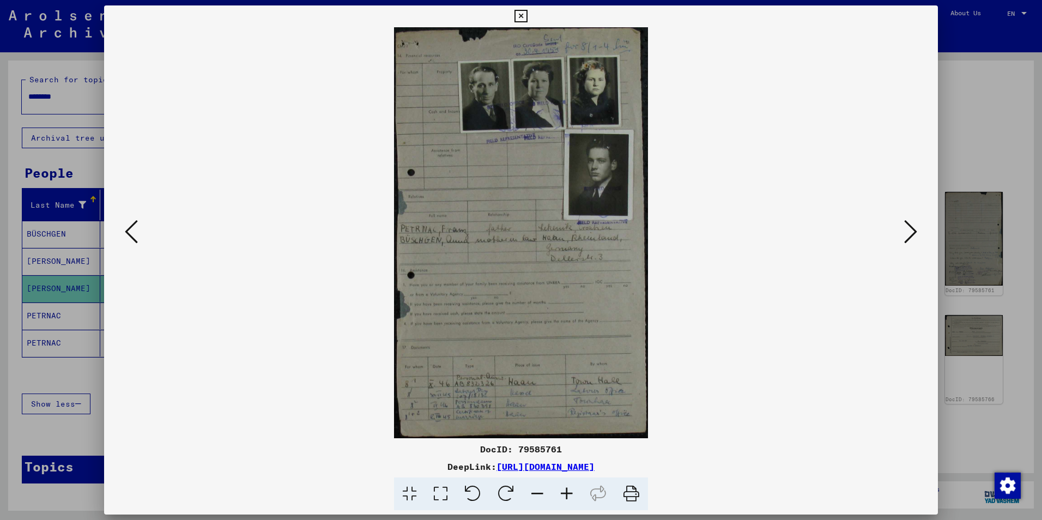
click at [131, 232] on icon at bounding box center [131, 232] width 13 height 26
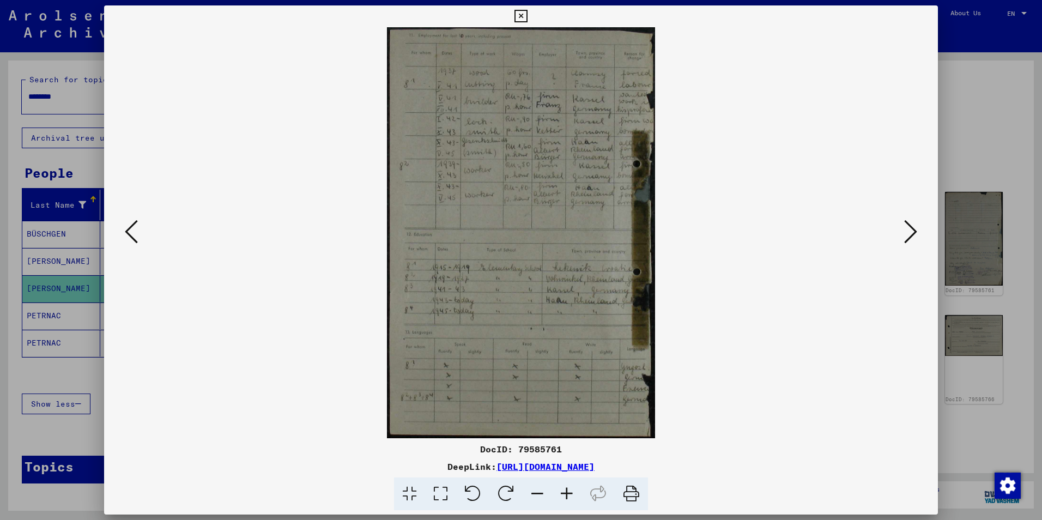
click at [565, 491] on icon at bounding box center [566, 493] width 29 height 33
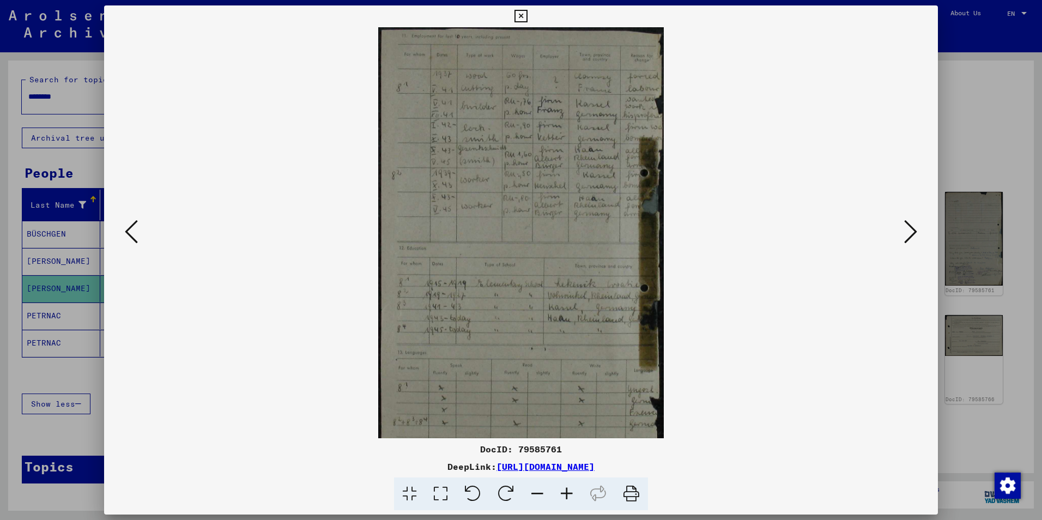
click at [565, 491] on icon at bounding box center [566, 493] width 29 height 33
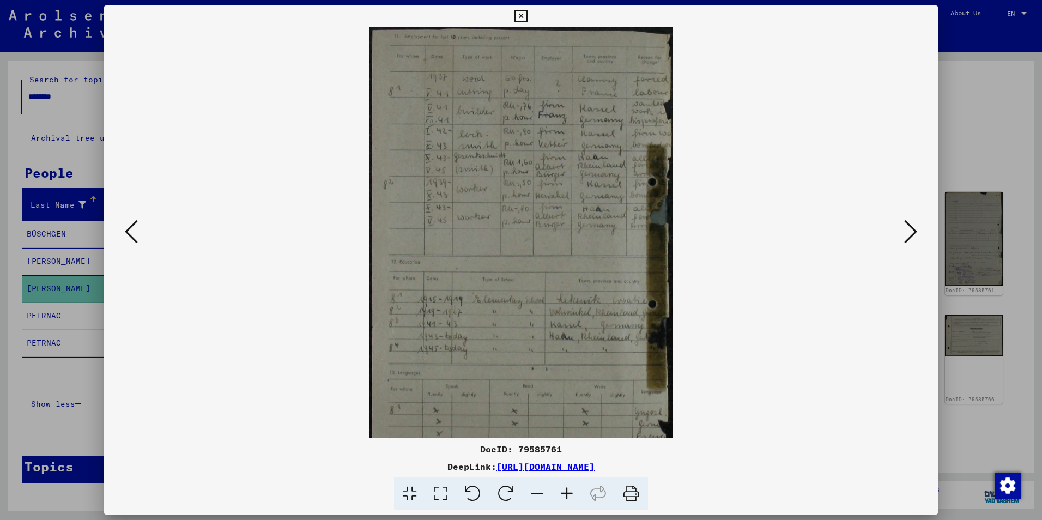
click at [565, 491] on icon at bounding box center [566, 493] width 29 height 33
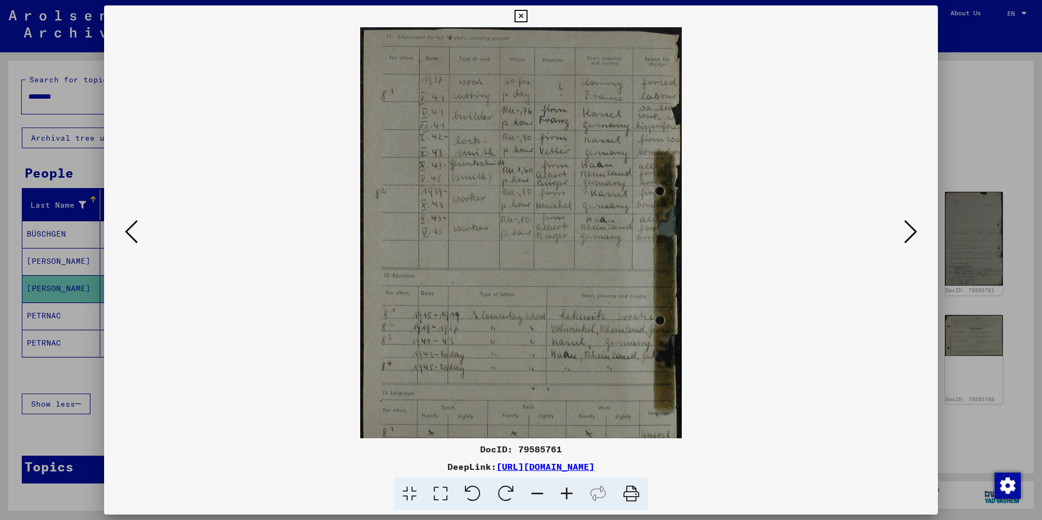
click at [565, 491] on icon at bounding box center [566, 493] width 29 height 33
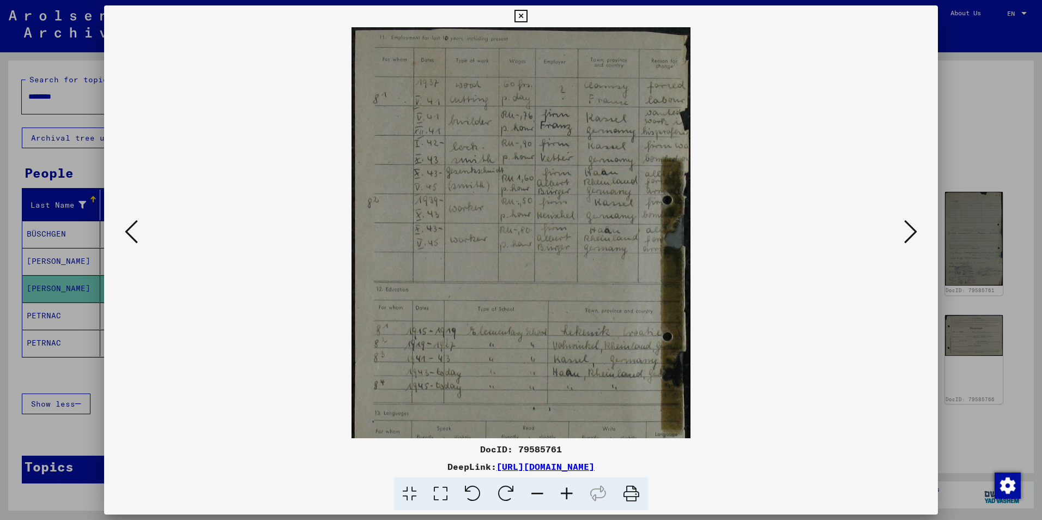
click at [565, 491] on icon at bounding box center [566, 493] width 29 height 33
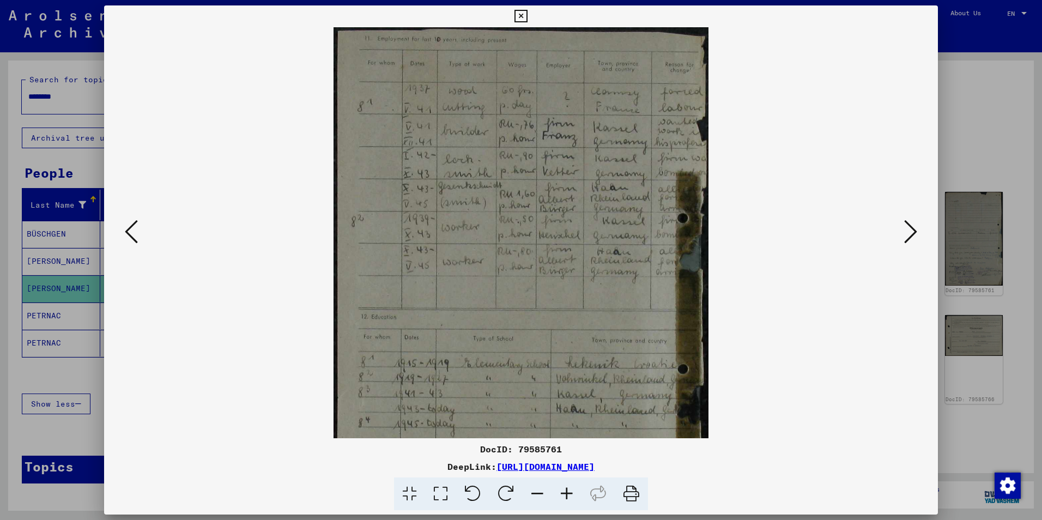
click at [565, 491] on icon at bounding box center [566, 493] width 29 height 33
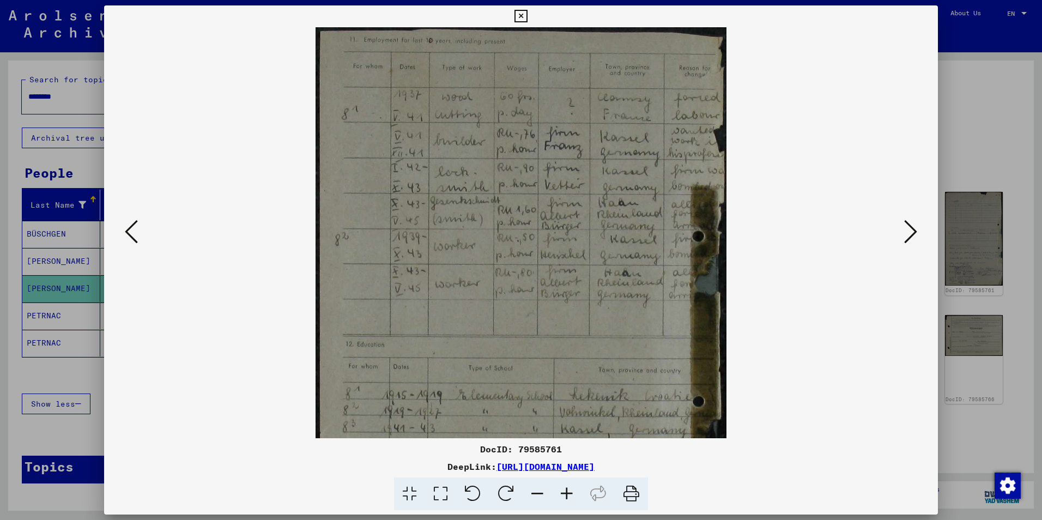
click at [146, 234] on viewer-one-image at bounding box center [521, 232] width 760 height 411
click at [145, 234] on viewer-one-image at bounding box center [521, 232] width 760 height 411
click at [131, 232] on icon at bounding box center [131, 232] width 13 height 26
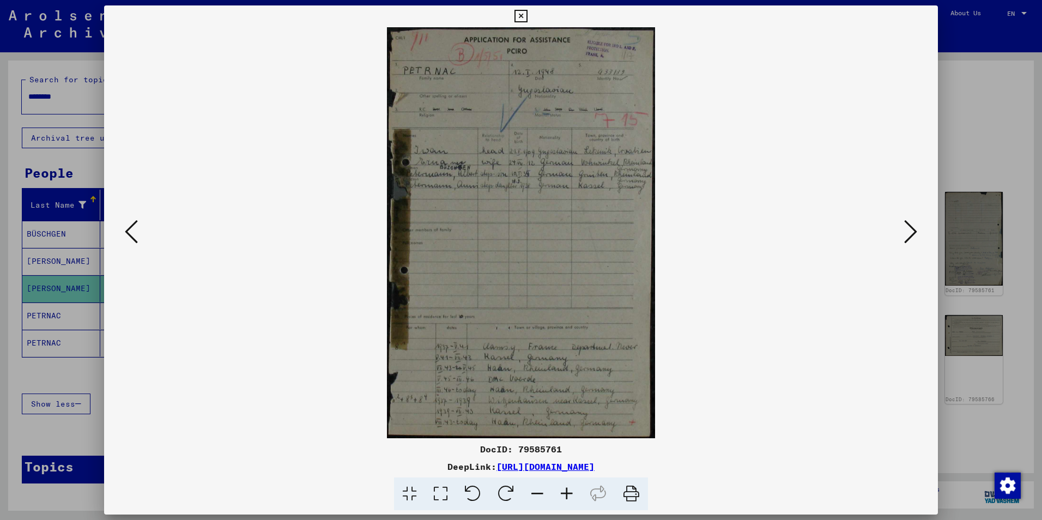
click at [564, 283] on img at bounding box center [521, 232] width 268 height 411
click at [555, 282] on img at bounding box center [521, 232] width 268 height 411
click at [378, 266] on viewer-one-image at bounding box center [521, 232] width 760 height 411
drag, startPoint x: 603, startPoint y: 288, endPoint x: 723, endPoint y: 266, distance: 122.3
click at [603, 288] on img at bounding box center [521, 232] width 268 height 411
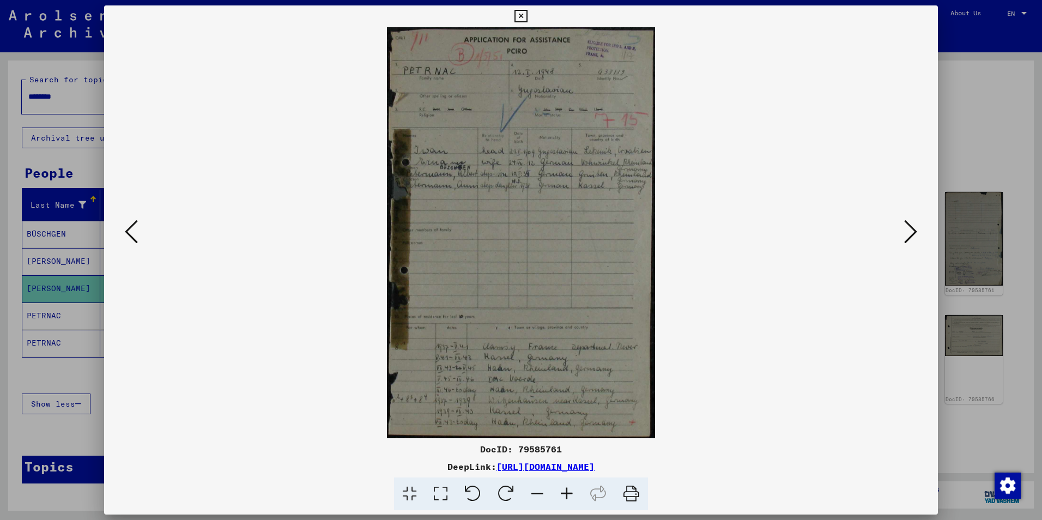
click at [913, 235] on icon at bounding box center [910, 232] width 13 height 26
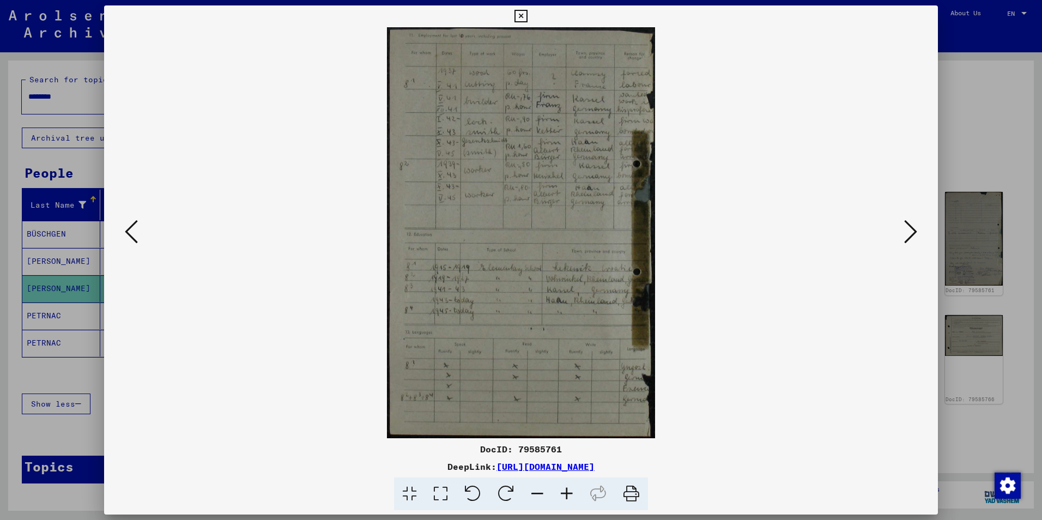
click at [911, 234] on icon at bounding box center [910, 232] width 13 height 26
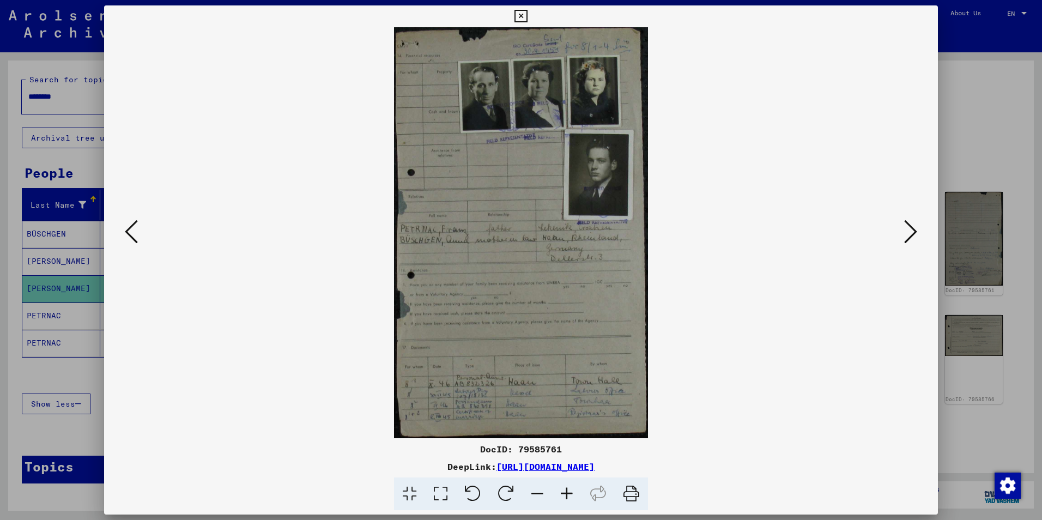
click at [532, 240] on img at bounding box center [520, 232] width 253 height 411
click at [531, 241] on img at bounding box center [520, 232] width 253 height 411
drag, startPoint x: 531, startPoint y: 241, endPoint x: 525, endPoint y: 237, distance: 7.4
click at [525, 237] on img at bounding box center [520, 232] width 253 height 411
click at [907, 232] on icon at bounding box center [910, 232] width 13 height 26
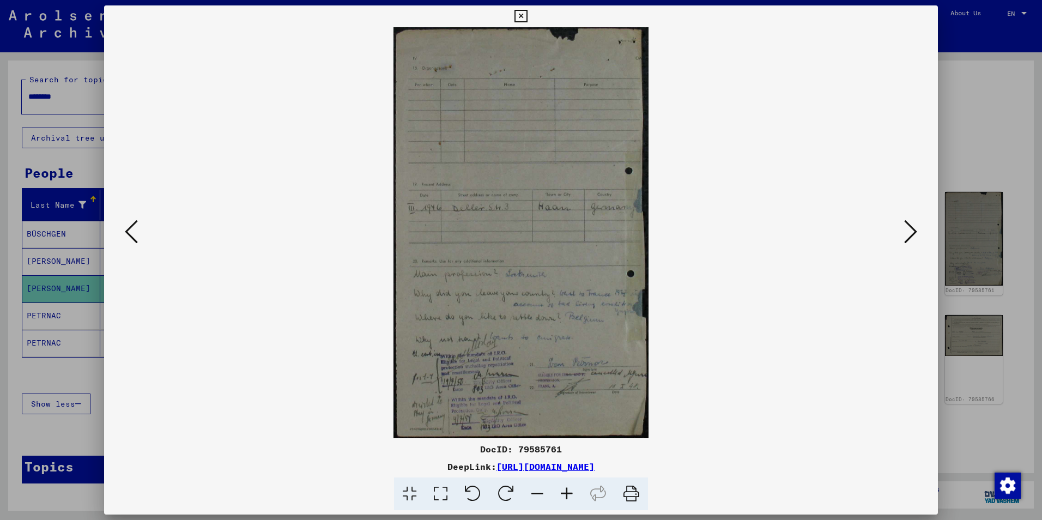
click at [524, 20] on icon at bounding box center [520, 16] width 13 height 13
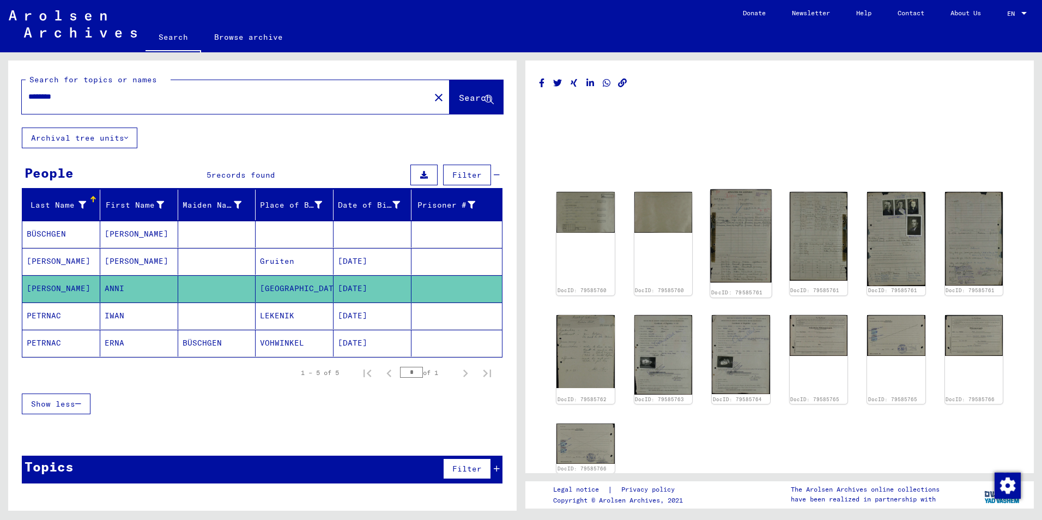
click at [744, 256] on img at bounding box center [740, 235] width 61 height 93
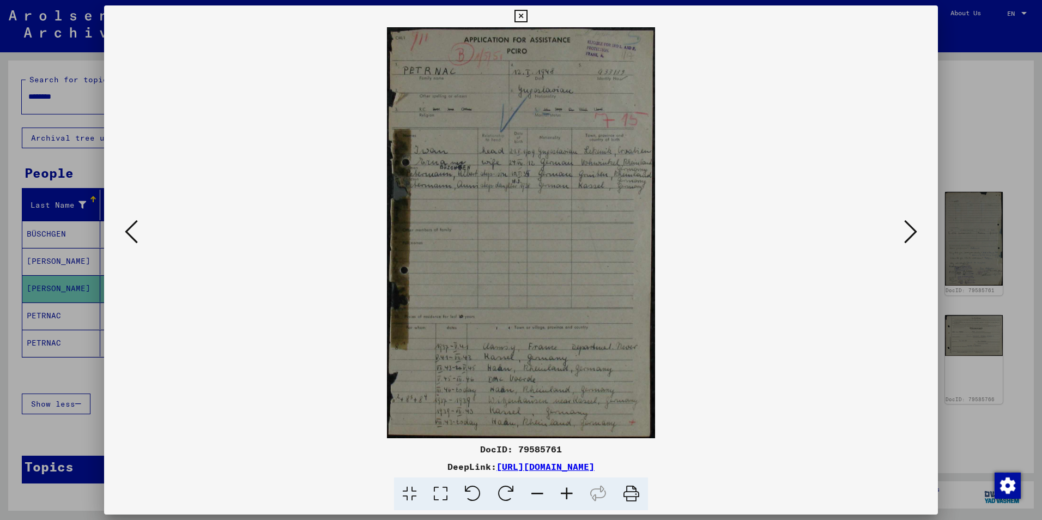
click at [565, 499] on icon at bounding box center [566, 493] width 29 height 33
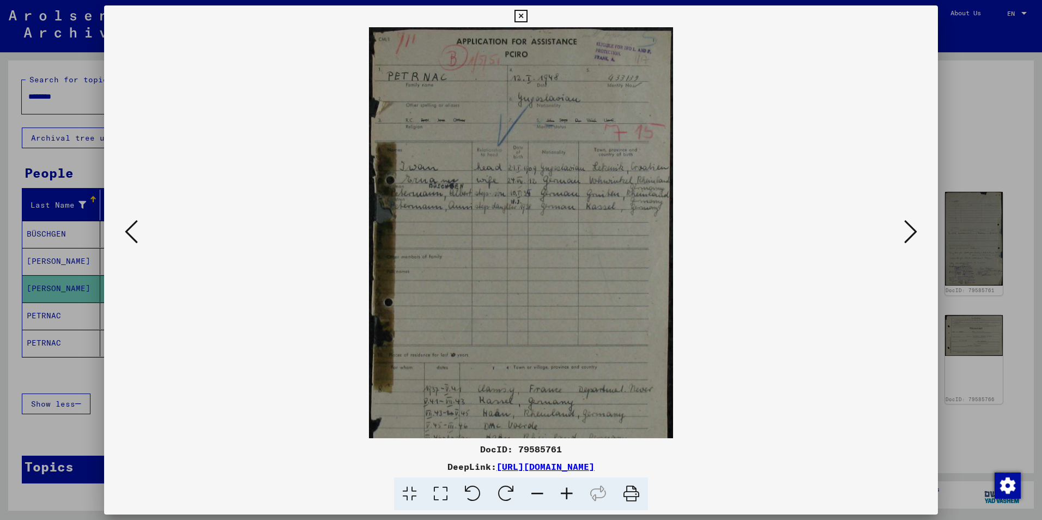
click at [565, 499] on icon at bounding box center [566, 493] width 29 height 33
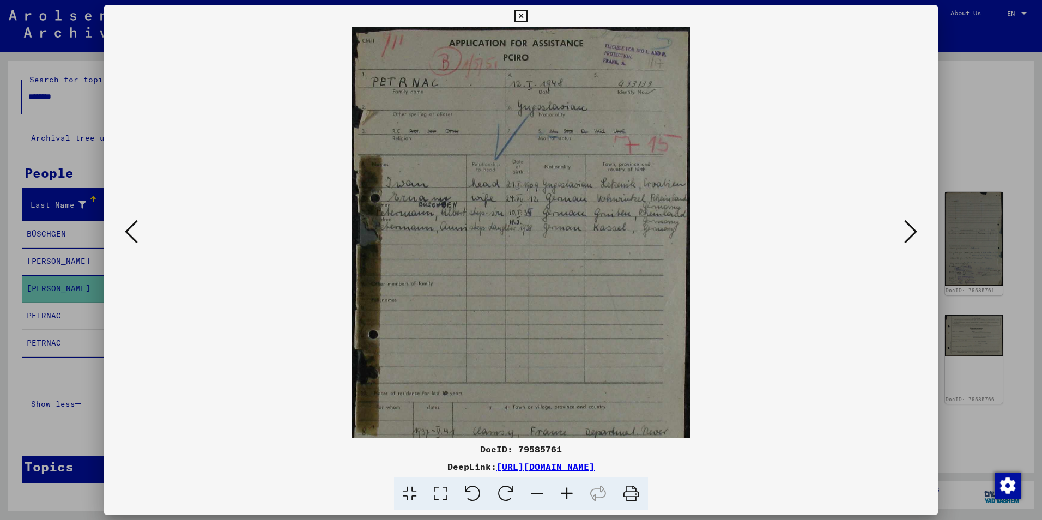
click at [565, 499] on icon at bounding box center [566, 493] width 29 height 33
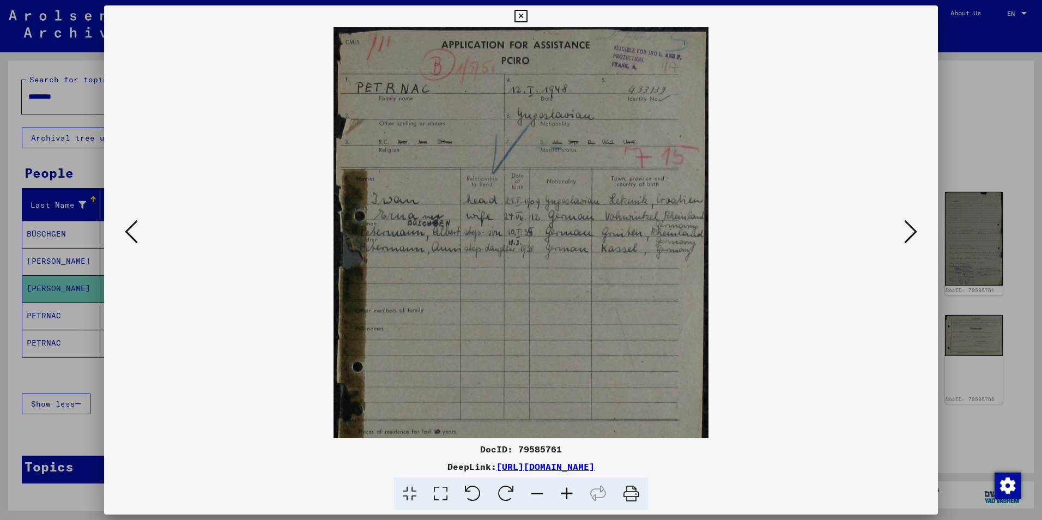
click at [565, 499] on icon at bounding box center [566, 493] width 29 height 33
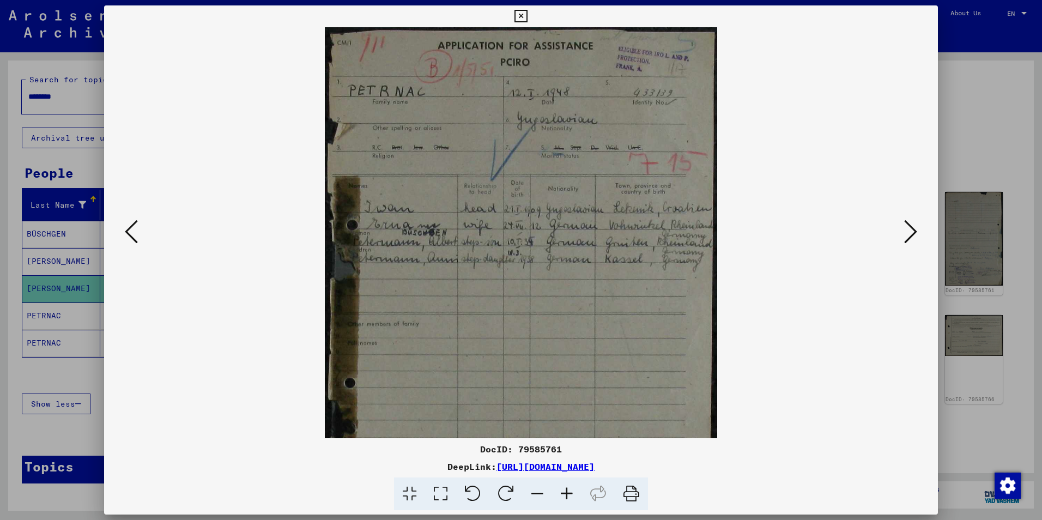
click at [565, 499] on icon at bounding box center [566, 493] width 29 height 33
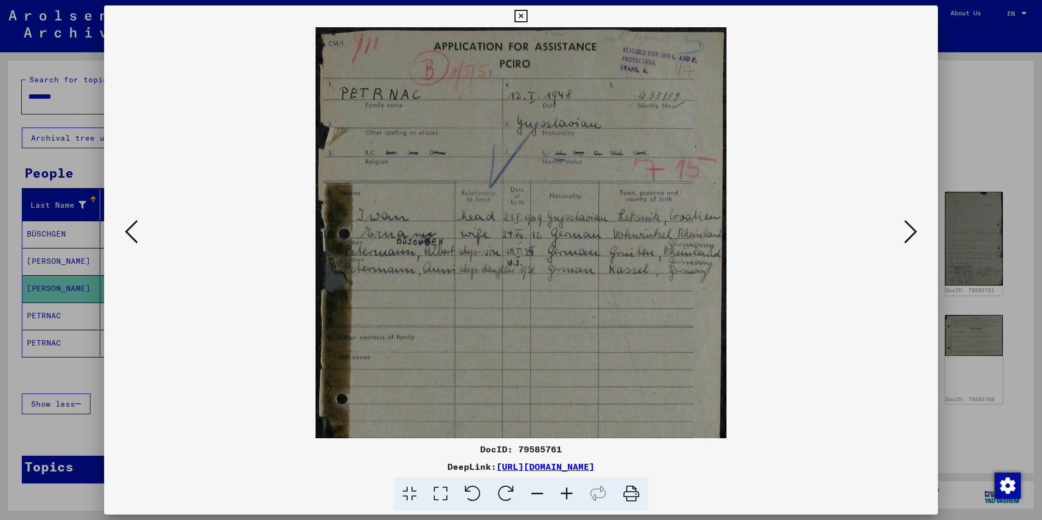
click at [565, 499] on icon at bounding box center [566, 493] width 29 height 33
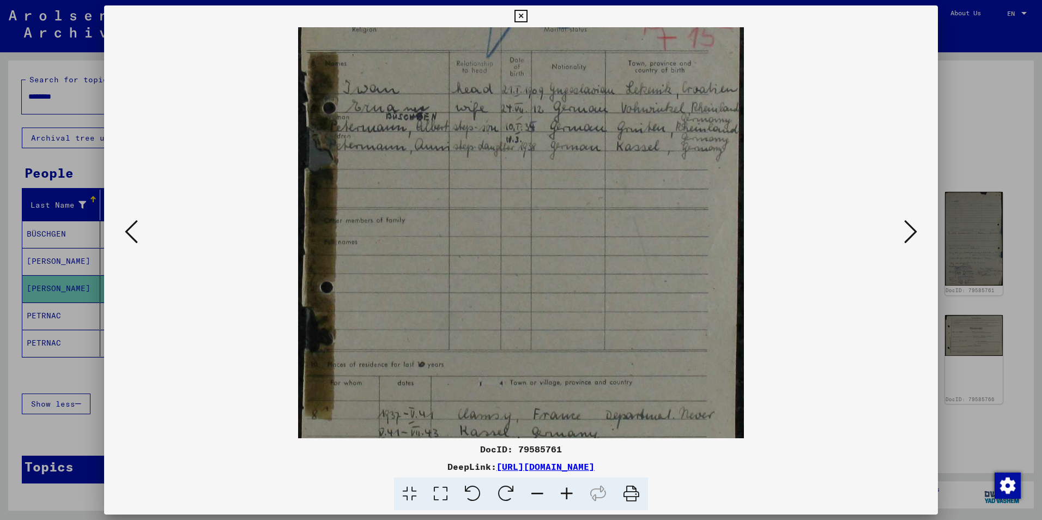
scroll to position [147, 0]
drag, startPoint x: 516, startPoint y: 371, endPoint x: 515, endPoint y: 223, distance: 147.1
click at [515, 223] on img at bounding box center [521, 221] width 446 height 683
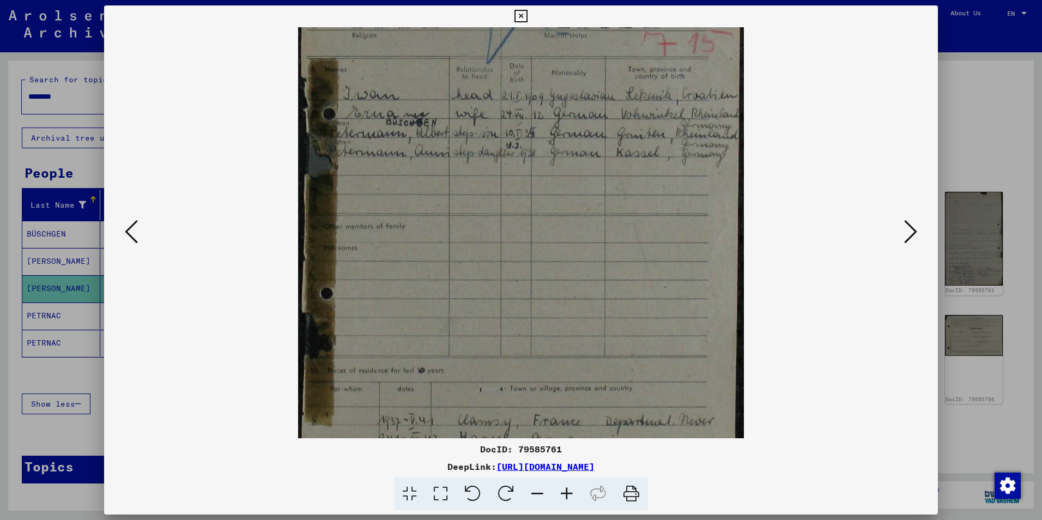
drag, startPoint x: 495, startPoint y: 372, endPoint x: 497, endPoint y: 381, distance: 9.4
click at [497, 381] on img at bounding box center [521, 230] width 446 height 683
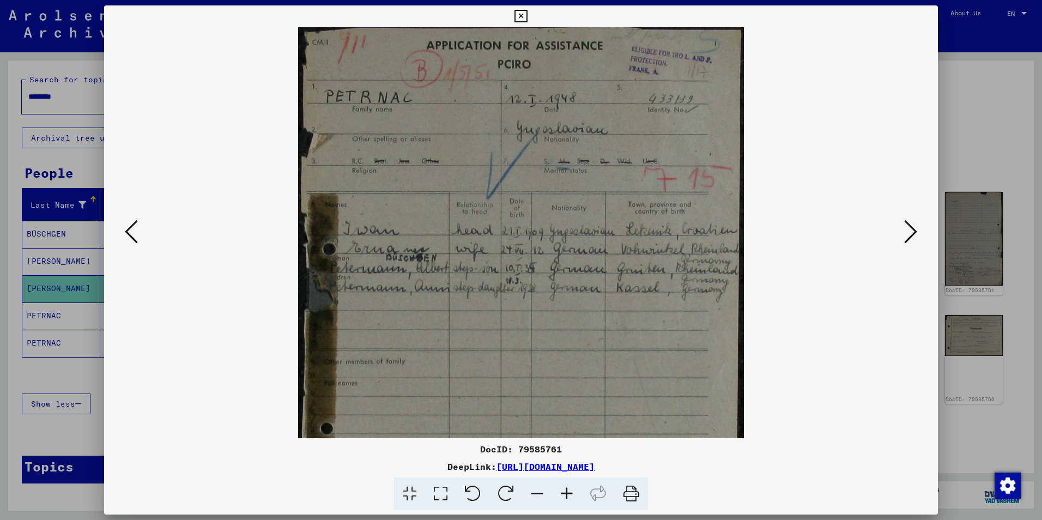
scroll to position [0, 0]
drag, startPoint x: 508, startPoint y: 128, endPoint x: 516, endPoint y: 295, distance: 167.5
click at [516, 295] on img at bounding box center [521, 368] width 446 height 683
click at [912, 234] on icon at bounding box center [910, 232] width 13 height 26
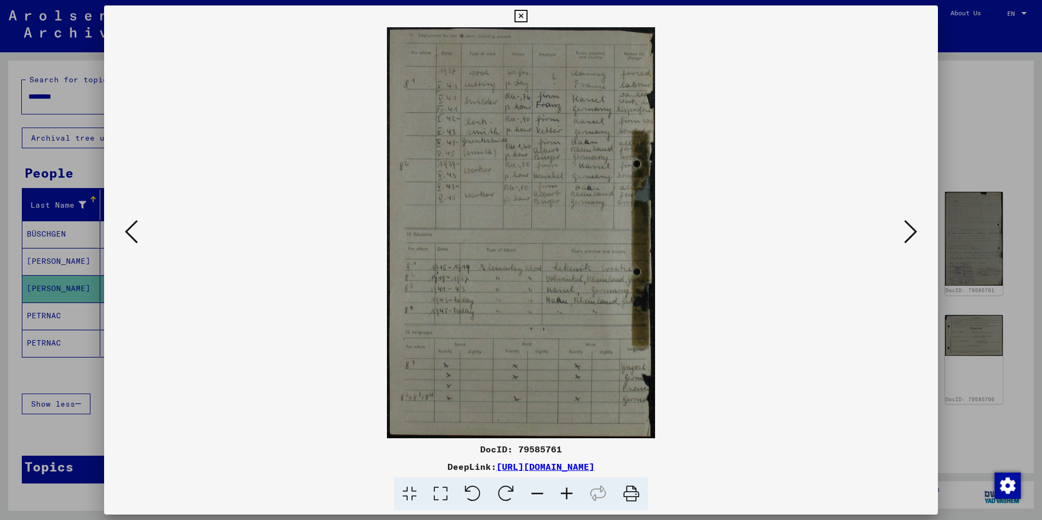
click at [912, 234] on icon at bounding box center [910, 232] width 13 height 26
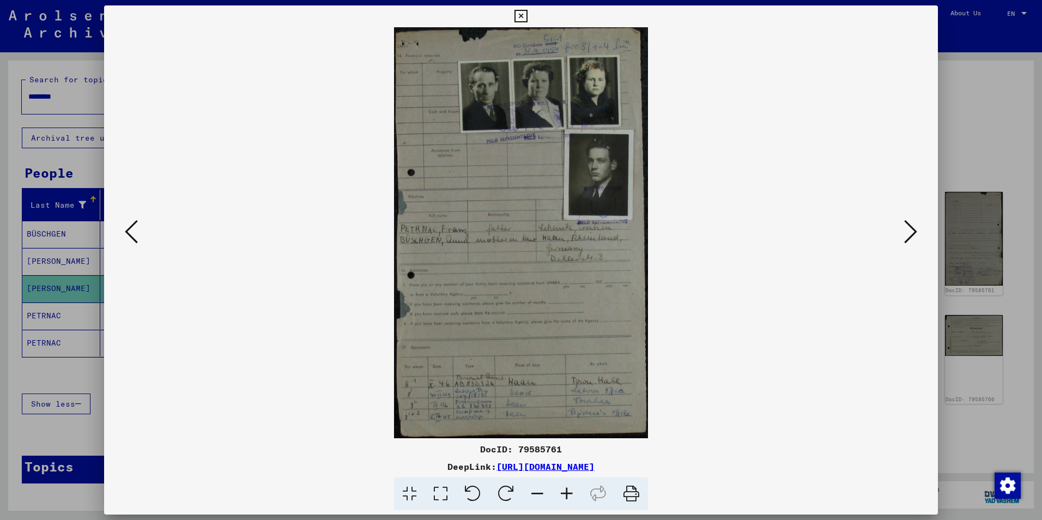
click at [912, 234] on icon at bounding box center [910, 232] width 13 height 26
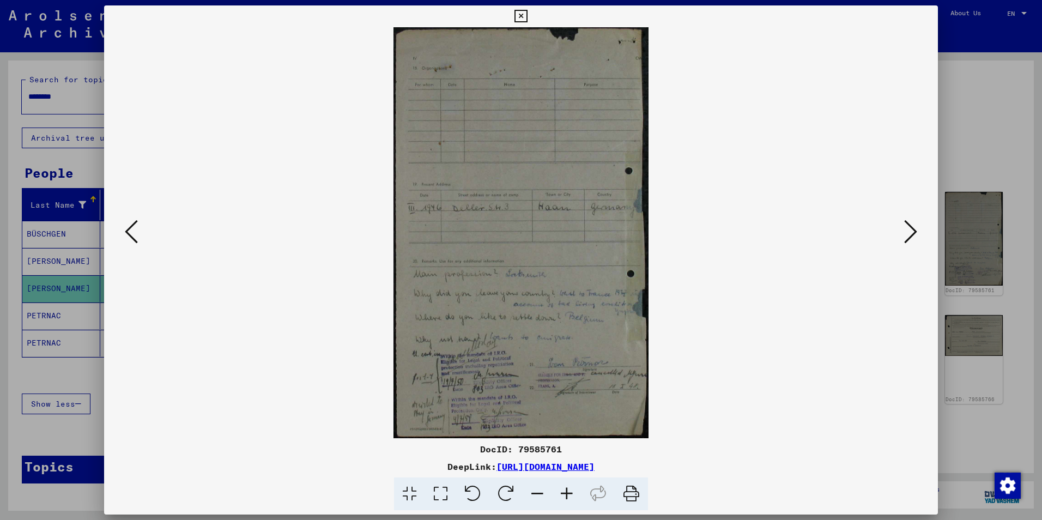
click at [129, 236] on icon at bounding box center [131, 232] width 13 height 26
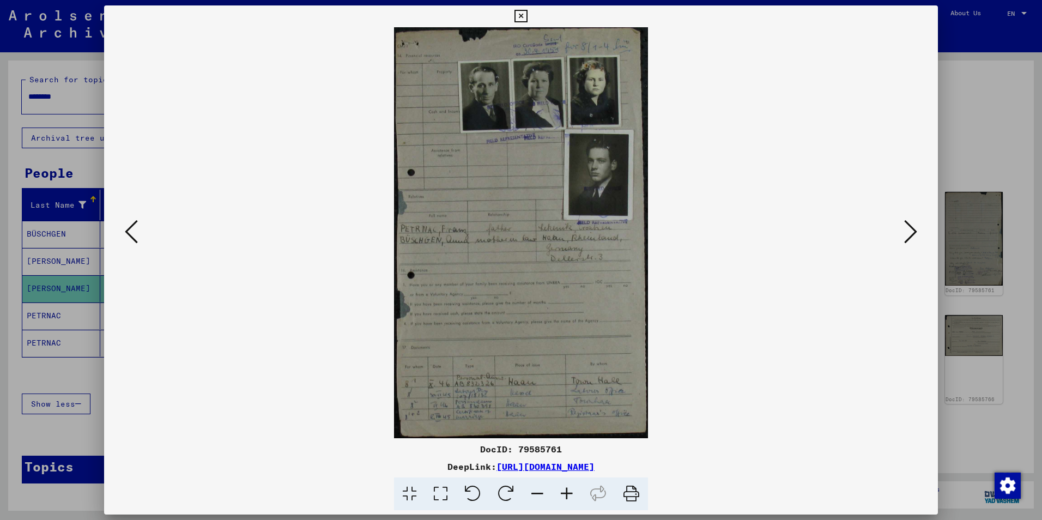
click at [909, 235] on icon at bounding box center [910, 232] width 13 height 26
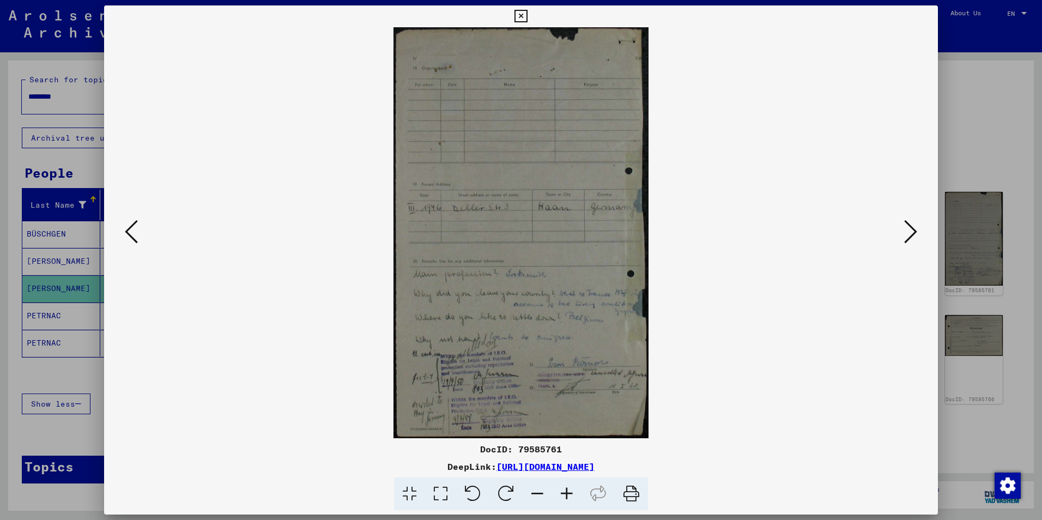
click at [909, 235] on icon at bounding box center [910, 232] width 13 height 26
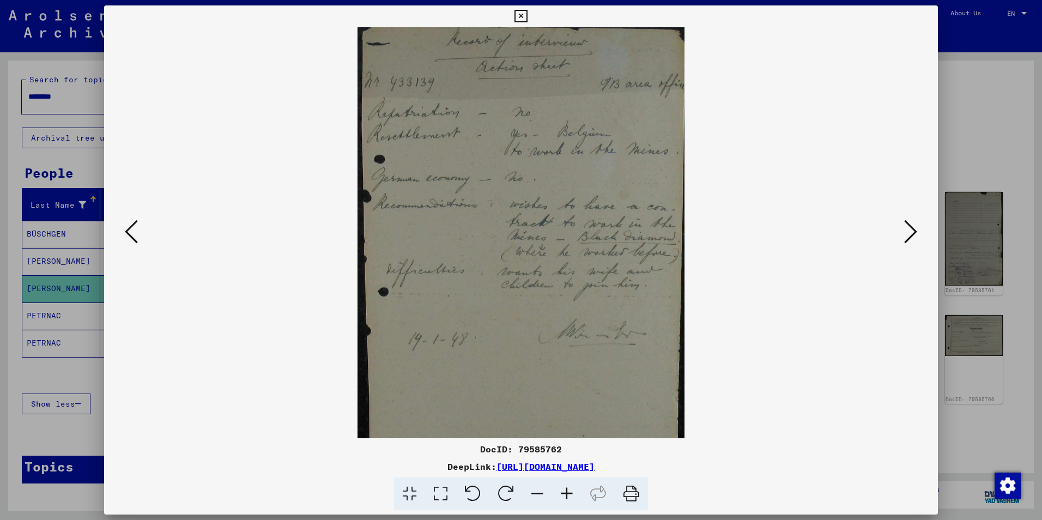
click at [909, 235] on icon at bounding box center [910, 232] width 13 height 26
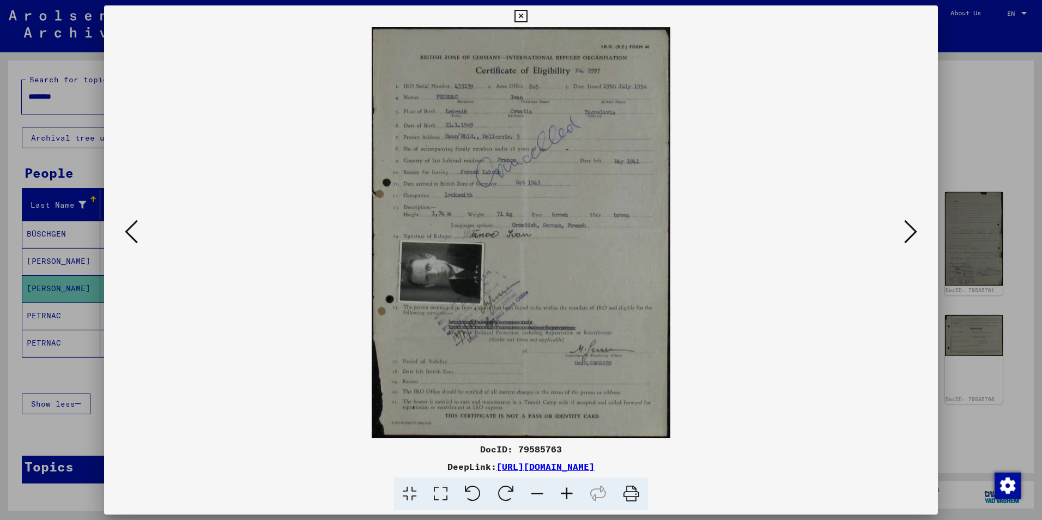
click at [566, 489] on icon at bounding box center [566, 493] width 29 height 33
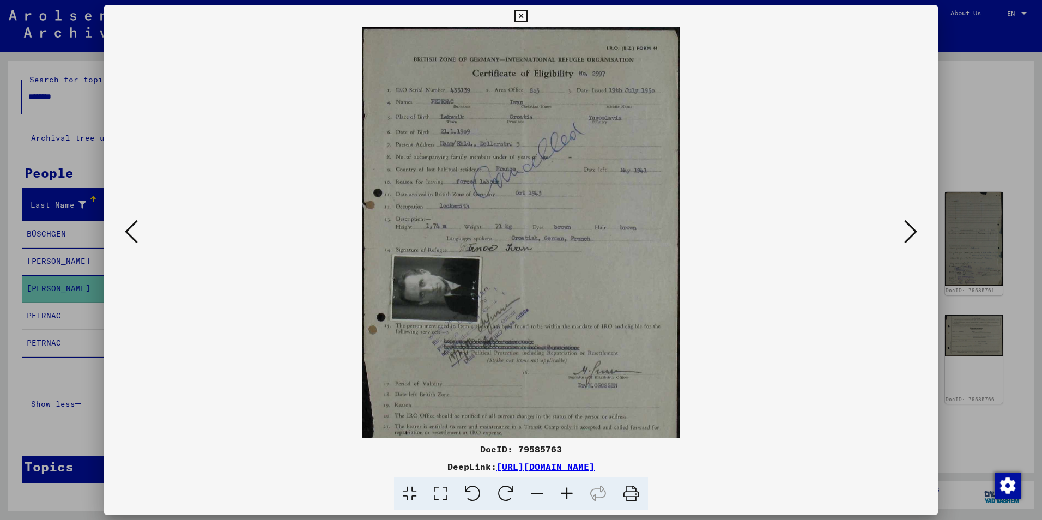
click at [566, 489] on icon at bounding box center [566, 493] width 29 height 33
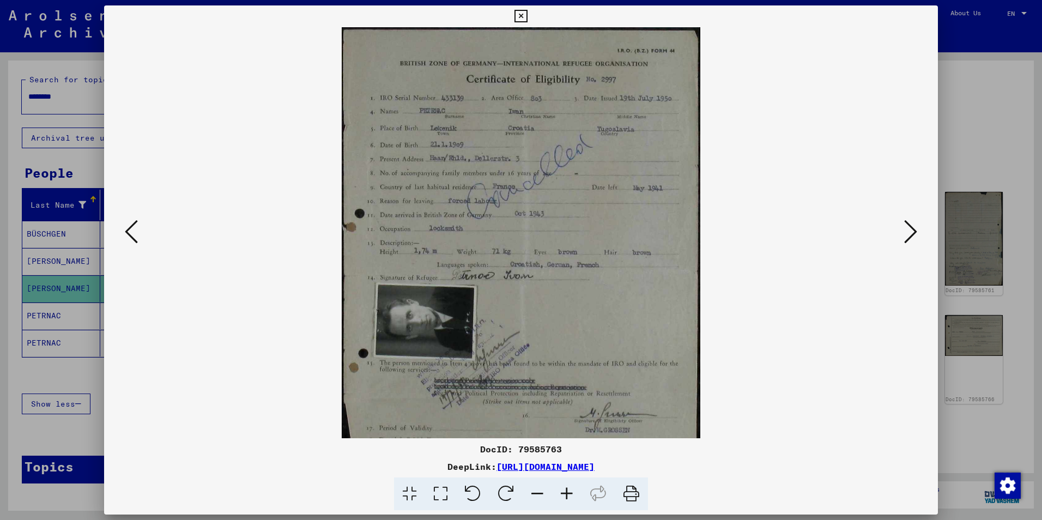
click at [566, 489] on icon at bounding box center [566, 493] width 29 height 33
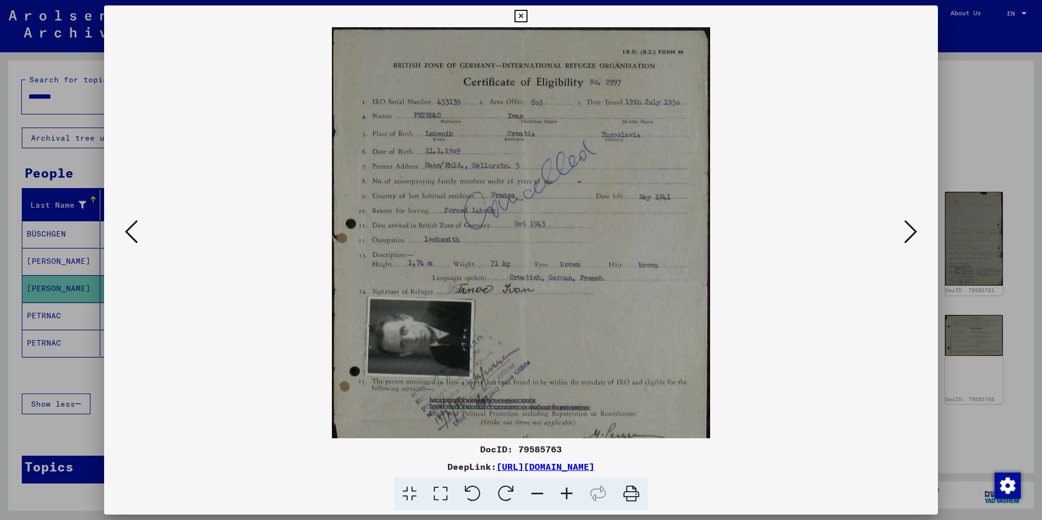
click at [566, 489] on icon at bounding box center [566, 493] width 29 height 33
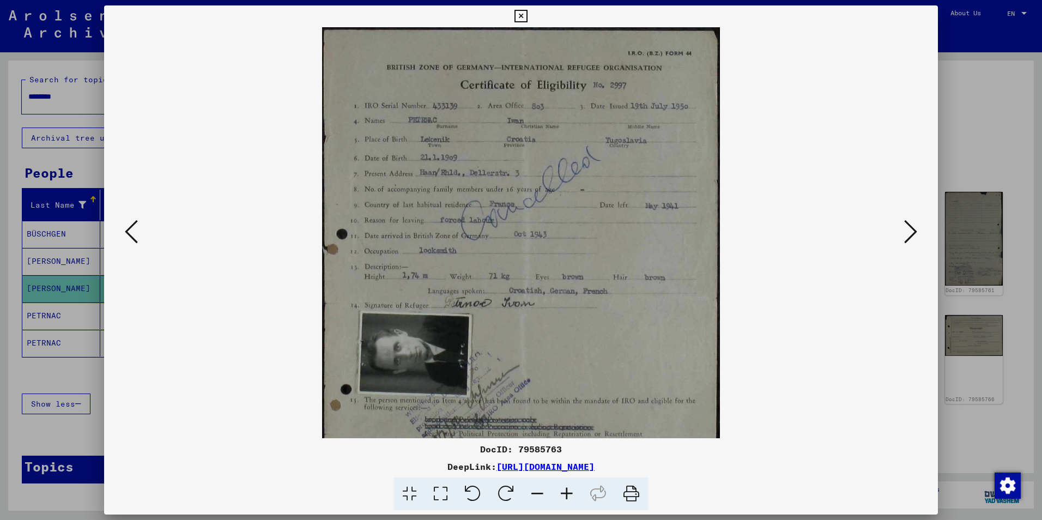
click at [566, 489] on icon at bounding box center [566, 493] width 29 height 33
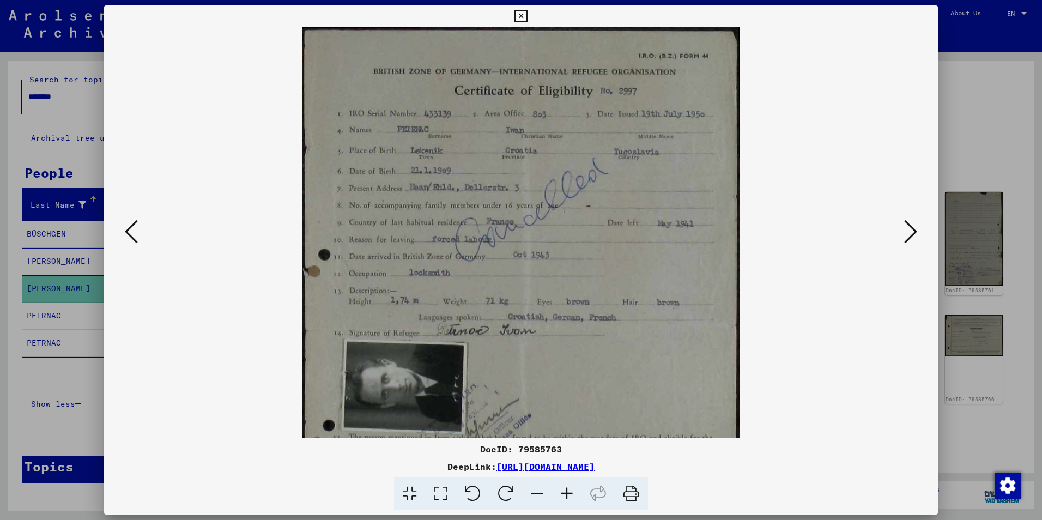
click at [566, 489] on icon at bounding box center [566, 493] width 29 height 33
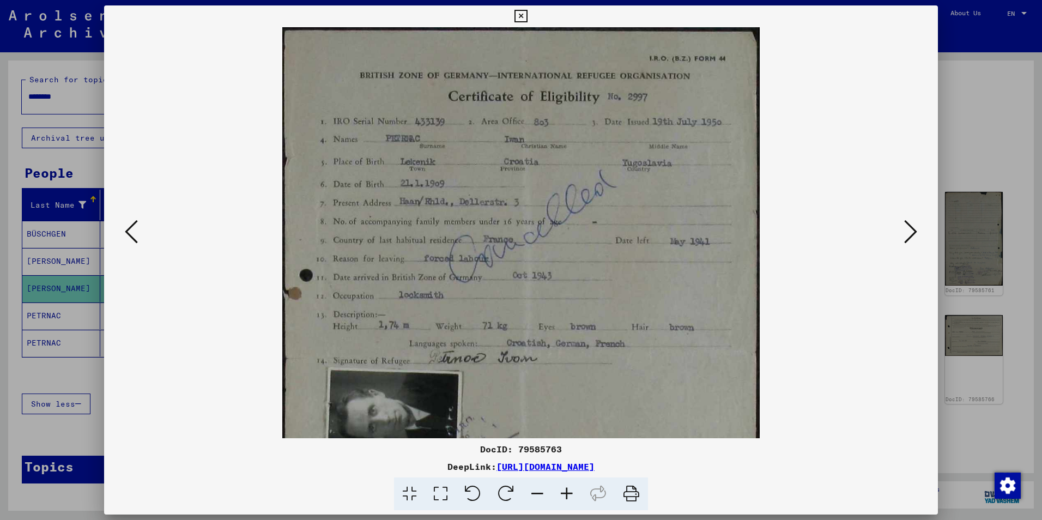
click at [566, 489] on icon at bounding box center [566, 493] width 29 height 33
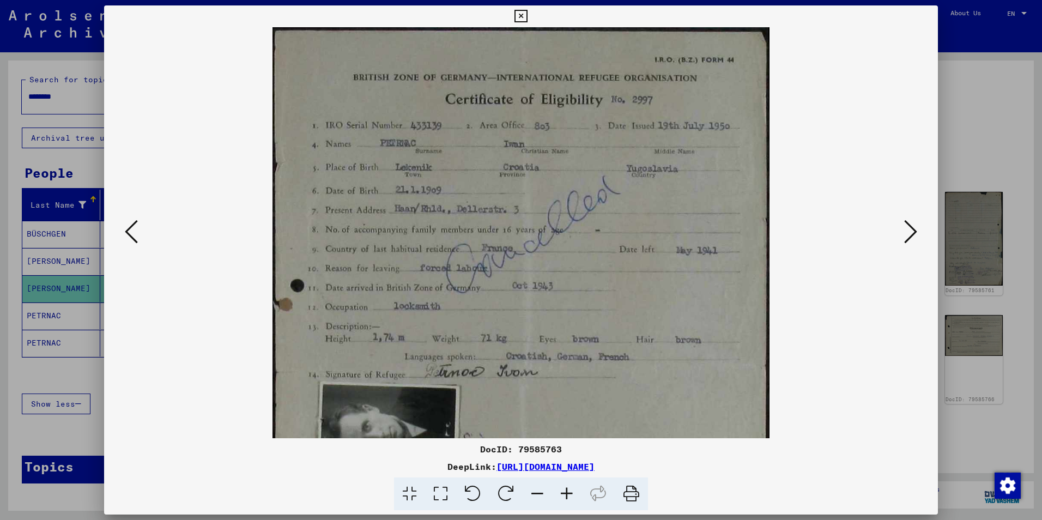
click at [564, 204] on img at bounding box center [520, 368] width 497 height 683
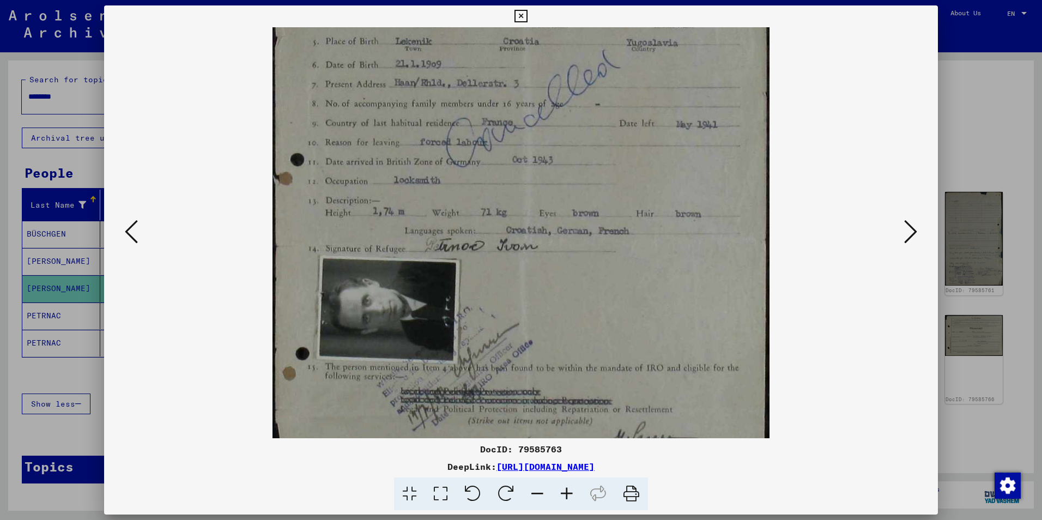
scroll to position [129, 0]
drag, startPoint x: 568, startPoint y: 324, endPoint x: 544, endPoint y: 195, distance: 130.8
click at [544, 195] on img at bounding box center [520, 240] width 497 height 683
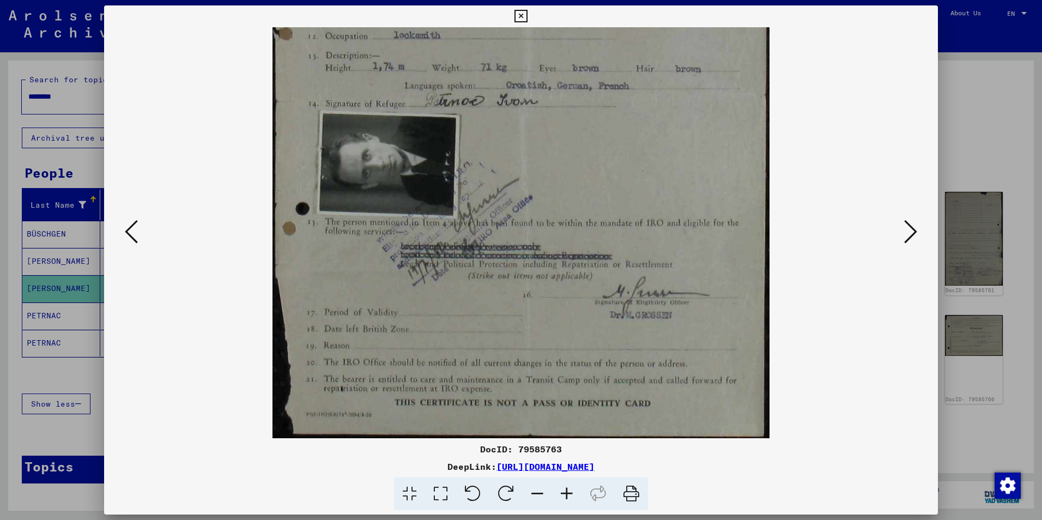
scroll to position [272, 0]
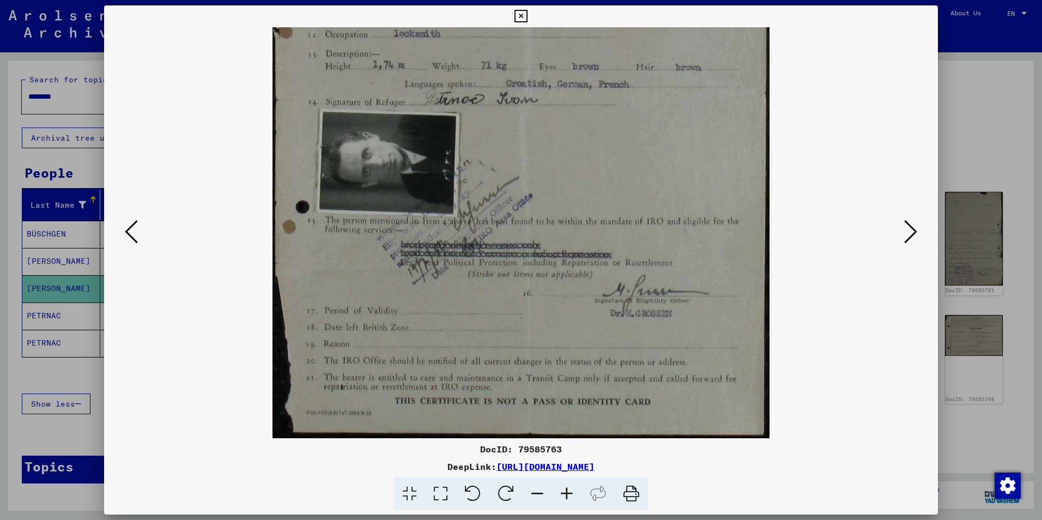
drag, startPoint x: 568, startPoint y: 337, endPoint x: 557, endPoint y: 171, distance: 167.1
click at [557, 171] on img at bounding box center [520, 96] width 497 height 683
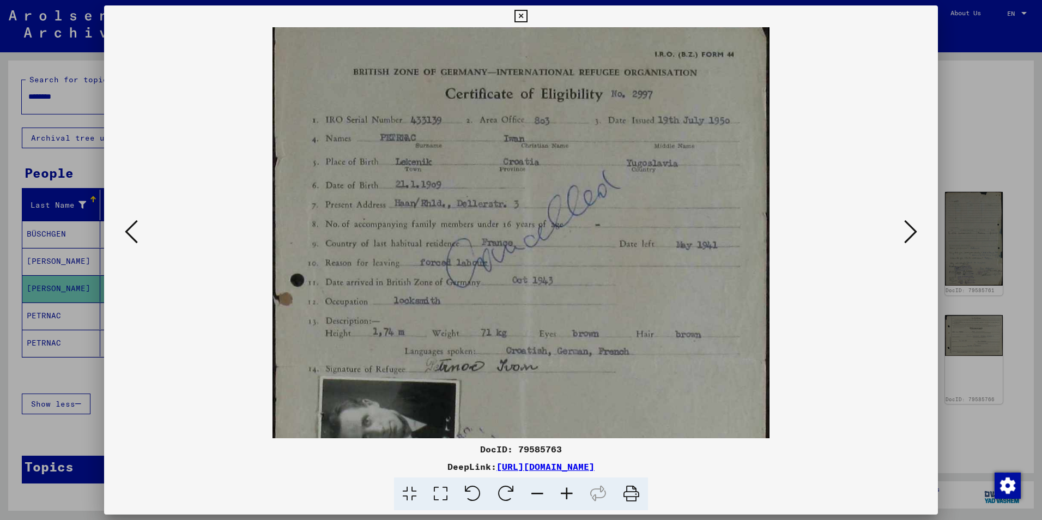
scroll to position [1, 0]
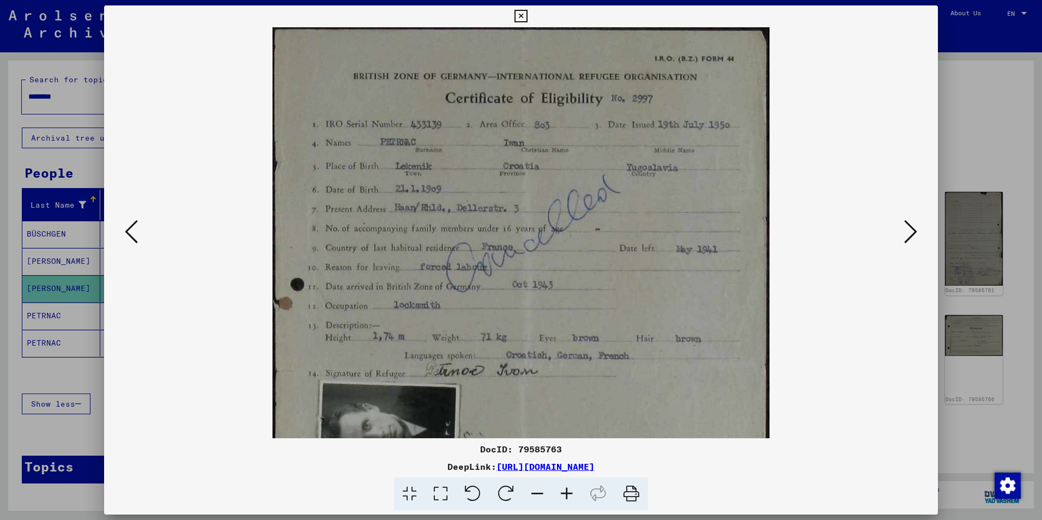
drag, startPoint x: 599, startPoint y: 109, endPoint x: 619, endPoint y: 380, distance: 272.1
click at [619, 380] on img at bounding box center [520, 367] width 497 height 683
click at [133, 235] on icon at bounding box center [131, 232] width 13 height 26
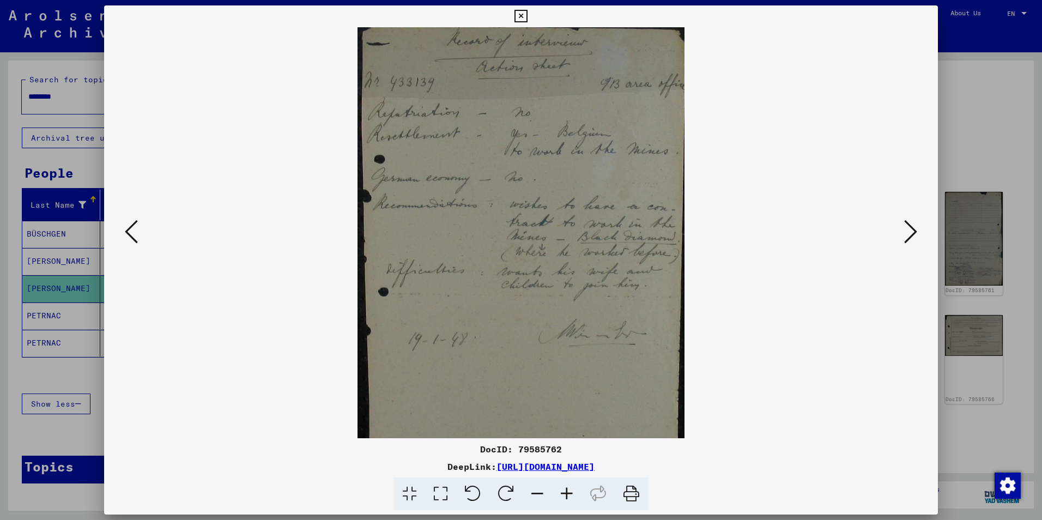
click at [913, 237] on icon at bounding box center [910, 232] width 13 height 26
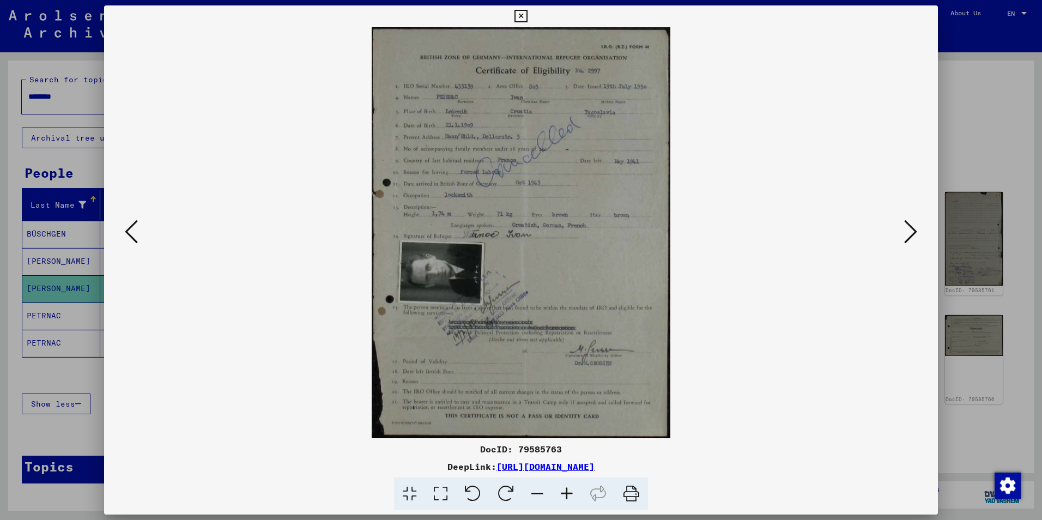
click at [565, 496] on icon at bounding box center [566, 493] width 29 height 33
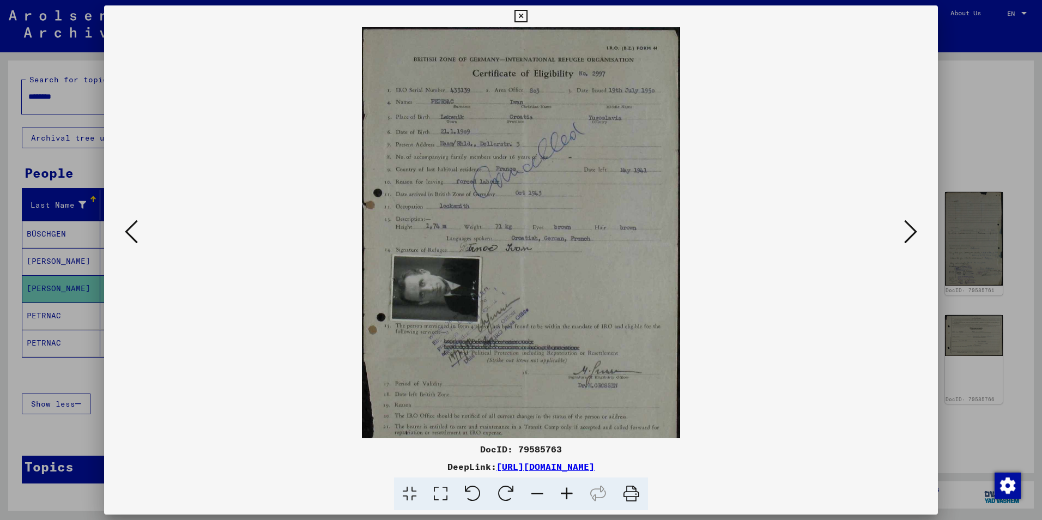
click at [565, 496] on icon at bounding box center [566, 493] width 29 height 33
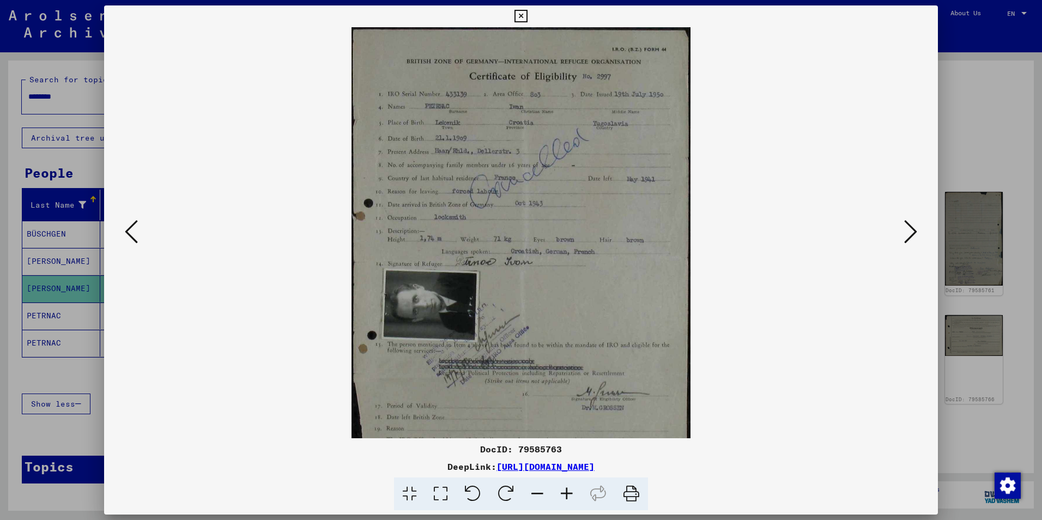
click at [565, 496] on icon at bounding box center [566, 493] width 29 height 33
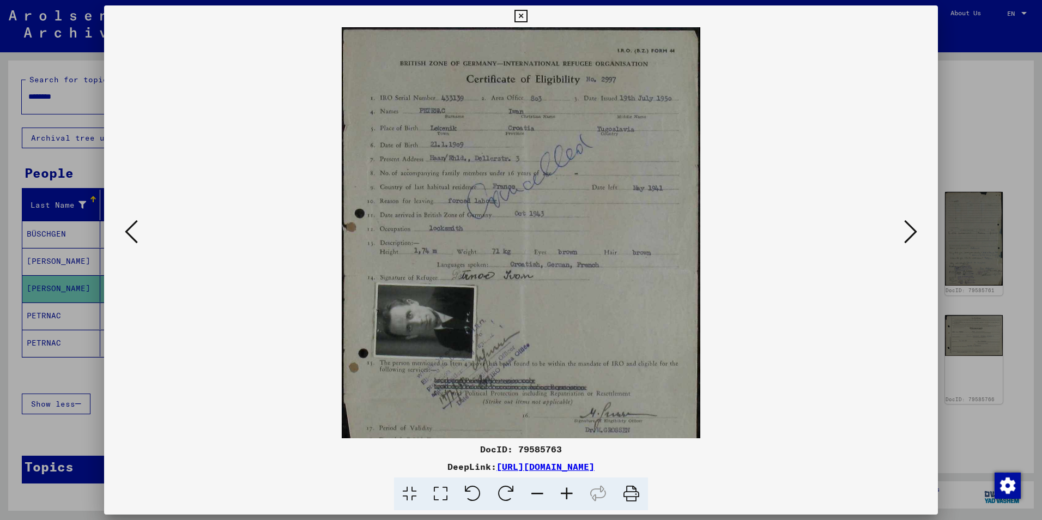
click at [565, 496] on icon at bounding box center [566, 493] width 29 height 33
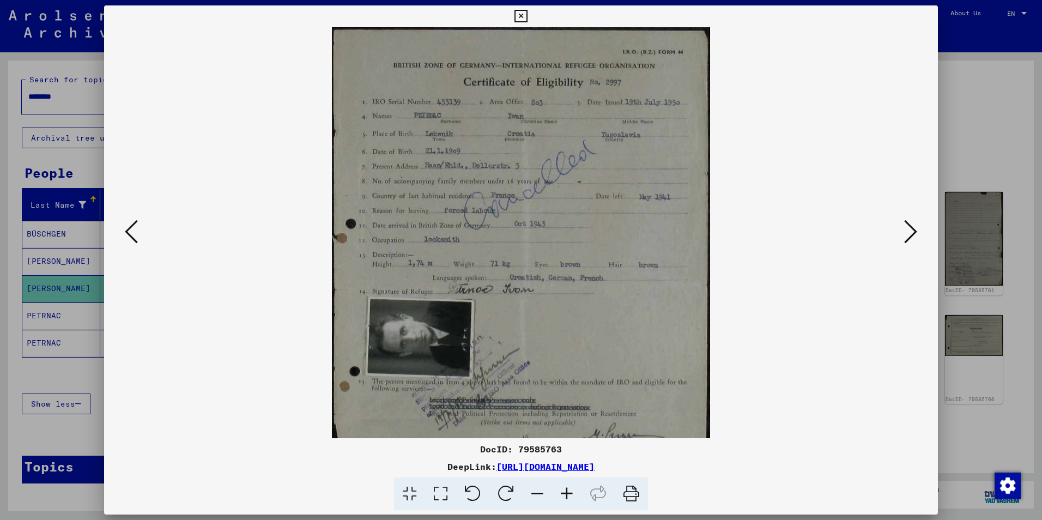
click at [565, 496] on icon at bounding box center [566, 493] width 29 height 33
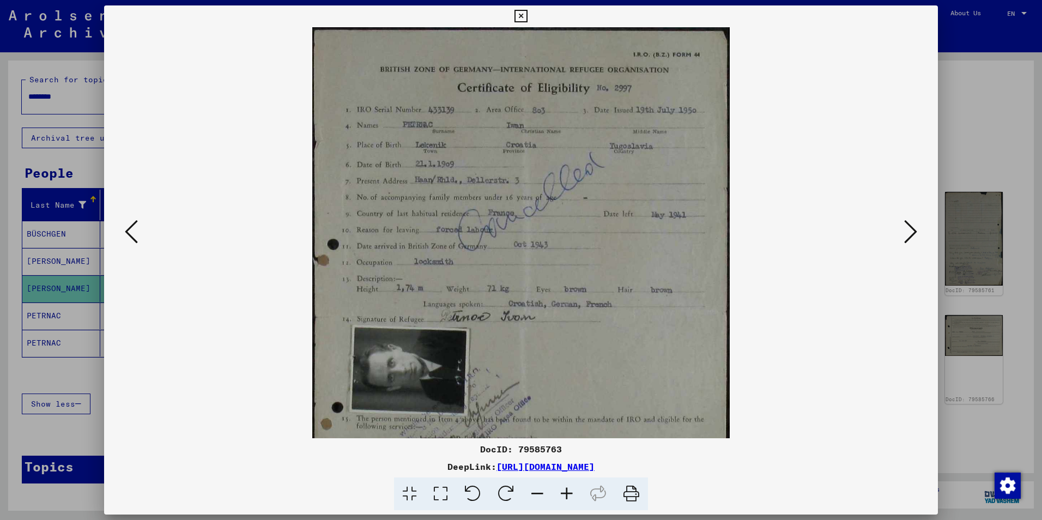
click at [565, 496] on icon at bounding box center [566, 493] width 29 height 33
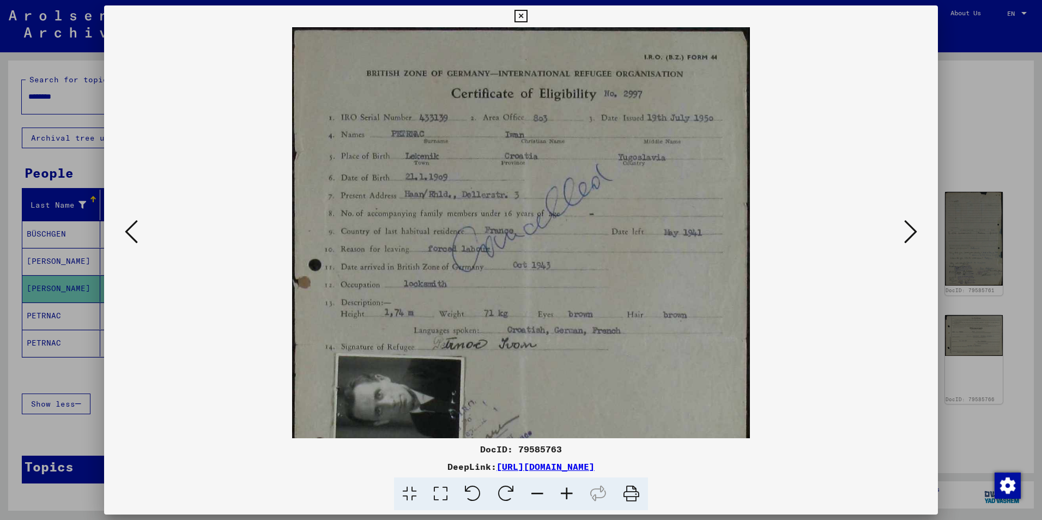
click at [565, 496] on icon at bounding box center [566, 493] width 29 height 33
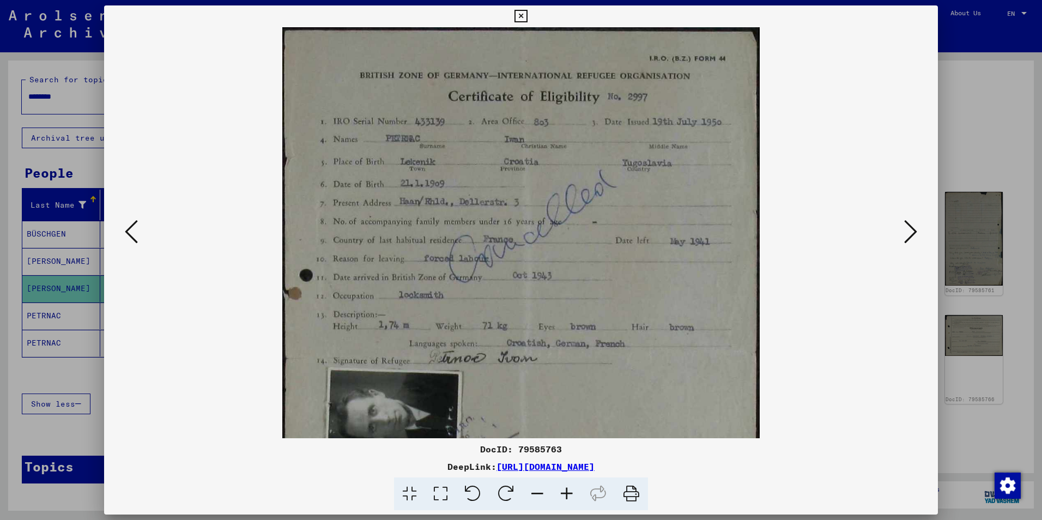
click at [565, 496] on icon at bounding box center [566, 493] width 29 height 33
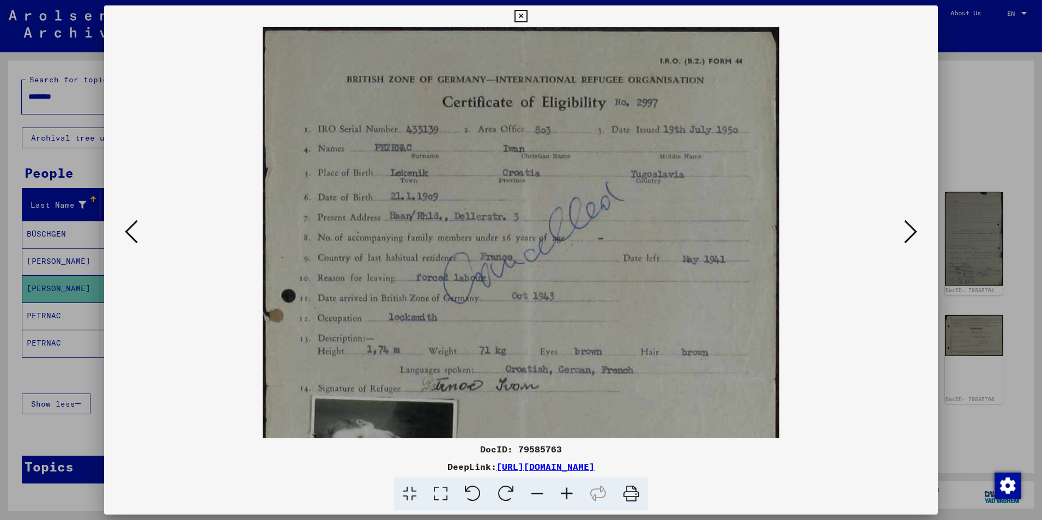
click at [565, 496] on icon at bounding box center [566, 493] width 29 height 33
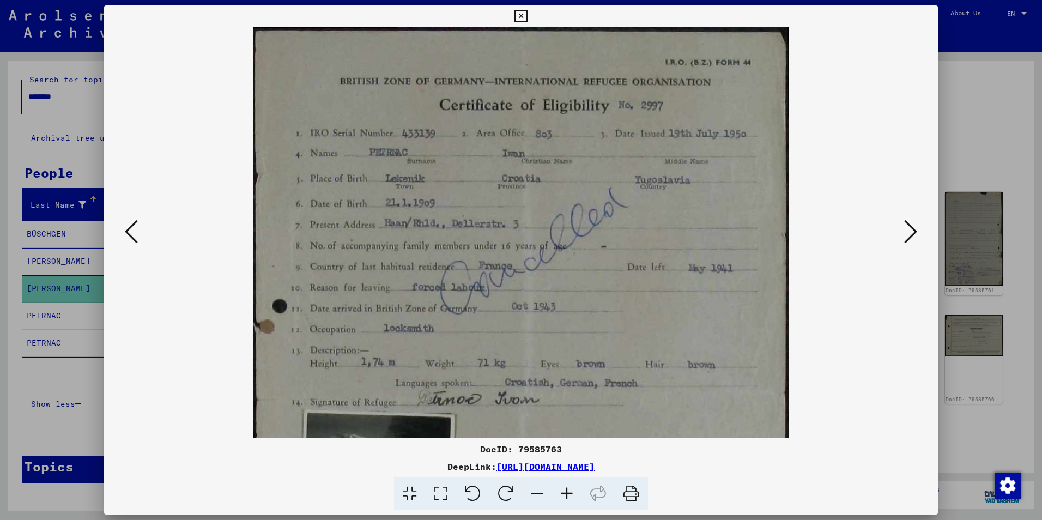
click at [565, 496] on icon at bounding box center [566, 493] width 29 height 33
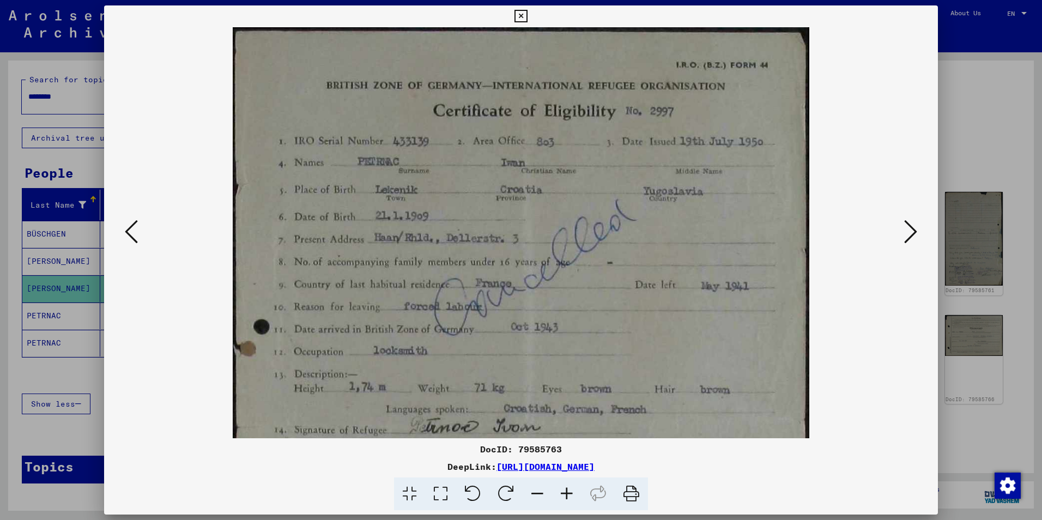
click at [565, 496] on icon at bounding box center [566, 493] width 29 height 33
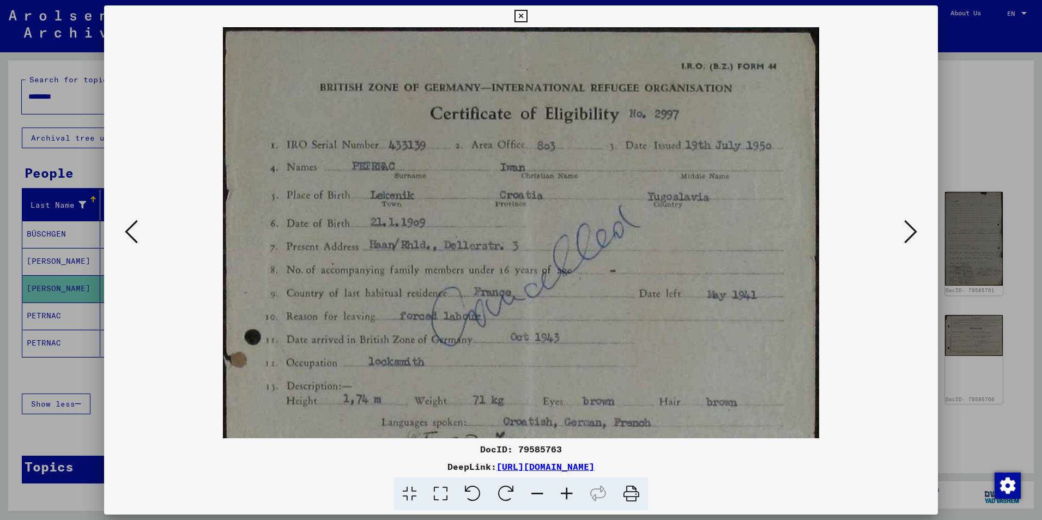
click at [565, 496] on icon at bounding box center [566, 493] width 29 height 33
click at [524, 14] on icon at bounding box center [520, 16] width 13 height 13
